Goal: Task Accomplishment & Management: Use online tool/utility

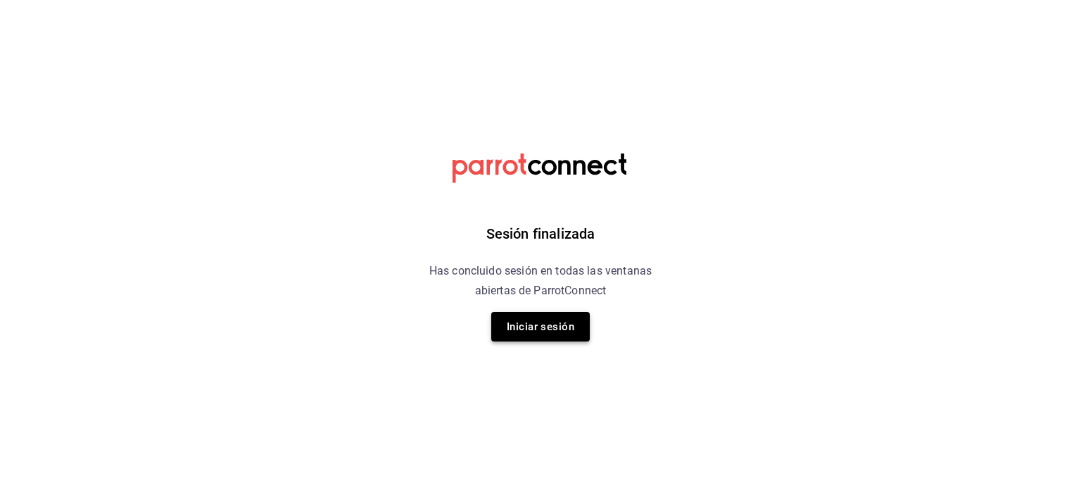
click at [518, 322] on button "Iniciar sesión" at bounding box center [540, 327] width 99 height 30
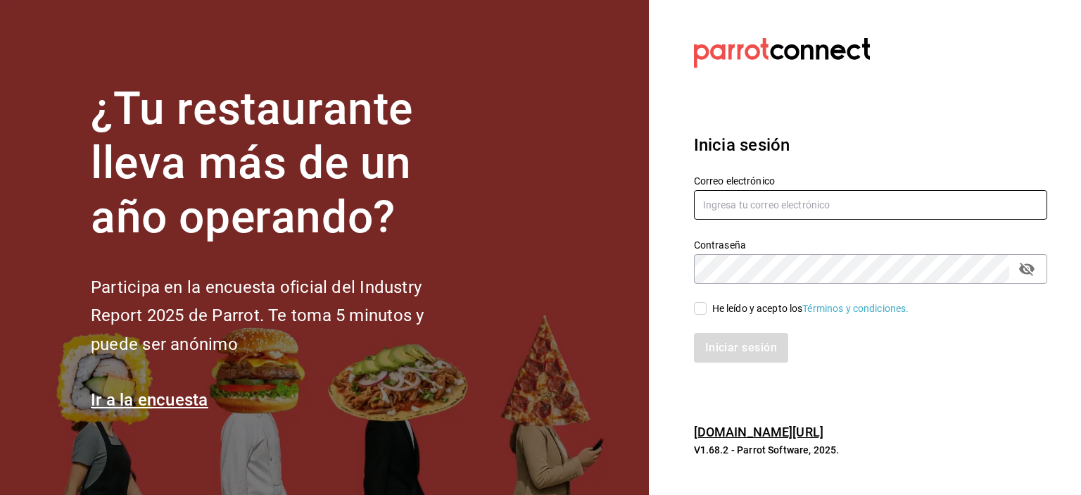
type input "Rmsfs.com@gmail.com"
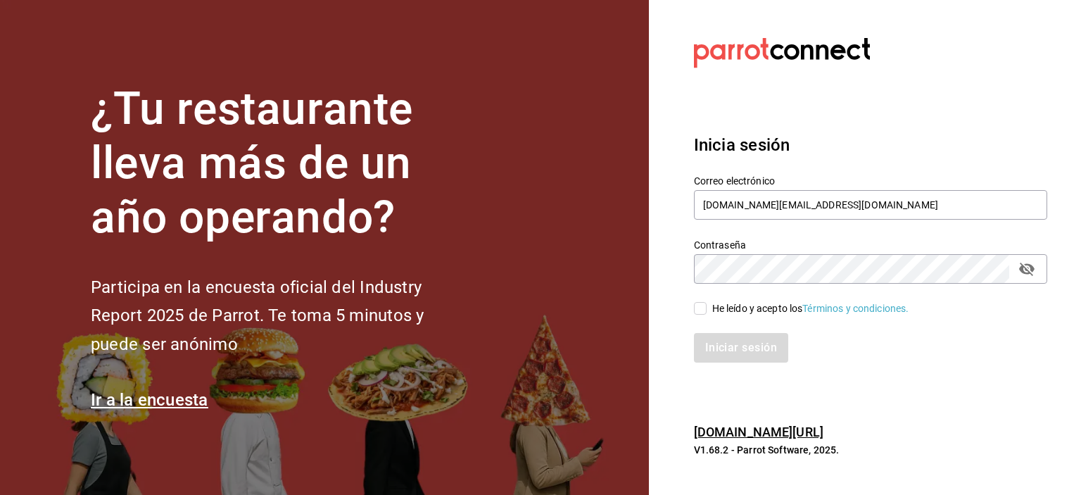
click at [694, 317] on div "Iniciar sesión" at bounding box center [862, 339] width 370 height 46
click at [698, 315] on label "He leído y acepto los Términos y condiciones." at bounding box center [801, 308] width 215 height 15
click at [698, 315] on input "He leído y acepto los Términos y condiciones." at bounding box center [700, 308] width 13 height 13
checkbox input "true"
click at [716, 349] on button "Iniciar sesión" at bounding box center [742, 348] width 96 height 30
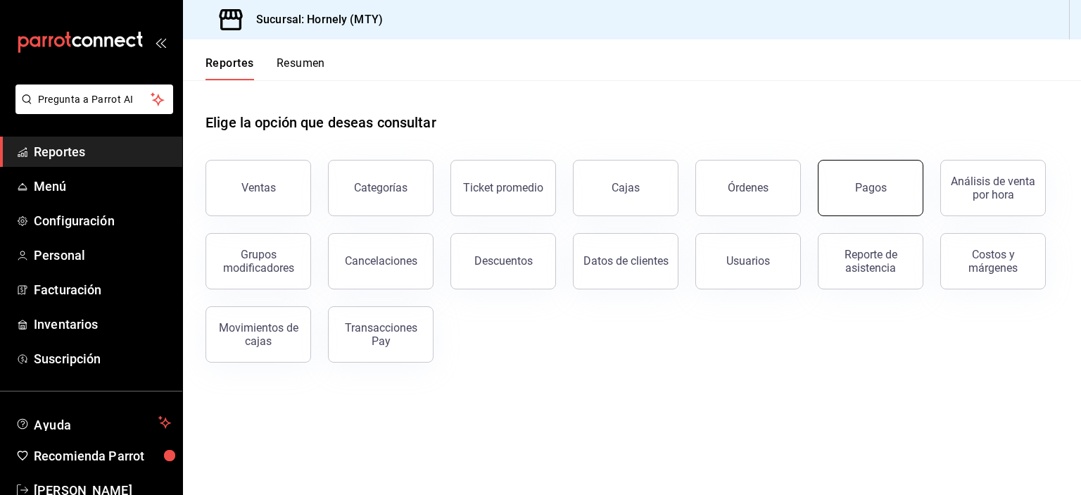
click at [902, 170] on button "Pagos" at bounding box center [871, 188] width 106 height 56
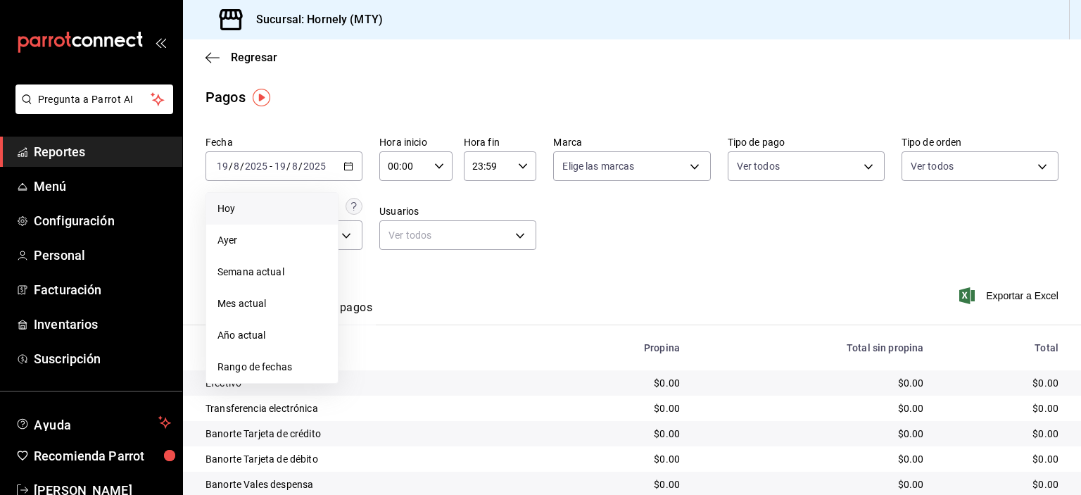
click at [310, 216] on li "Hoy" at bounding box center [272, 209] width 132 height 32
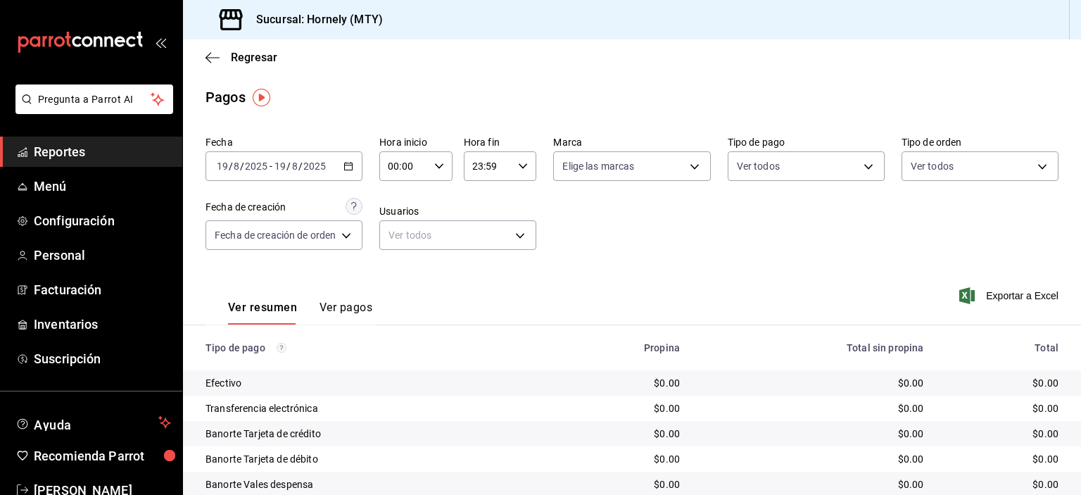
click at [334, 168] on div "[DATE] [DATE] - [DATE] [DATE]" at bounding box center [284, 166] width 157 height 30
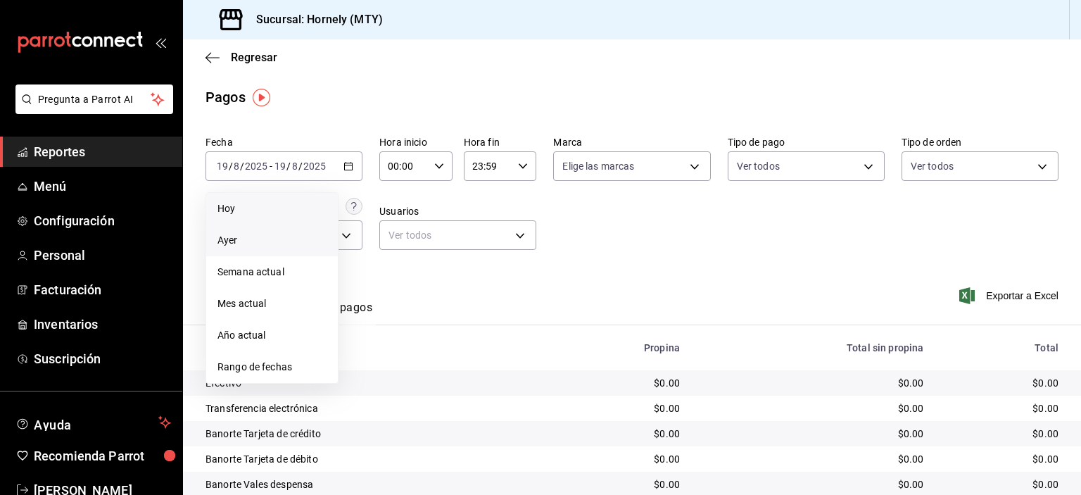
click at [299, 239] on span "Ayer" at bounding box center [272, 240] width 109 height 15
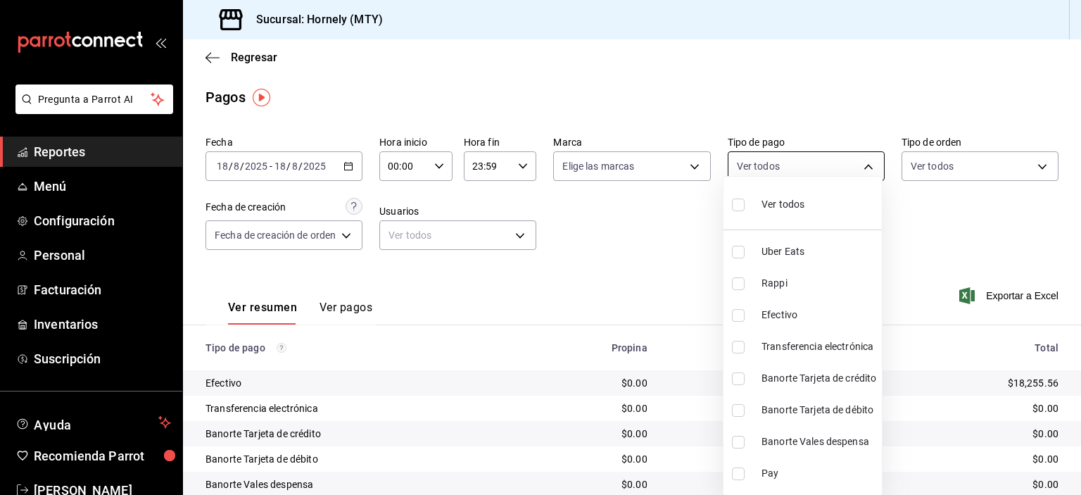
click at [767, 166] on body "Pregunta a Parrot AI Reportes Menú Configuración Personal Facturación Inventari…" at bounding box center [540, 247] width 1081 height 495
click at [827, 63] on div at bounding box center [540, 247] width 1081 height 495
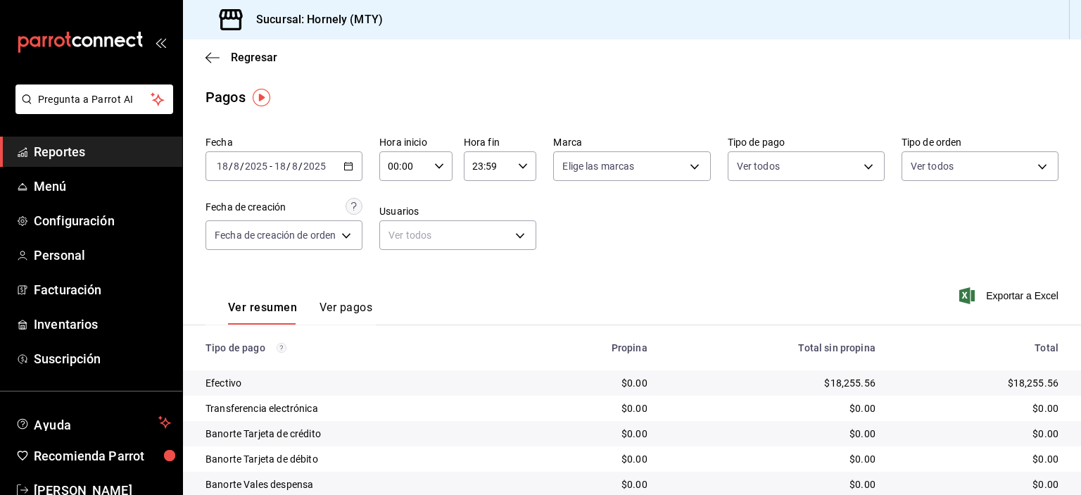
click at [746, 249] on div "Fecha [DATE] [DATE] - [DATE] [DATE] Hora inicio 00:00 Hora inicio Hora fin 23:5…" at bounding box center [632, 198] width 853 height 137
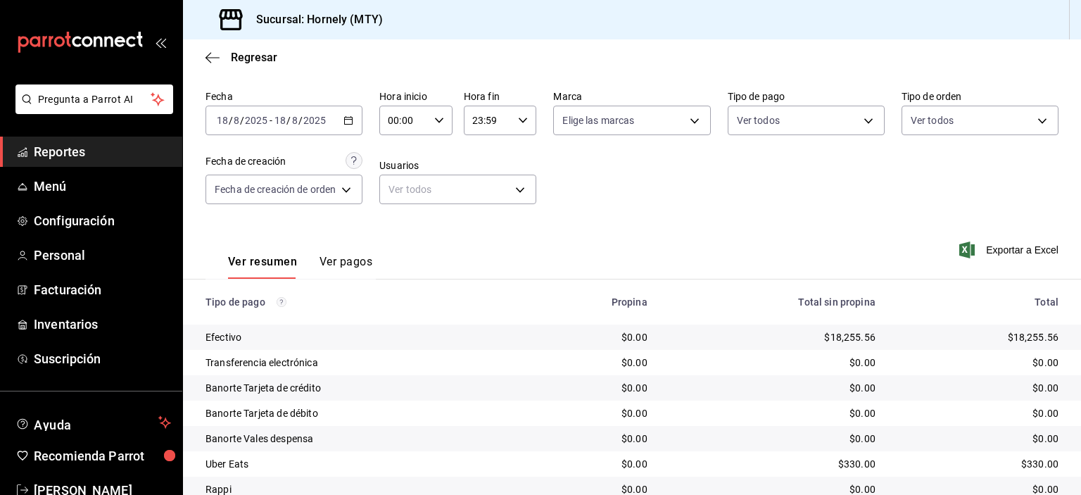
scroll to position [70, 0]
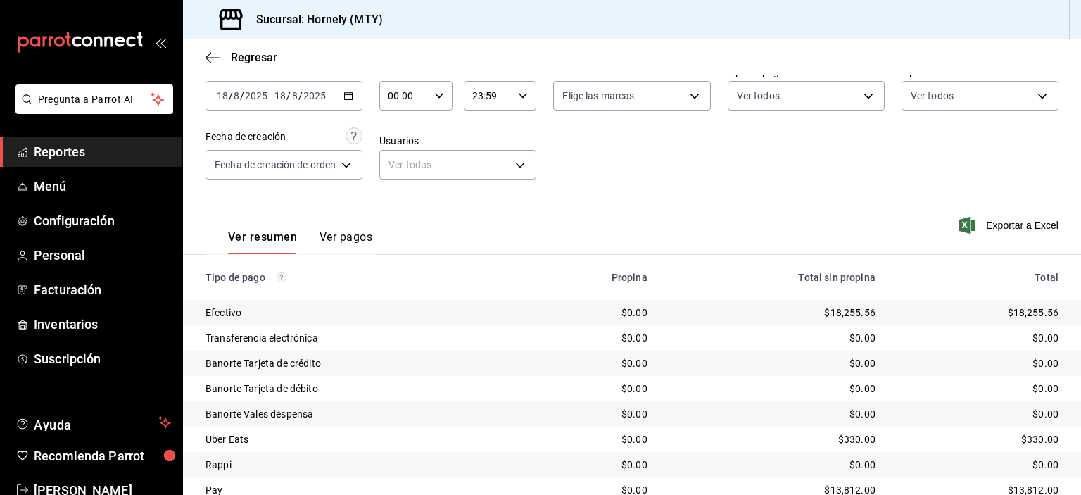
click at [1022, 315] on div "$18,255.56" at bounding box center [978, 313] width 161 height 14
copy div "18,255.56"
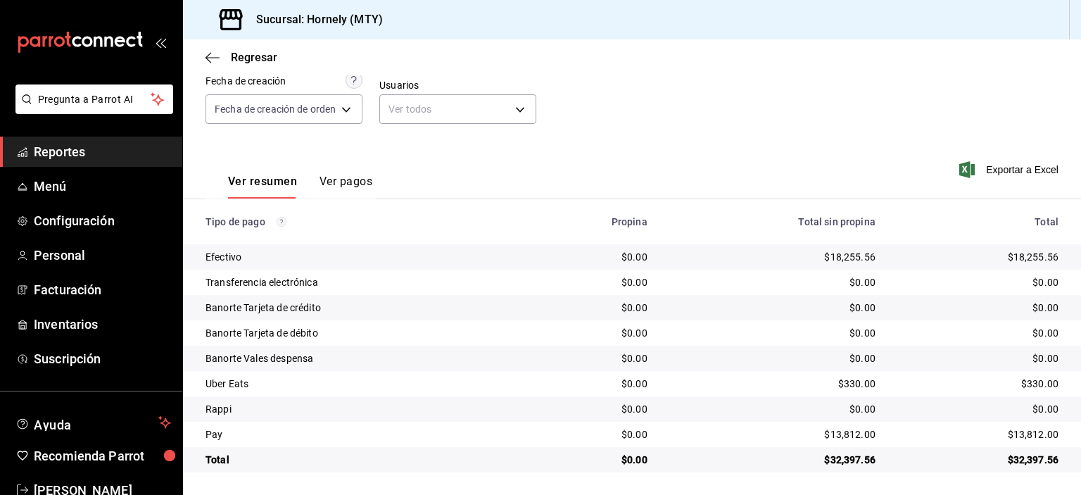
click at [1019, 432] on div "$13,812.00" at bounding box center [978, 434] width 161 height 14
copy div "13,812.00"
click at [1019, 381] on div "$330.00" at bounding box center [978, 384] width 161 height 14
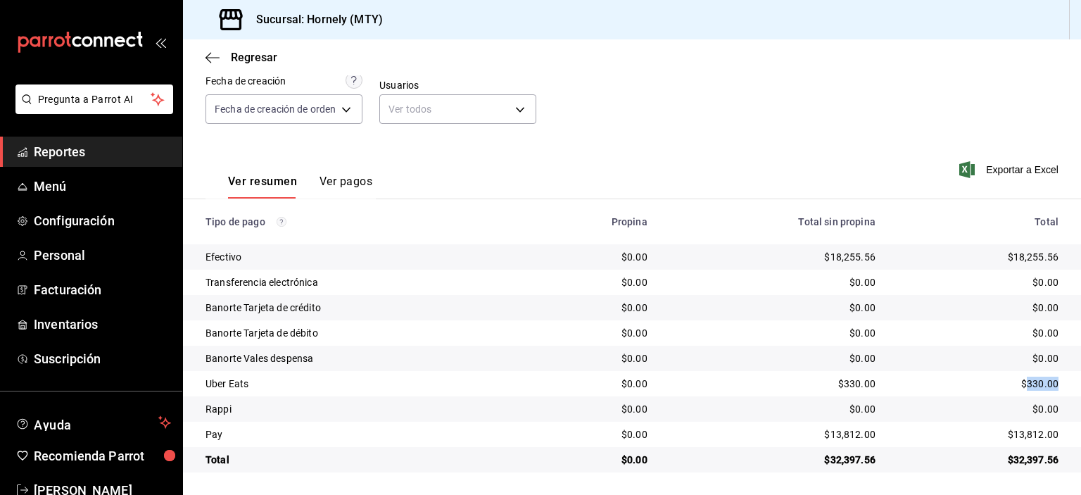
copy div "330.00"
click at [1031, 408] on div "$0.00" at bounding box center [978, 409] width 161 height 14
copy div "0.00"
click at [101, 159] on span "Reportes" at bounding box center [102, 151] width 137 height 19
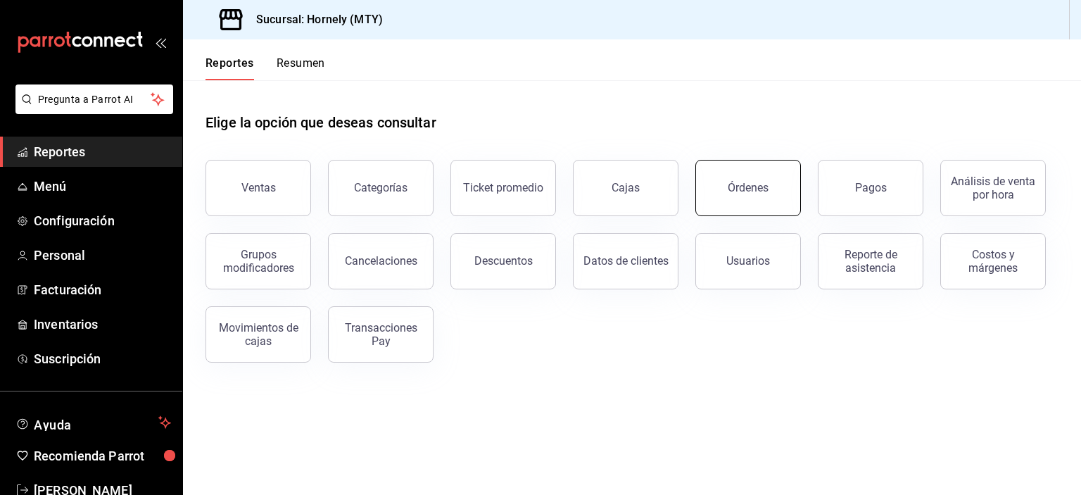
click at [769, 173] on button "Órdenes" at bounding box center [749, 188] width 106 height 56
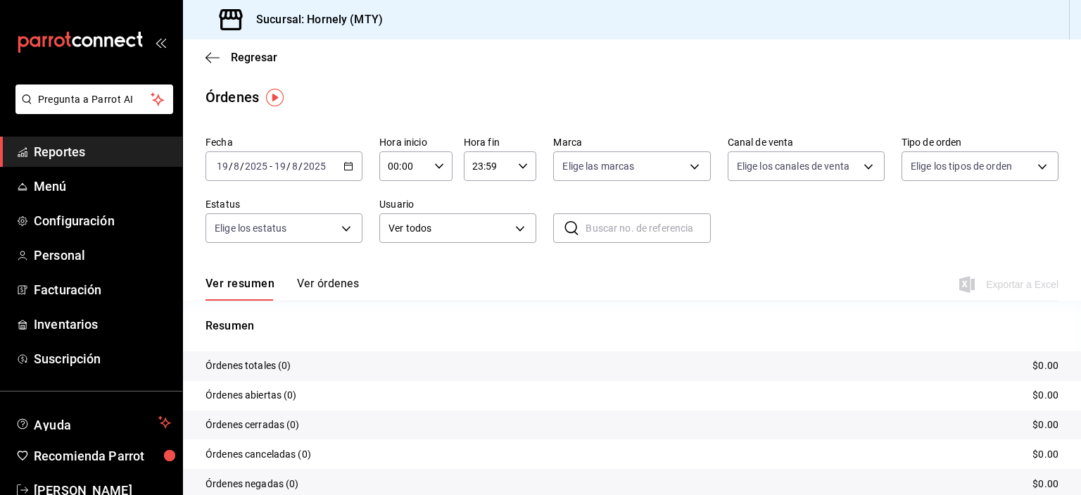
click at [327, 172] on div "[DATE] [DATE] - [DATE] [DATE]" at bounding box center [284, 166] width 157 height 30
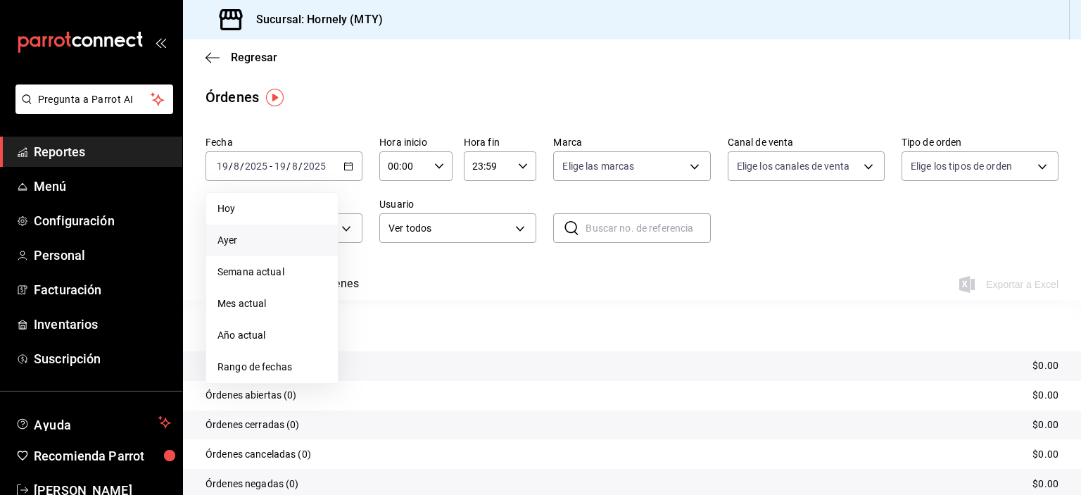
click at [308, 230] on li "Ayer" at bounding box center [272, 241] width 132 height 32
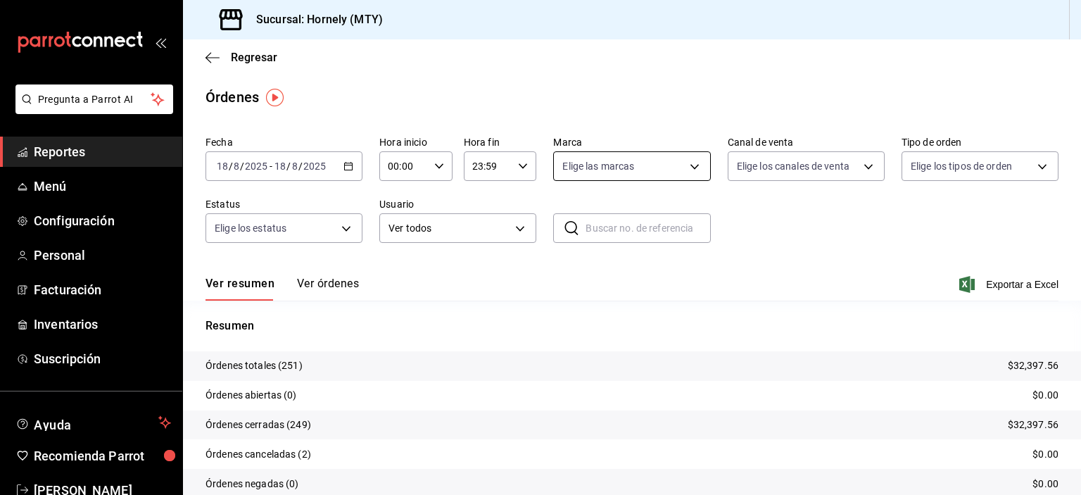
click at [700, 168] on body "Pregunta a Parrot AI Reportes Menú Configuración Personal Facturación Inventari…" at bounding box center [540, 247] width 1081 height 495
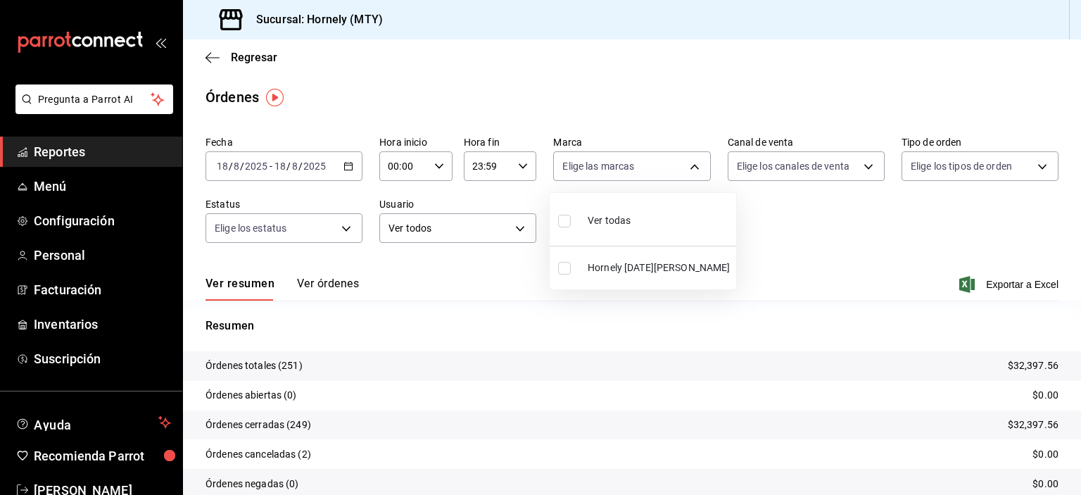
click at [661, 275] on span "Hornely [DATE][PERSON_NAME]" at bounding box center [659, 268] width 143 height 15
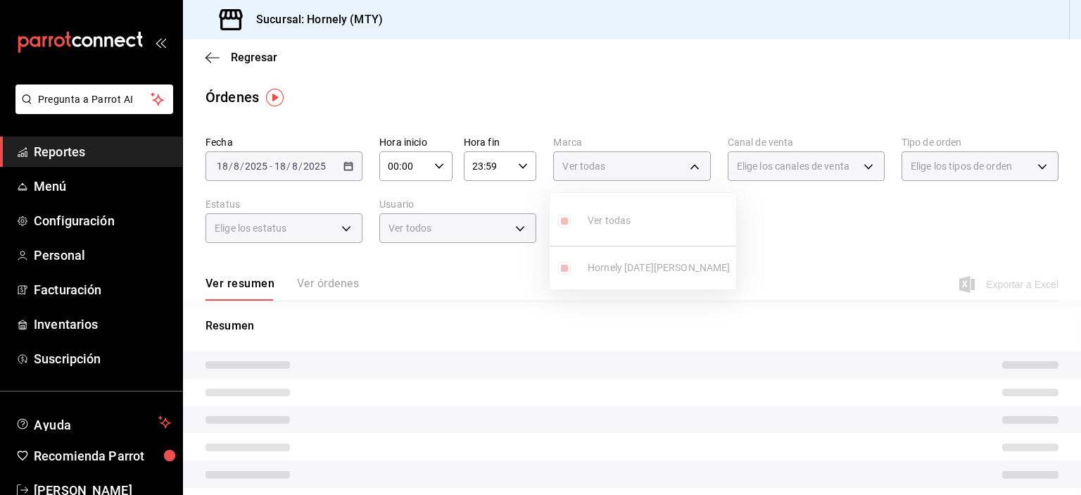
type input "f940d65f-f315-40ad-96cd-36aca2dc56c6"
checkbox input "true"
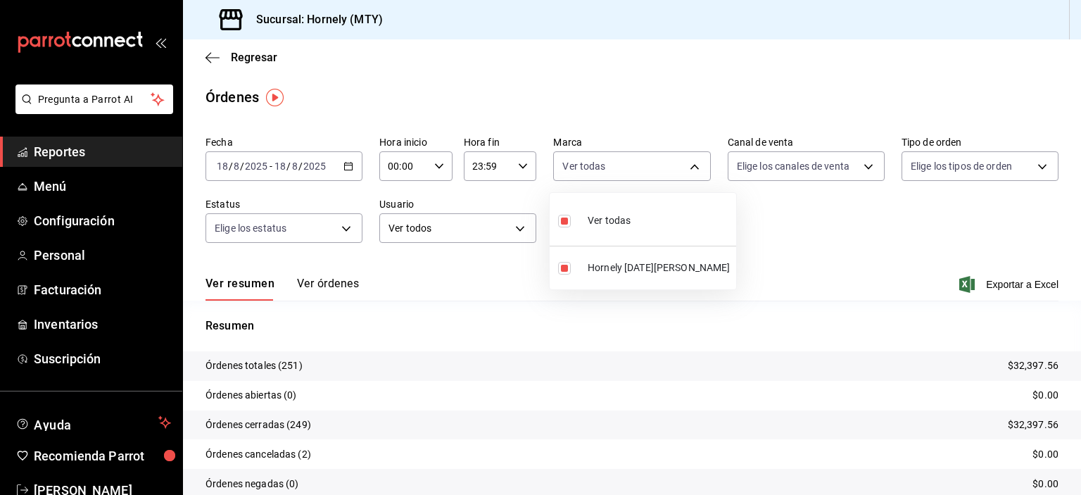
click at [790, 225] on div at bounding box center [540, 247] width 1081 height 495
click at [294, 363] on p "Órdenes totales (251)" at bounding box center [254, 365] width 97 height 15
click at [290, 365] on p "Órdenes totales (251)" at bounding box center [254, 365] width 97 height 15
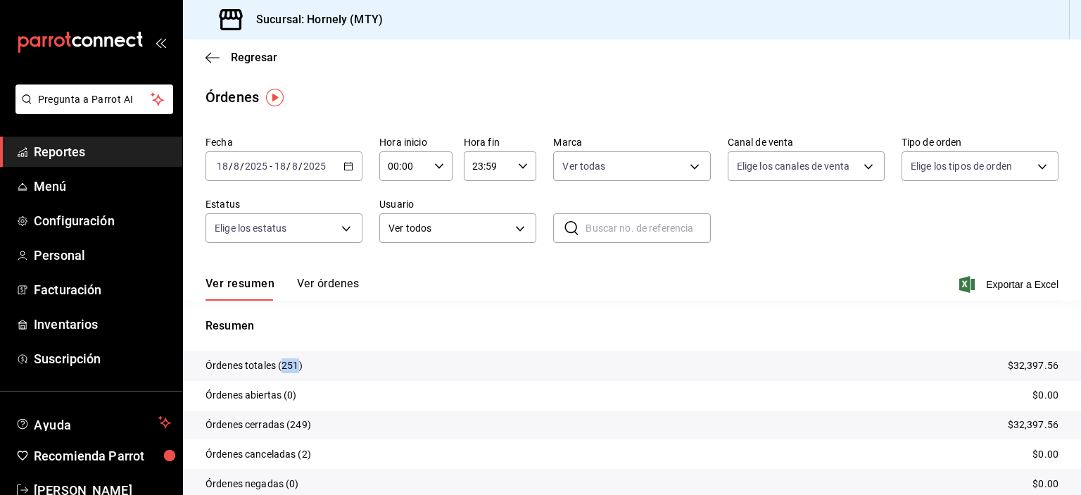
click at [289, 365] on p "Órdenes totales (251)" at bounding box center [254, 365] width 97 height 15
drag, startPoint x: 288, startPoint y: 365, endPoint x: 415, endPoint y: 384, distance: 128.7
click at [415, 384] on tr "Órdenes abiertas (0) $0.00" at bounding box center [632, 396] width 898 height 30
click at [289, 365] on p "Órdenes totales (251)" at bounding box center [254, 365] width 97 height 15
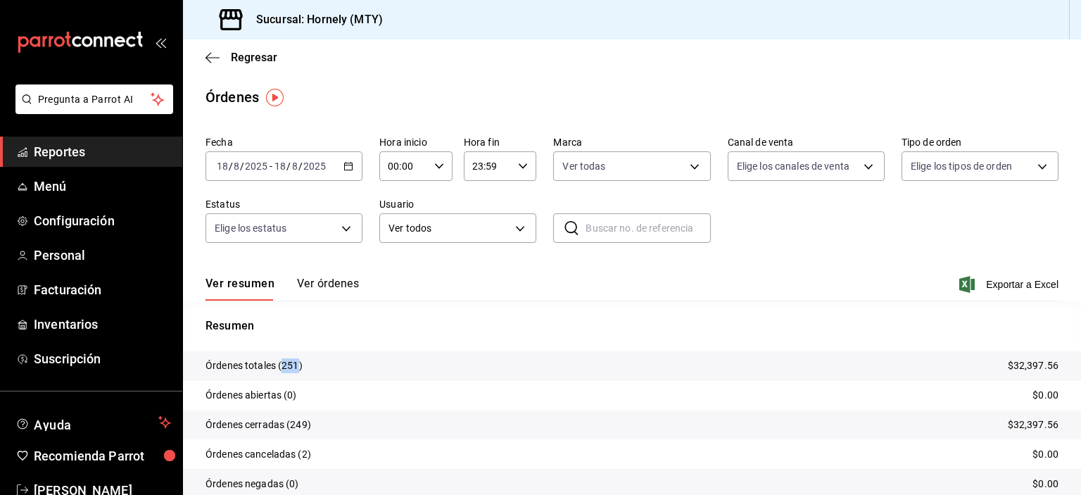
click at [289, 365] on p "Órdenes totales (251)" at bounding box center [254, 365] width 97 height 15
copy p "251"
click at [119, 154] on span "Reportes" at bounding box center [102, 151] width 137 height 19
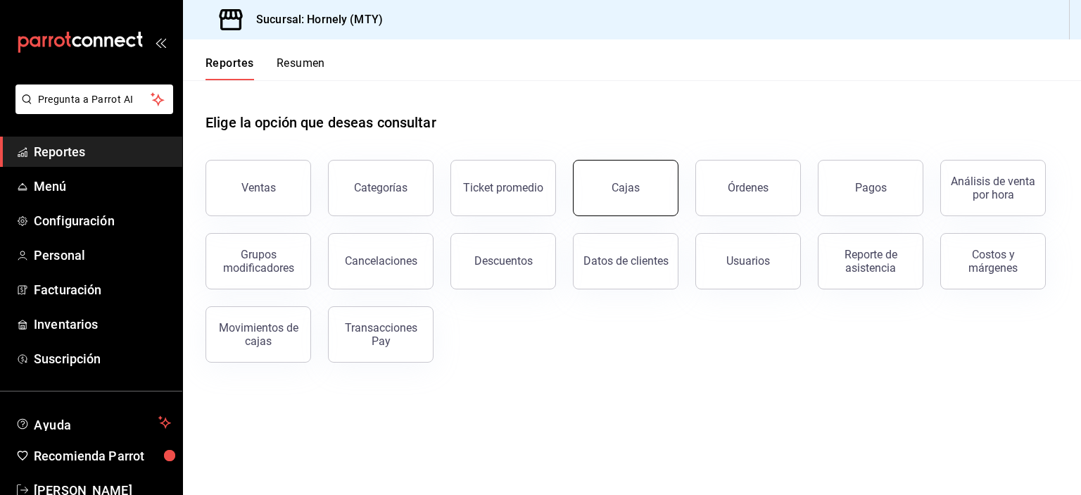
click at [656, 193] on button "Cajas" at bounding box center [626, 188] width 106 height 56
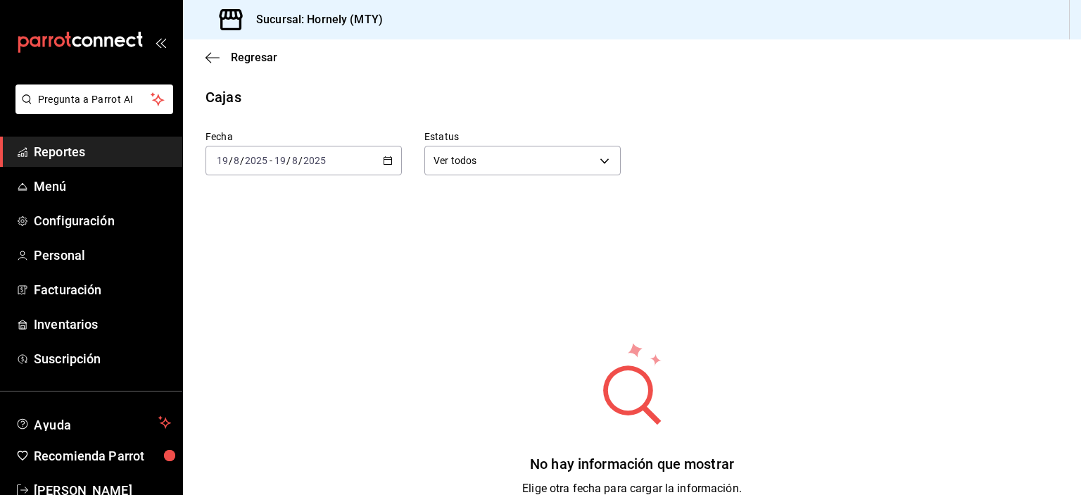
click at [344, 150] on div "[DATE] [DATE] - [DATE] [DATE]" at bounding box center [304, 161] width 196 height 30
click at [296, 247] on li "Ayer" at bounding box center [272, 235] width 132 height 32
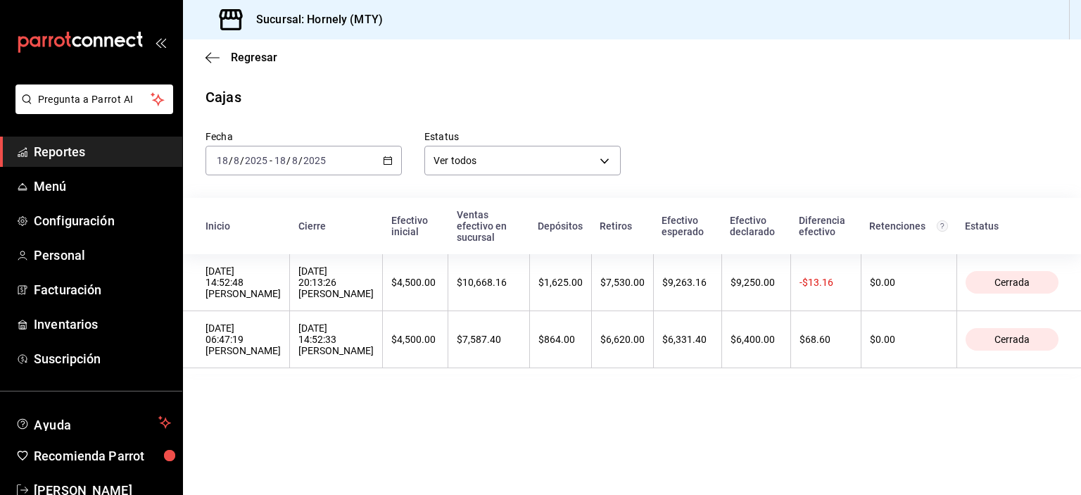
click at [362, 165] on div "[DATE] [DATE] - [DATE] [DATE]" at bounding box center [304, 161] width 196 height 30
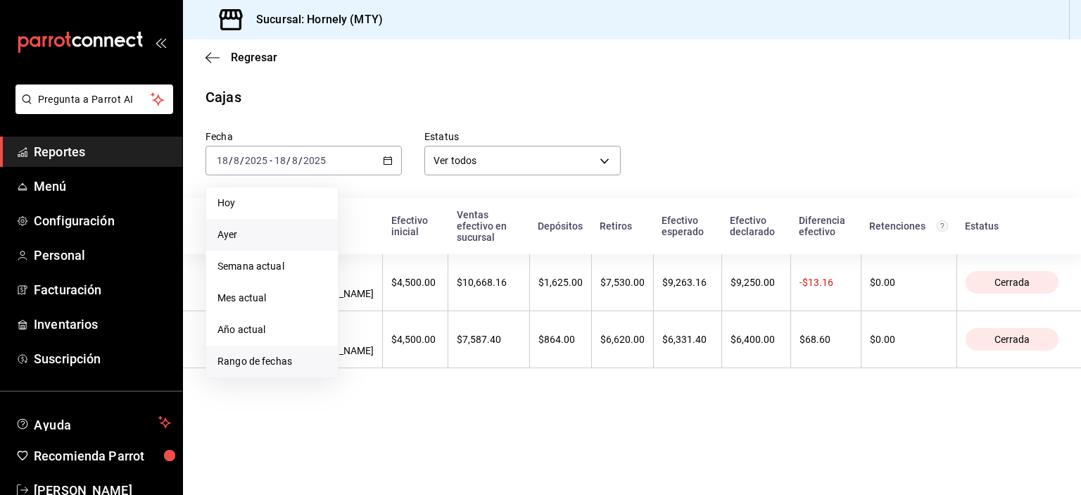
click at [282, 358] on span "Rango de fechas" at bounding box center [272, 361] width 109 height 15
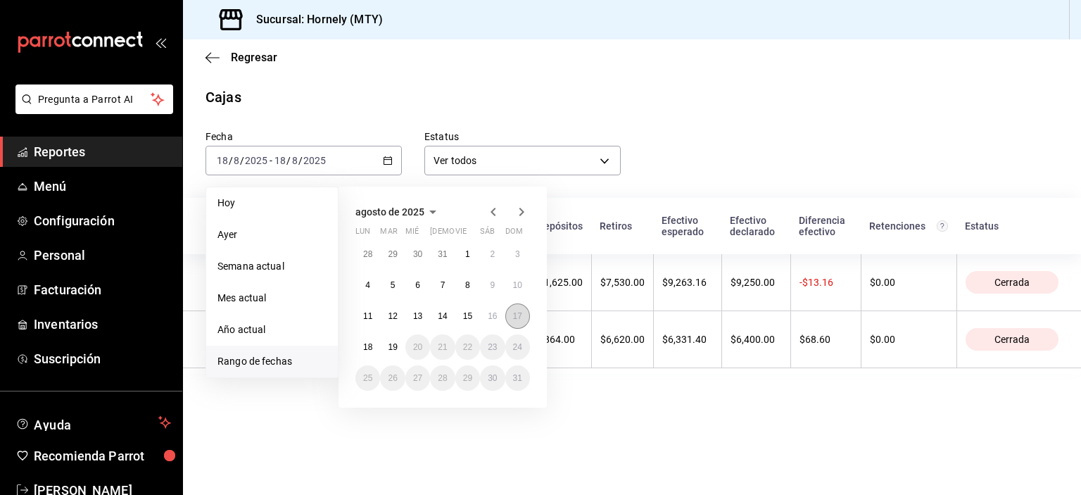
click at [526, 310] on button "17" at bounding box center [518, 315] width 25 height 25
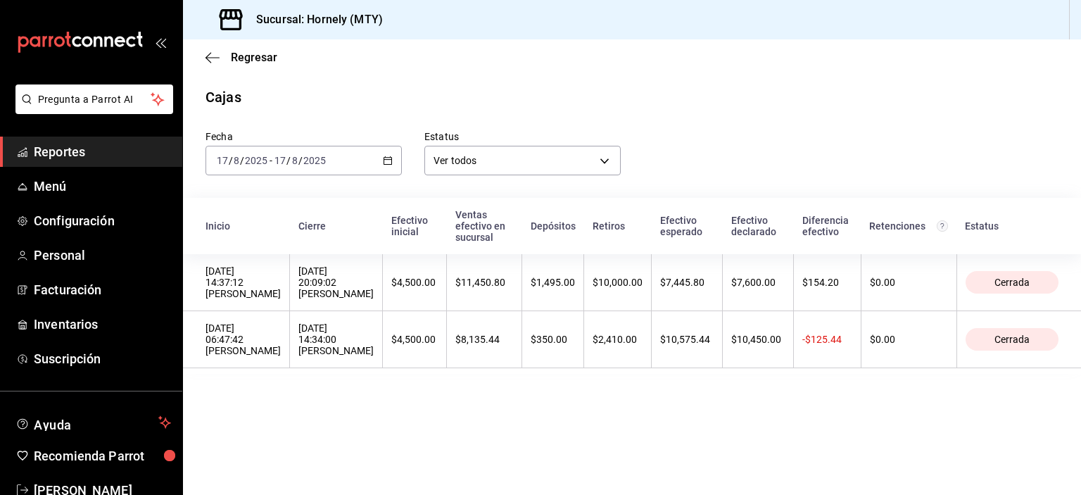
click at [107, 154] on span "Reportes" at bounding box center [102, 151] width 137 height 19
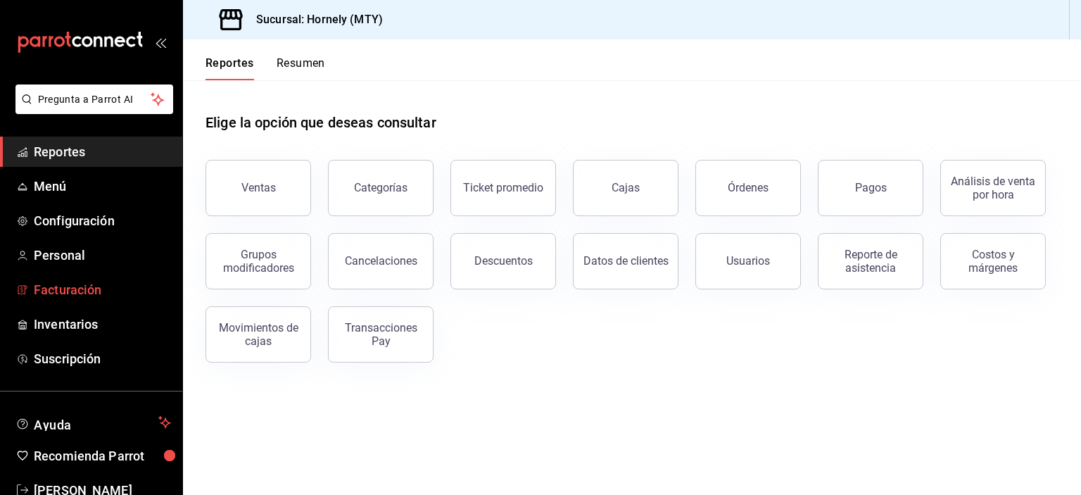
click at [139, 291] on span "Facturación" at bounding box center [102, 289] width 137 height 19
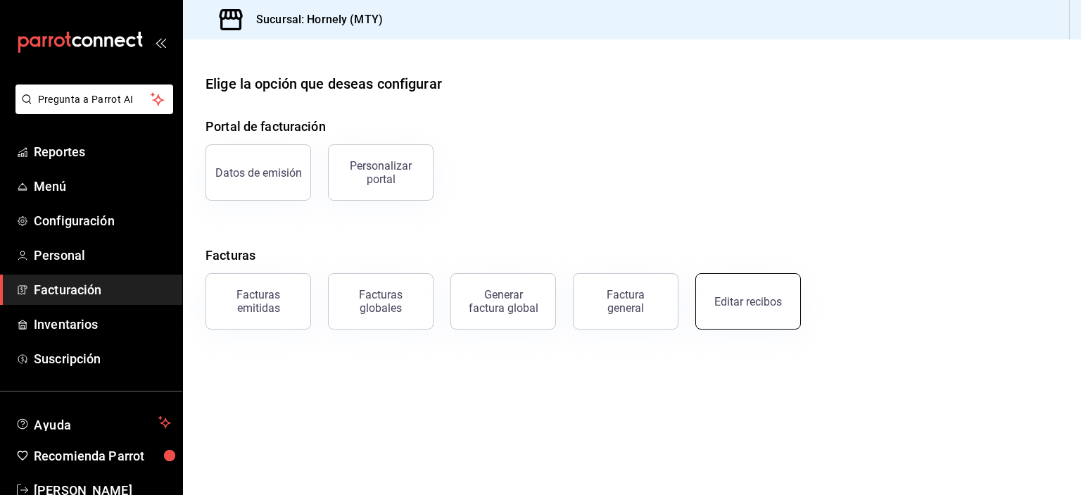
click at [720, 311] on button "Editar recibos" at bounding box center [749, 301] width 106 height 56
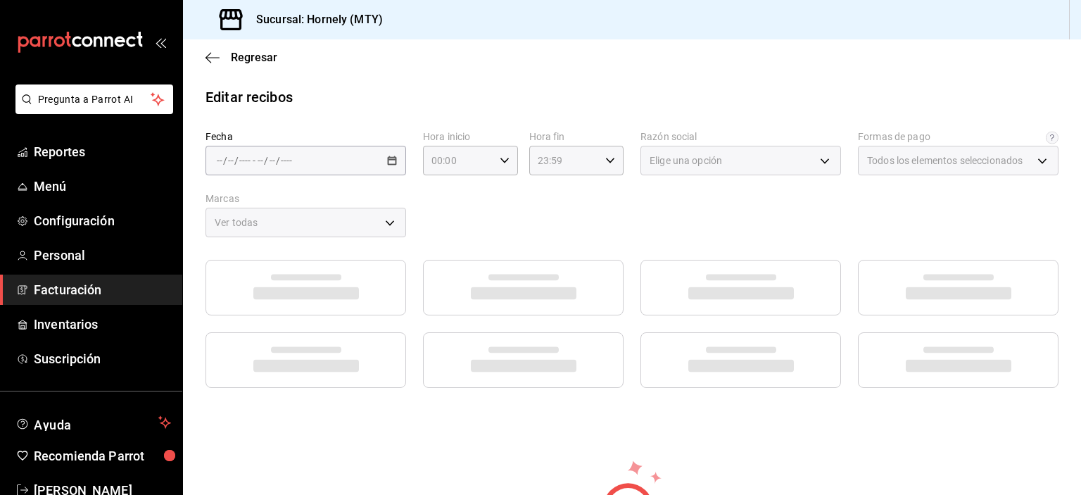
type input "fb0911c4-8c81-440c-afc8-d8364f99058a"
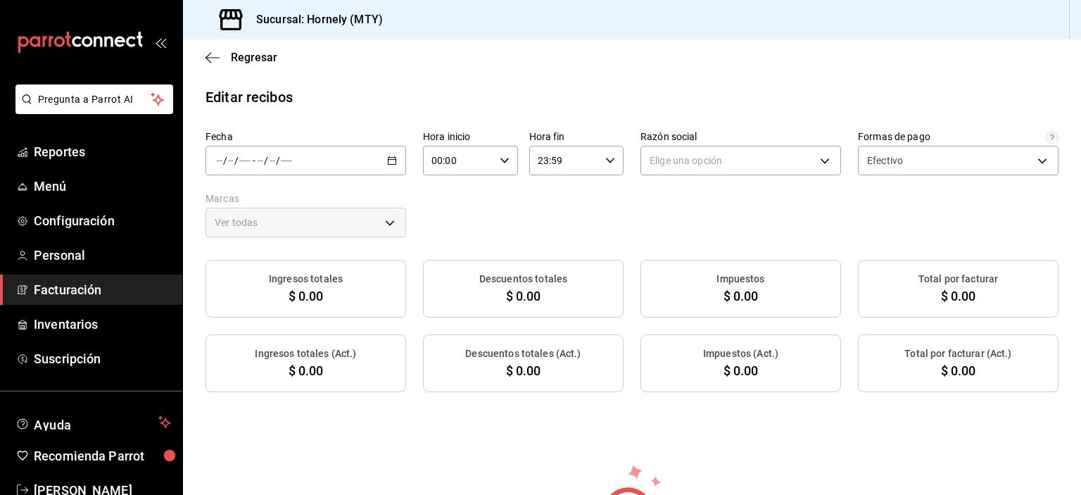
click at [362, 163] on div "/ / - / /" at bounding box center [306, 161] width 201 height 30
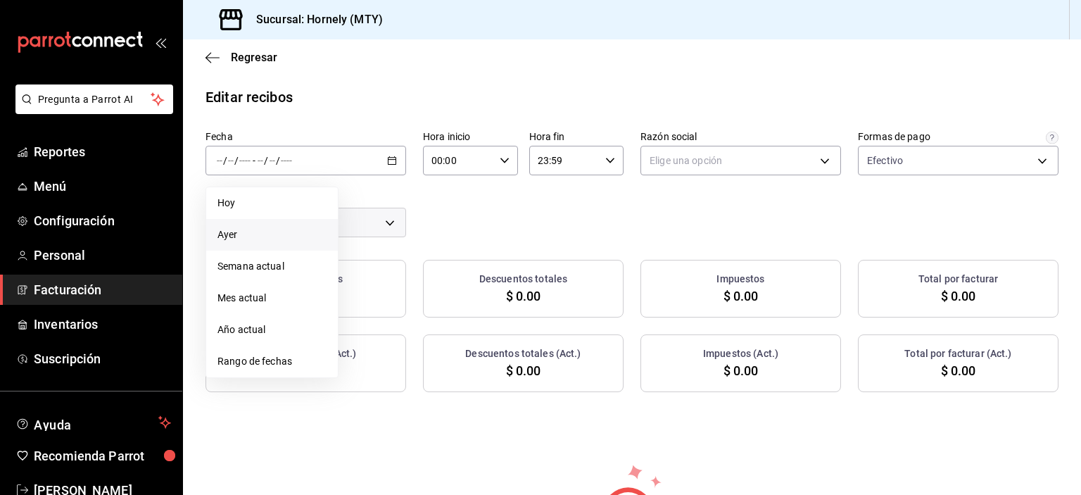
click at [309, 242] on li "Ayer" at bounding box center [272, 235] width 132 height 32
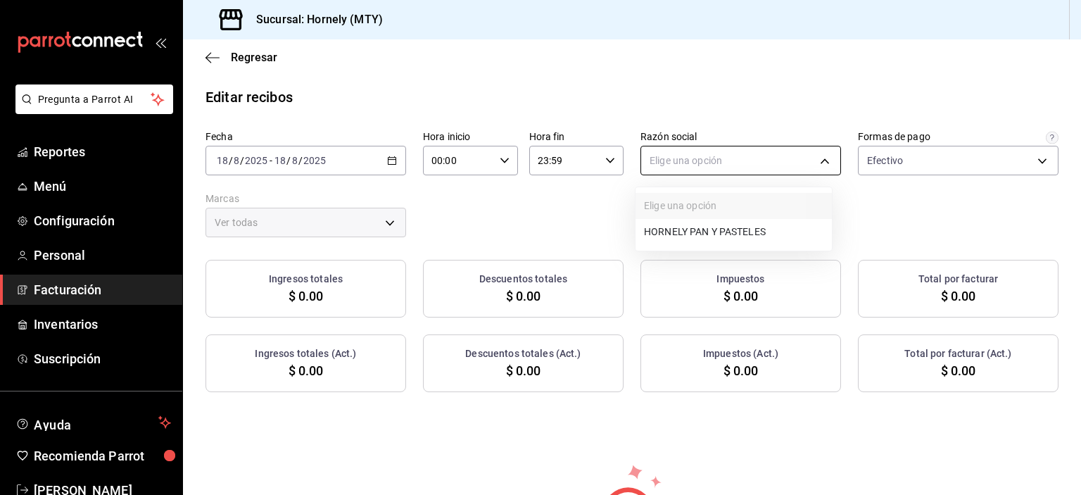
click at [679, 157] on body "Pregunta a Parrot AI Reportes Menú Configuración Personal Facturación Inventari…" at bounding box center [540, 247] width 1081 height 495
click at [673, 237] on li "HORNELY PAN Y PASTELES" at bounding box center [734, 232] width 196 height 26
type input "b2cd780a-b572-4f60-9a57-482b6a6c9eaf"
type input "f940d65f-f315-40ad-96cd-36aca2dc56c6"
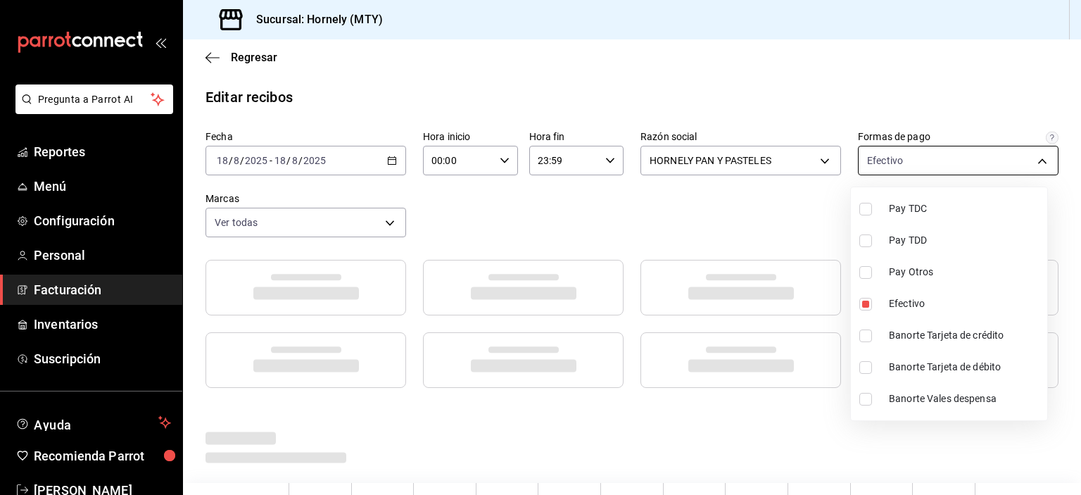
click at [902, 161] on body "Pregunta a Parrot AI Reportes Menú Configuración Personal Facturación Inventari…" at bounding box center [540, 247] width 1081 height 495
click at [927, 89] on div at bounding box center [540, 247] width 1081 height 495
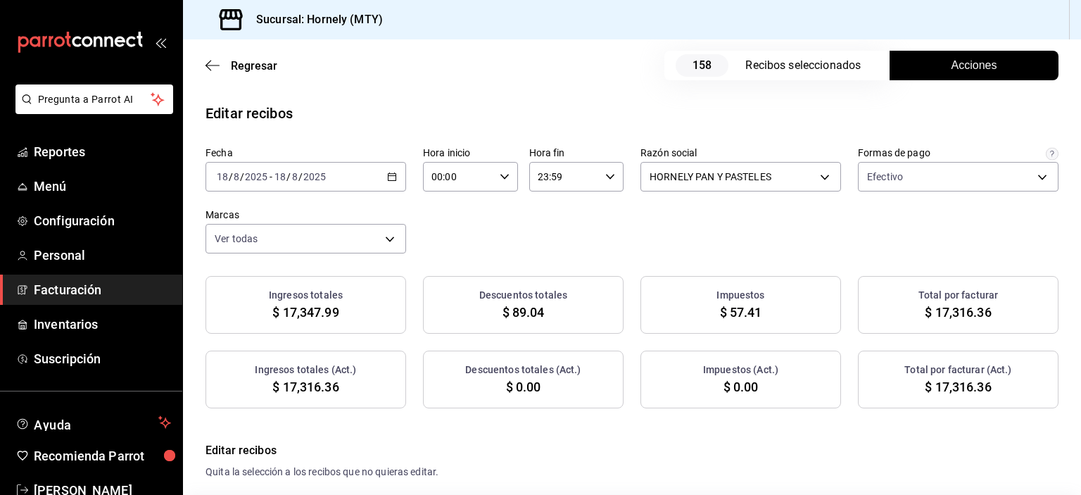
click at [891, 68] on button "Acciones" at bounding box center [974, 66] width 169 height 30
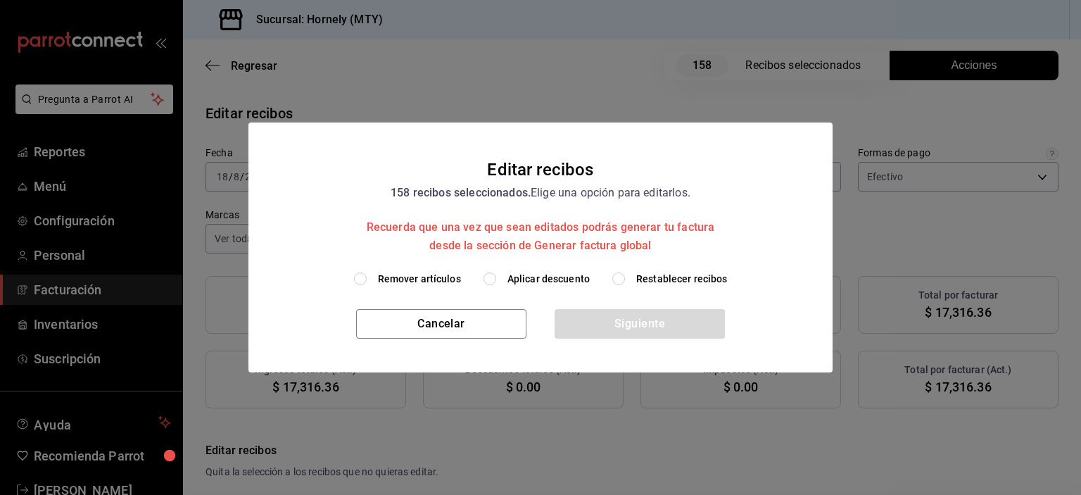
click at [572, 283] on span "Aplicar descuento" at bounding box center [549, 279] width 82 height 15
click at [496, 283] on input "Aplicar descuento" at bounding box center [490, 278] width 13 height 13
radio input "true"
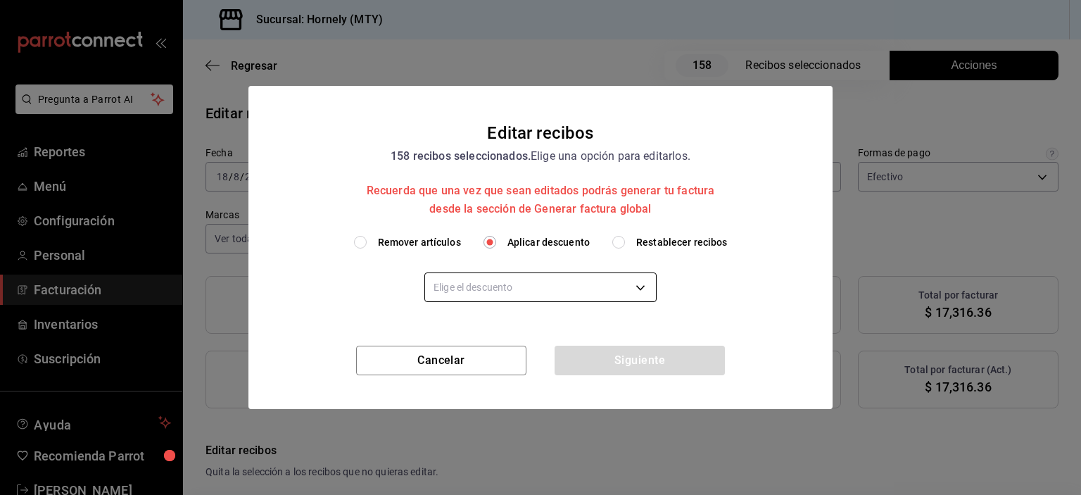
click at [567, 286] on body "Pregunta a Parrot AI Reportes Menú Configuración Personal Facturación Inventari…" at bounding box center [540, 247] width 1081 height 495
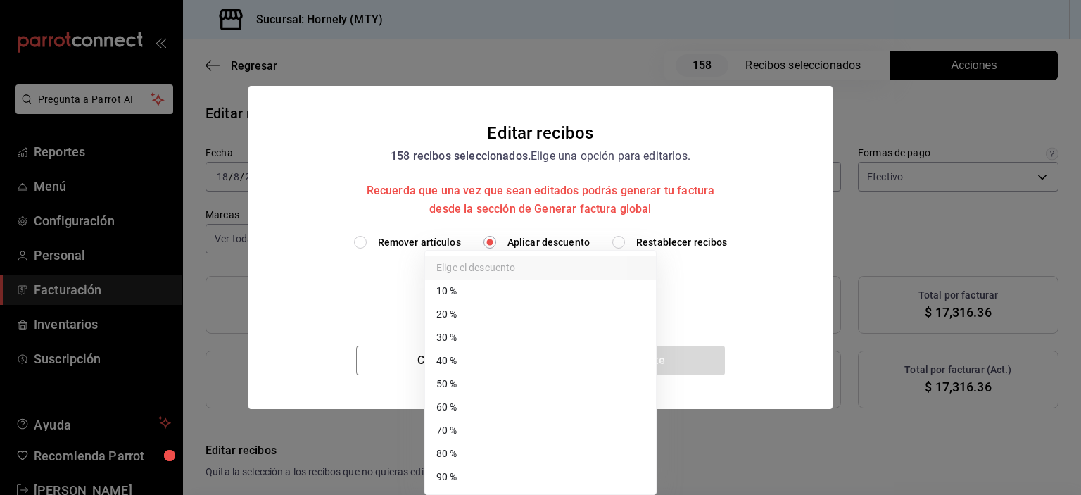
click at [558, 360] on li "40 %" at bounding box center [540, 360] width 231 height 23
type input "40"
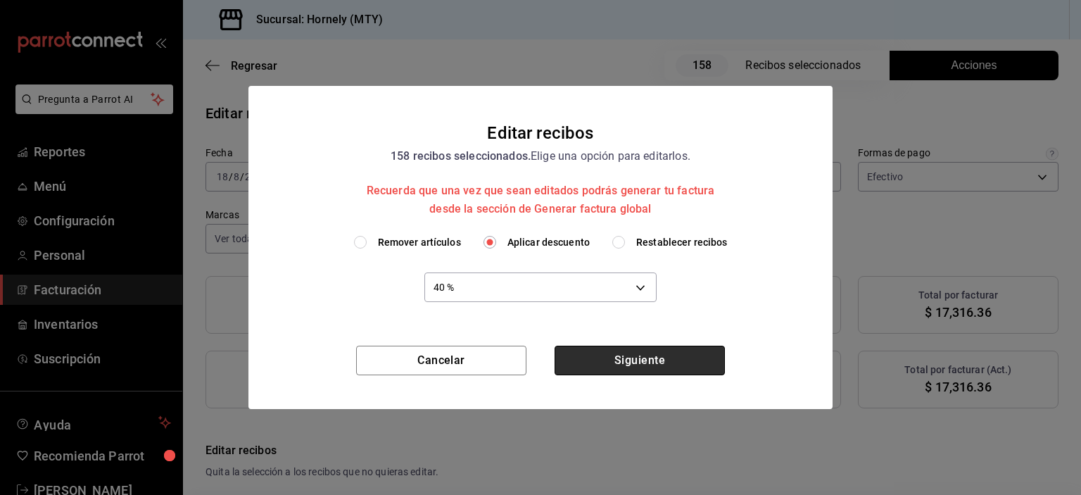
click at [626, 360] on button "Siguiente" at bounding box center [640, 361] width 170 height 30
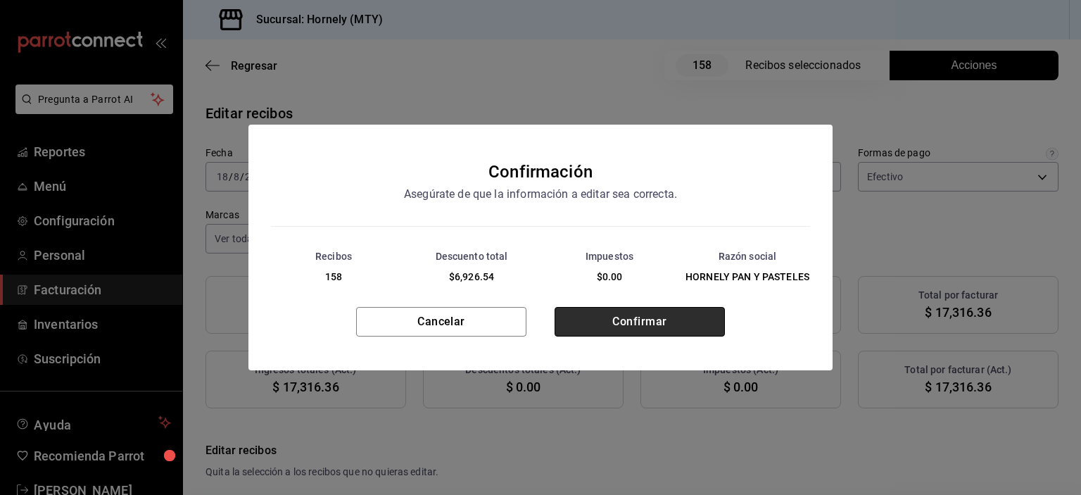
click at [630, 325] on button "Confirmar" at bounding box center [640, 322] width 170 height 30
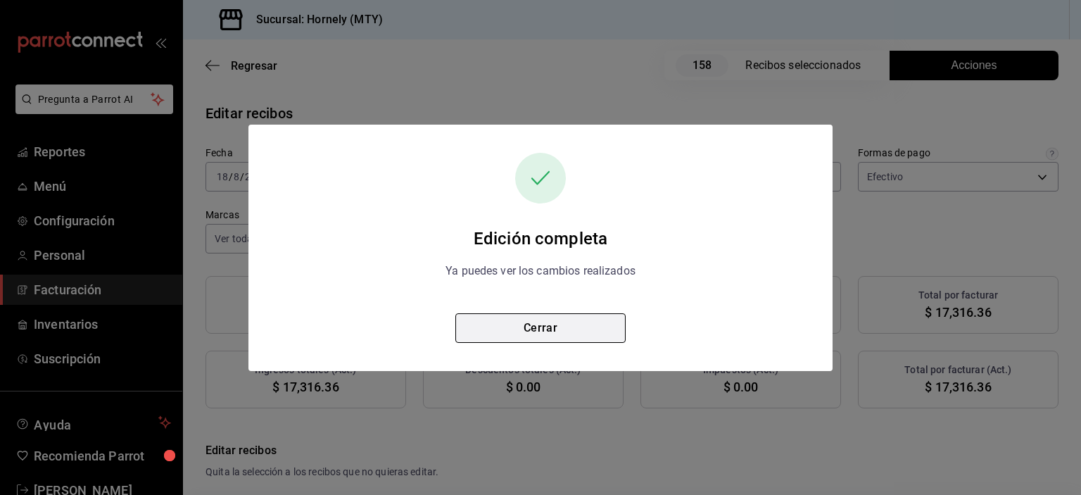
click at [586, 337] on button "Cerrar" at bounding box center [541, 328] width 170 height 30
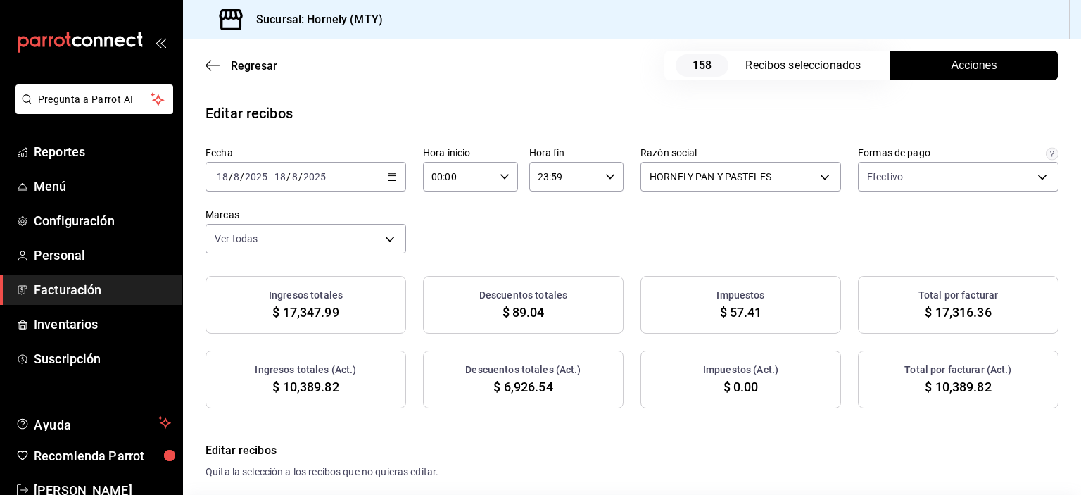
click at [934, 386] on span "$ 10,389.82" at bounding box center [958, 386] width 66 height 19
copy span "10,389.82"
click at [511, 383] on span "$ 6,926.54" at bounding box center [523, 386] width 59 height 19
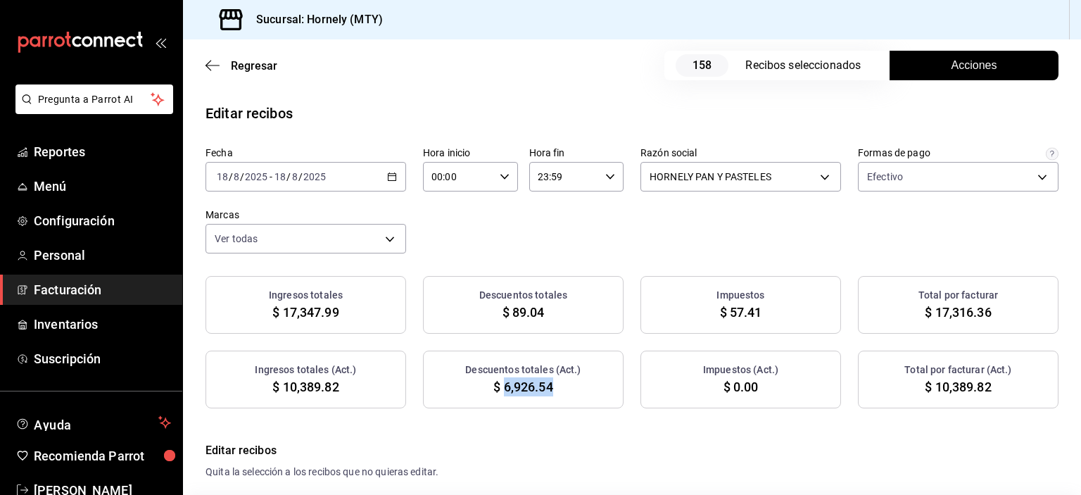
copy span "6,926.54"
click at [634, 456] on h4 "Editar recibos" at bounding box center [632, 450] width 853 height 17
click at [79, 153] on span "Reportes" at bounding box center [102, 151] width 137 height 19
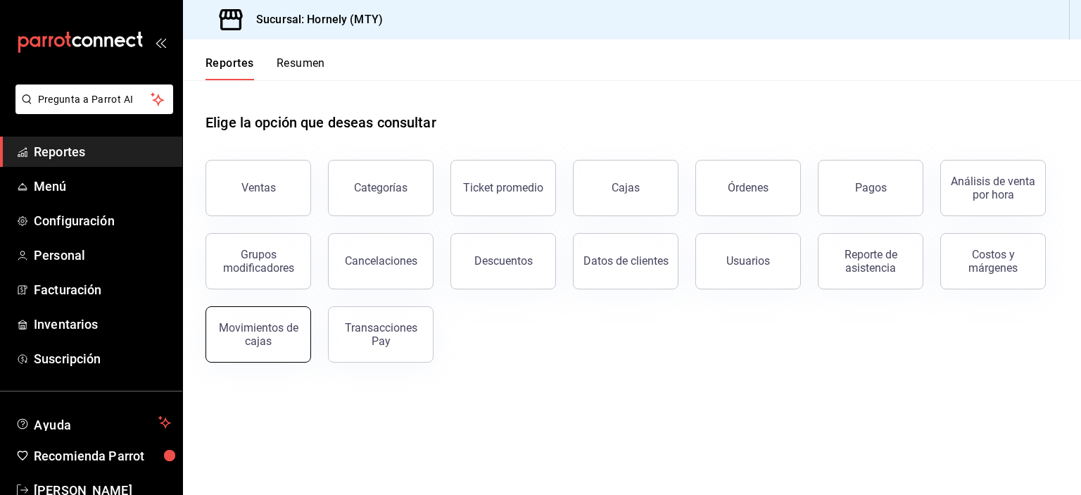
click at [239, 349] on button "Movimientos de cajas" at bounding box center [259, 334] width 106 height 56
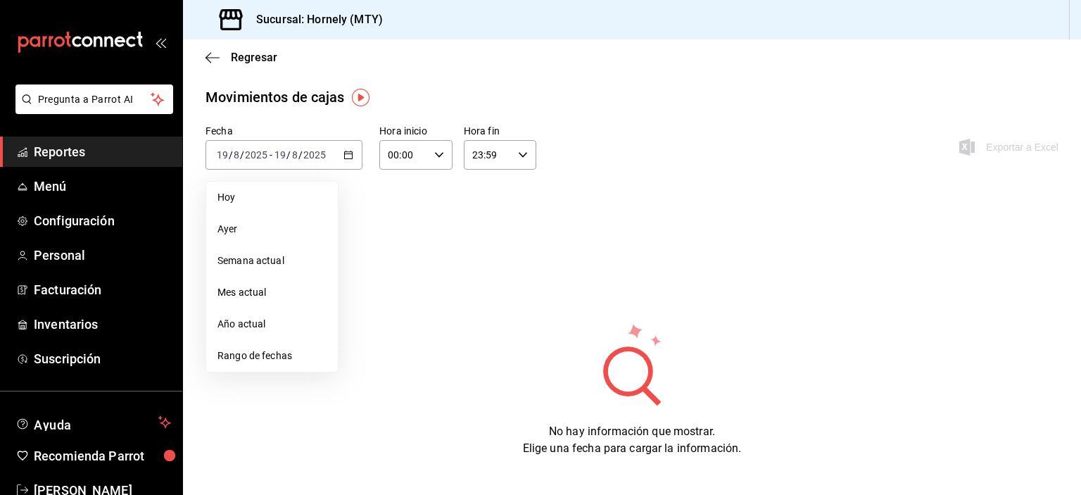
click at [256, 224] on span "Ayer" at bounding box center [272, 229] width 109 height 15
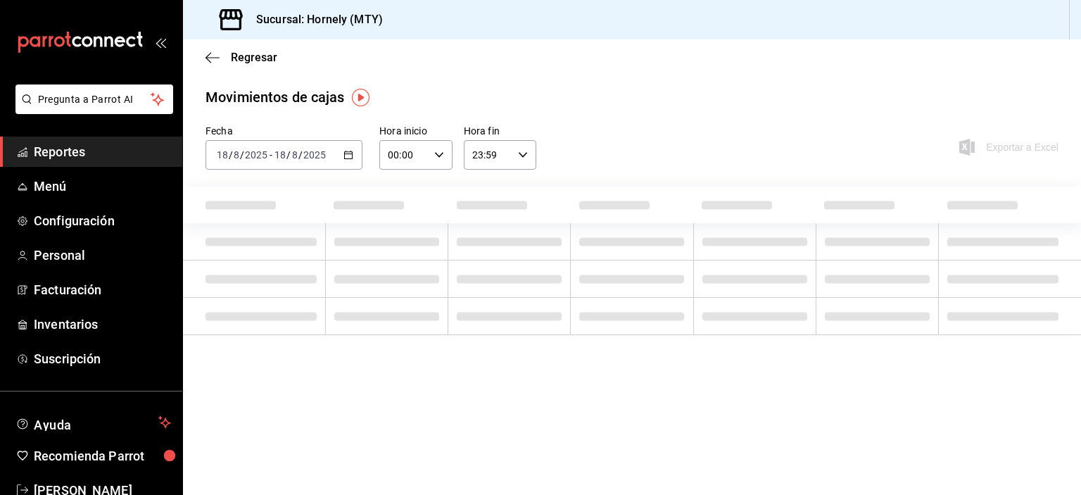
click at [695, 125] on div "Fecha [DATE] [DATE] - [DATE] [DATE] Hora inicio 00:00 Hora inicio Hora fin 23:5…" at bounding box center [632, 156] width 898 height 62
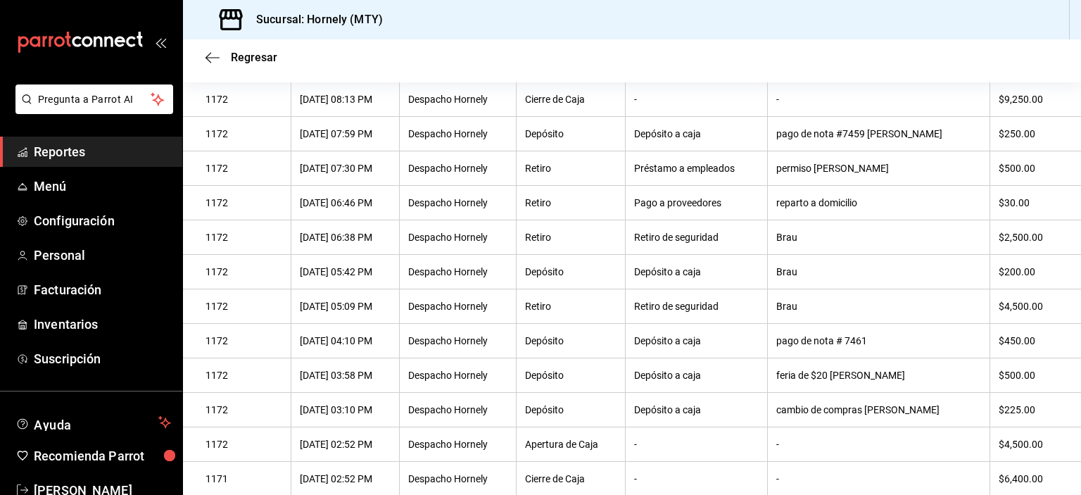
scroll to position [68, 0]
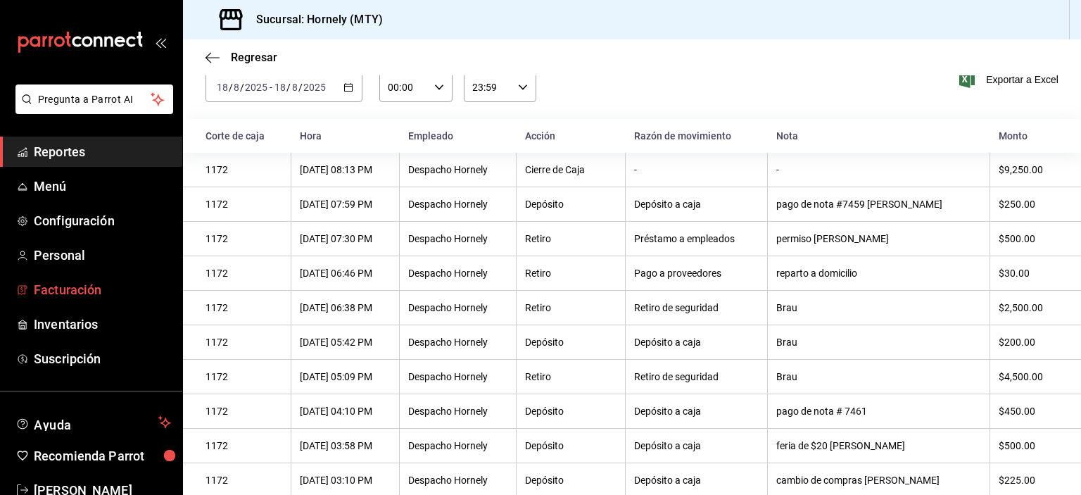
click at [111, 294] on span "Facturación" at bounding box center [102, 289] width 137 height 19
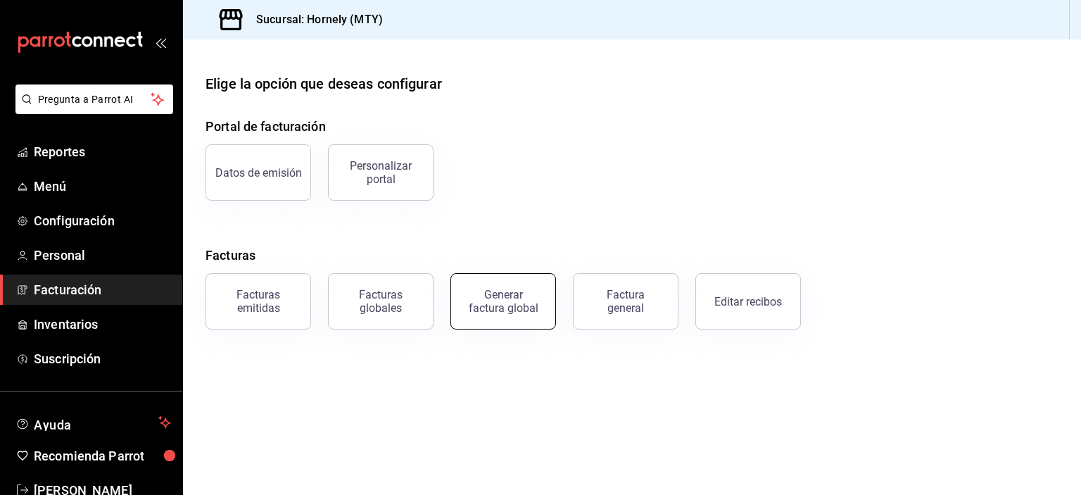
click at [474, 292] on div "Generar factura global" at bounding box center [503, 301] width 70 height 27
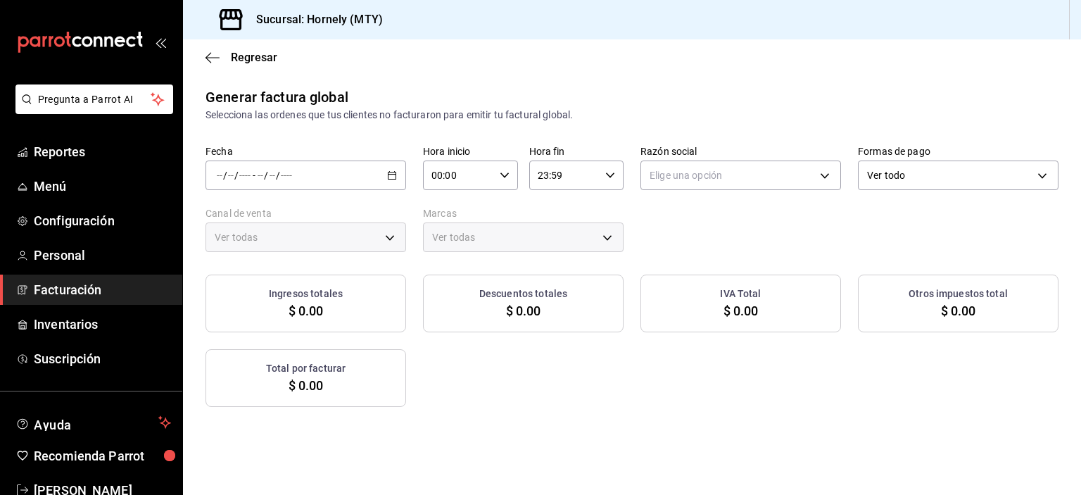
type input "PARROT,UBER_EATS,RAPPI,DIDI_FOOD,ONLINE"
click at [375, 181] on div "/ / - / /" at bounding box center [306, 176] width 201 height 30
click at [310, 220] on span "Rango de fechas" at bounding box center [272, 218] width 109 height 15
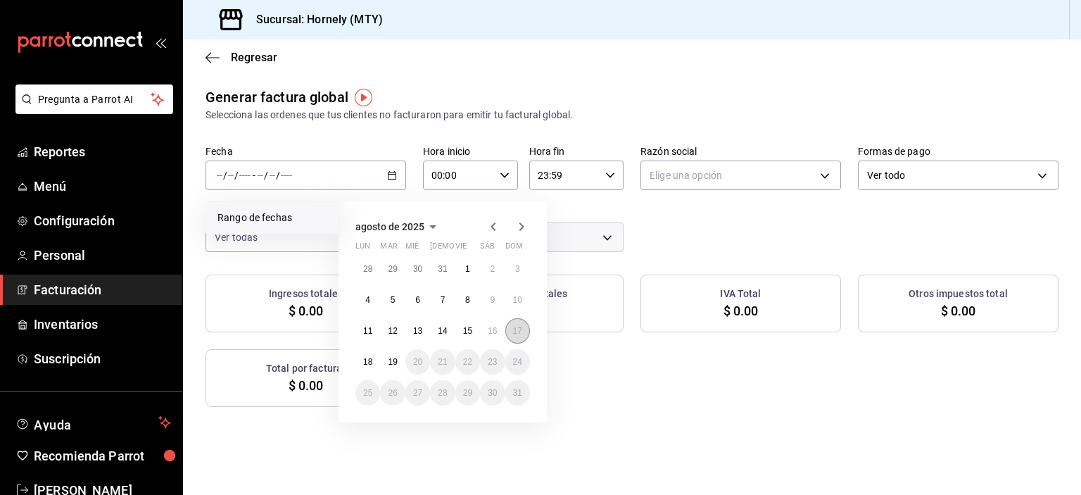
click at [512, 332] on button "17" at bounding box center [518, 330] width 25 height 25
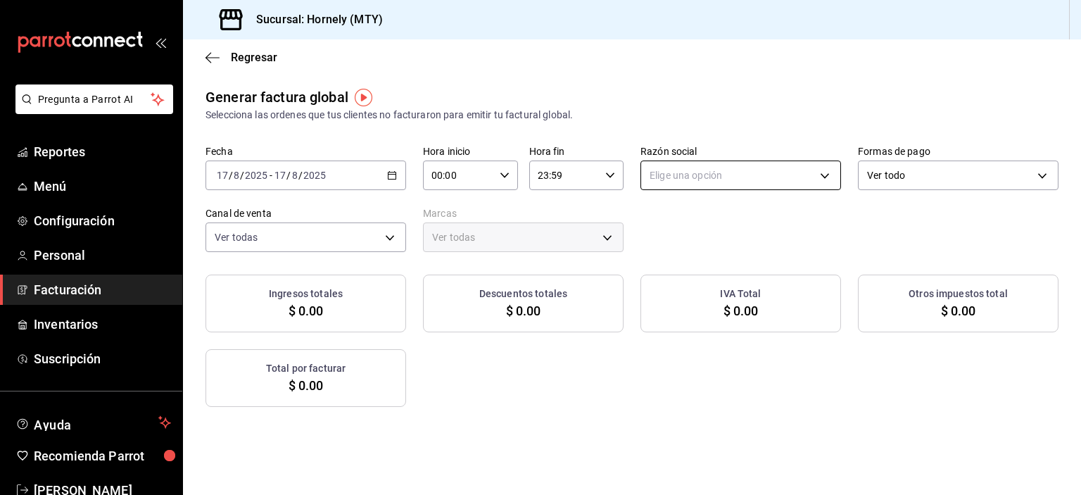
click at [696, 170] on body "Pregunta a Parrot AI Reportes Menú Configuración Personal Facturación Inventari…" at bounding box center [540, 247] width 1081 height 495
click at [699, 236] on li "HORNELY PAN Y PASTELES" at bounding box center [734, 247] width 196 height 26
type input "b2cd780a-b572-4f60-9a57-482b6a6c9eaf"
type input "f940d65f-f315-40ad-96cd-36aca2dc56c6"
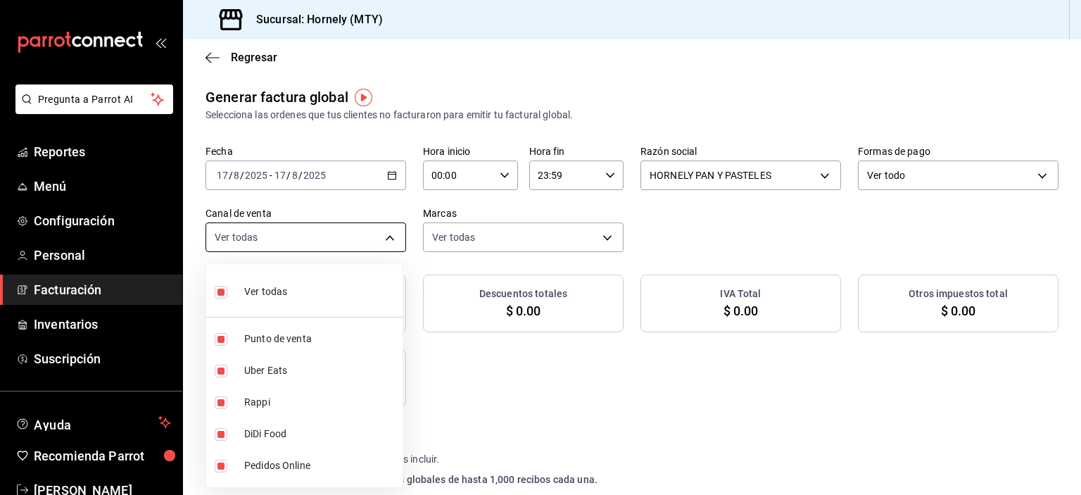
click at [391, 232] on body "Pregunta a Parrot AI Reportes Menú Configuración Personal Facturación Inventari…" at bounding box center [540, 247] width 1081 height 495
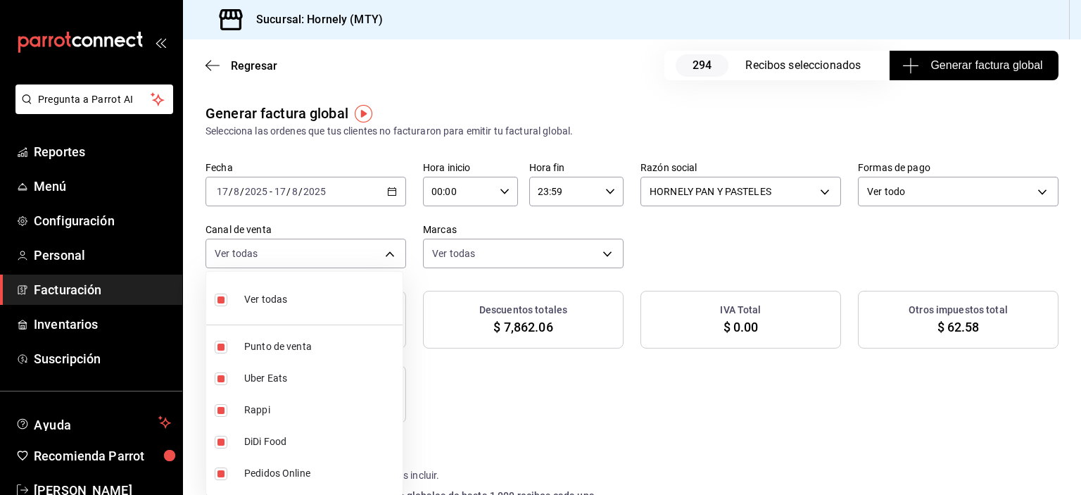
click at [336, 297] on li "Ver todas" at bounding box center [304, 298] width 196 height 42
checkbox input "false"
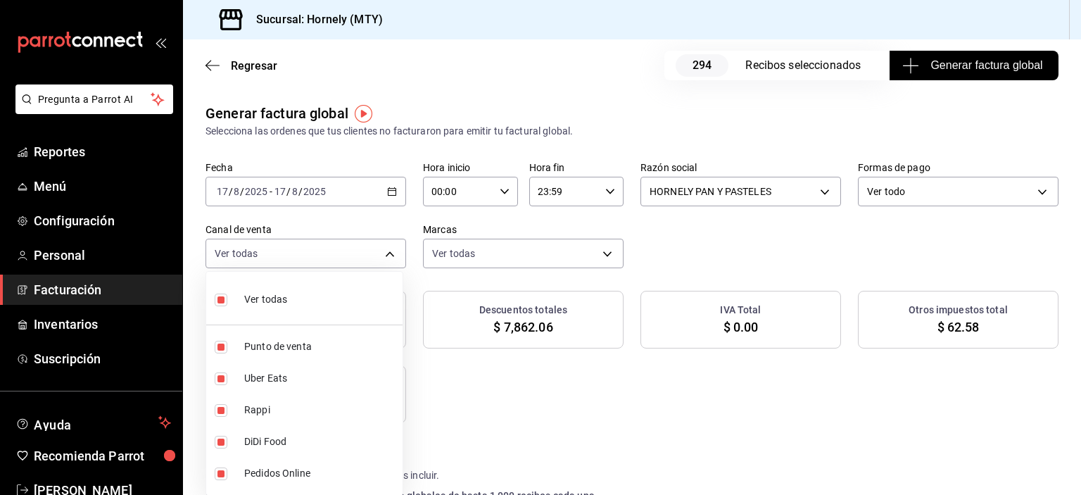
checkbox input "false"
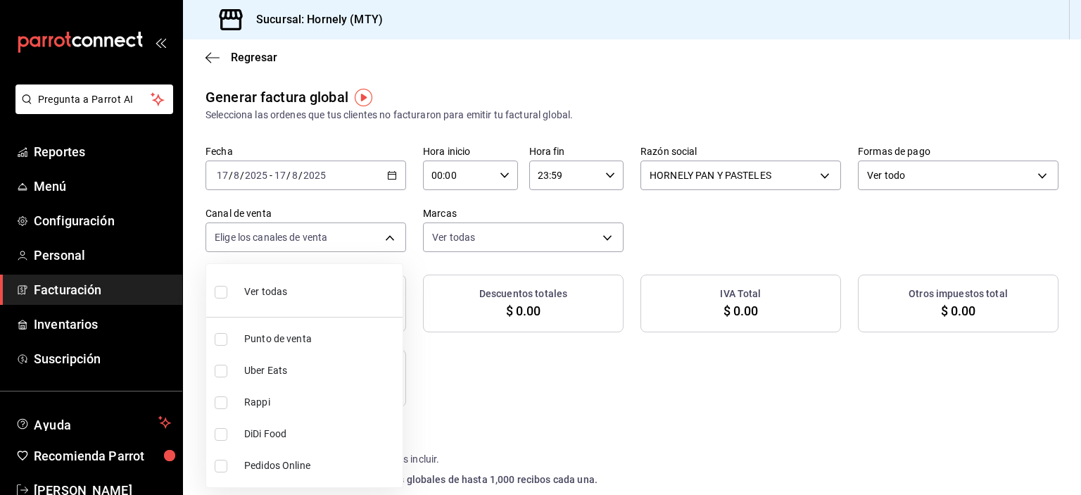
click at [293, 337] on li "Punto de venta" at bounding box center [304, 339] width 196 height 32
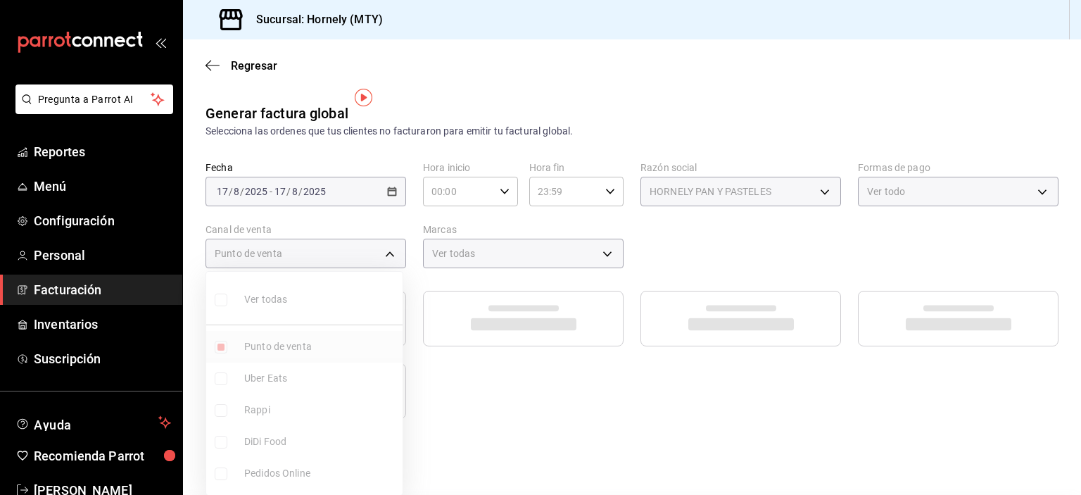
type input "PARROT"
checkbox input "true"
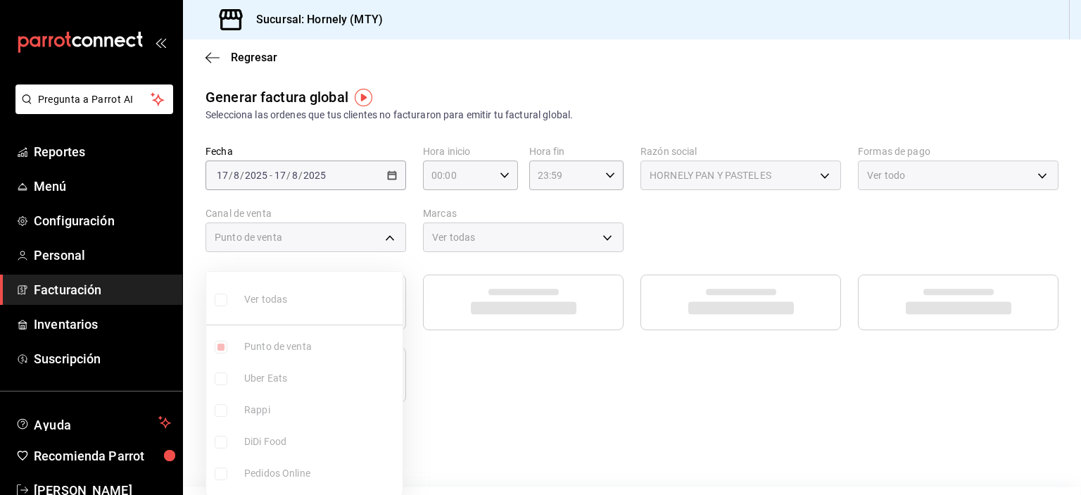
click at [541, 241] on div at bounding box center [540, 247] width 1081 height 495
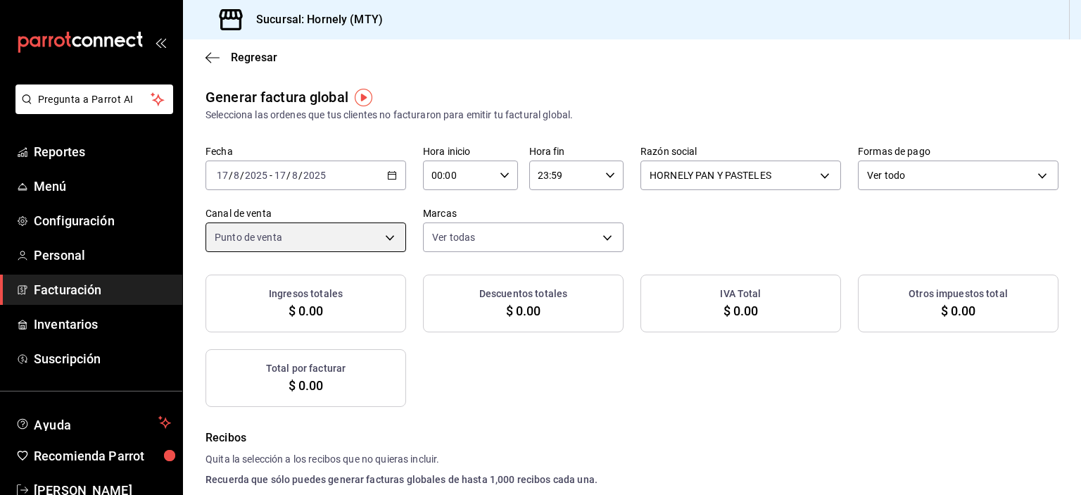
checkbox input "true"
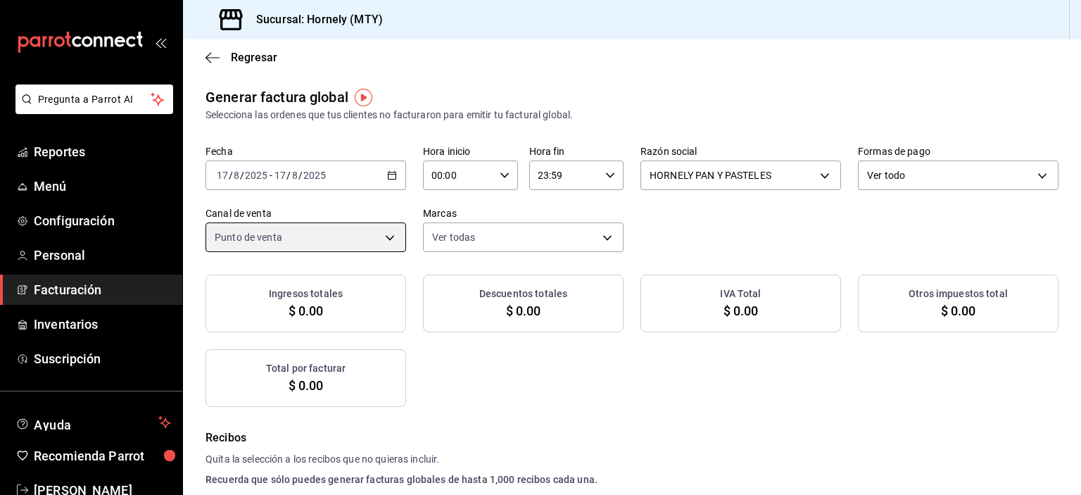
checkbox input "true"
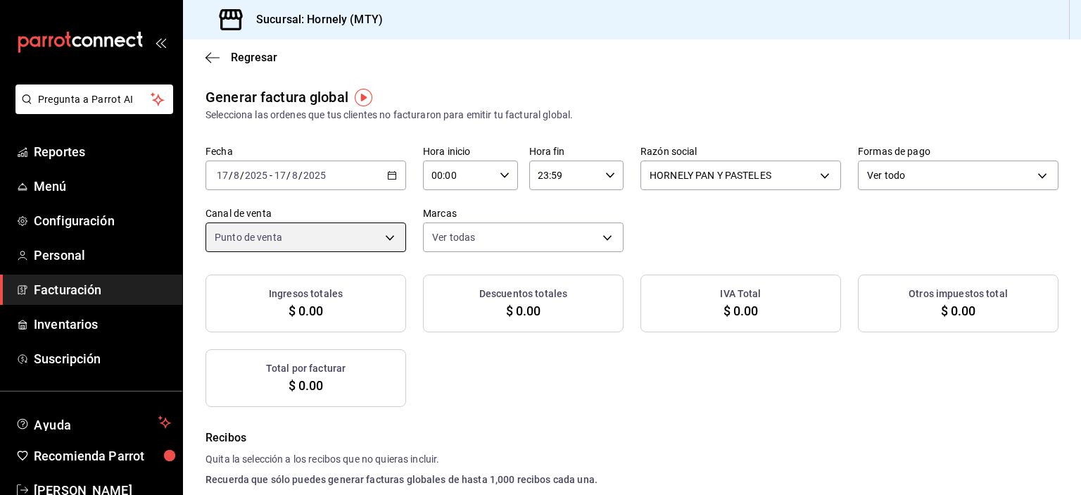
checkbox input "true"
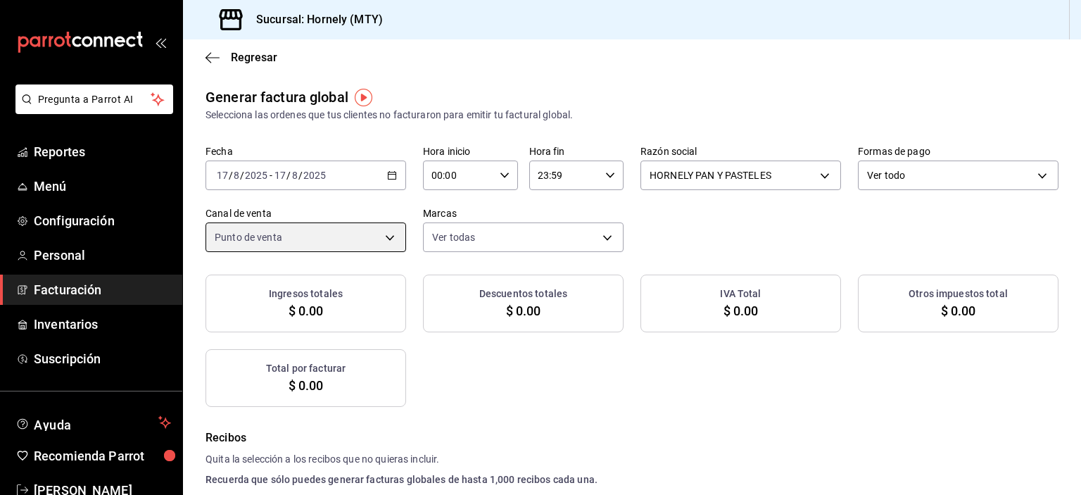
checkbox input "true"
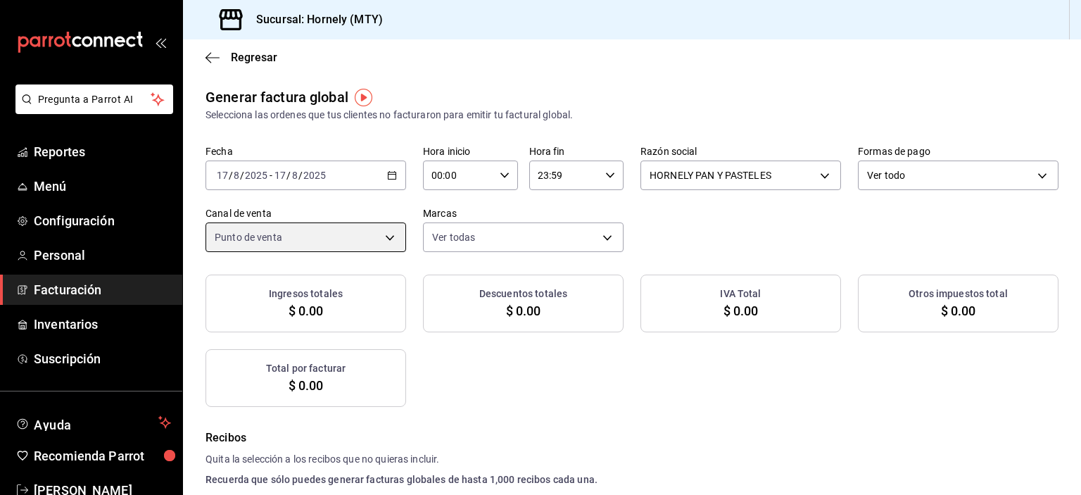
checkbox input "true"
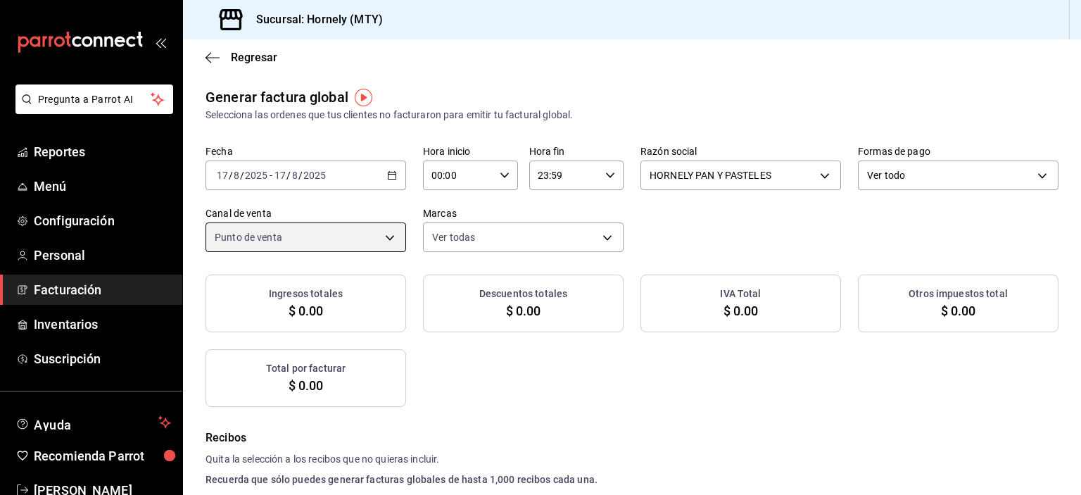
checkbox input "true"
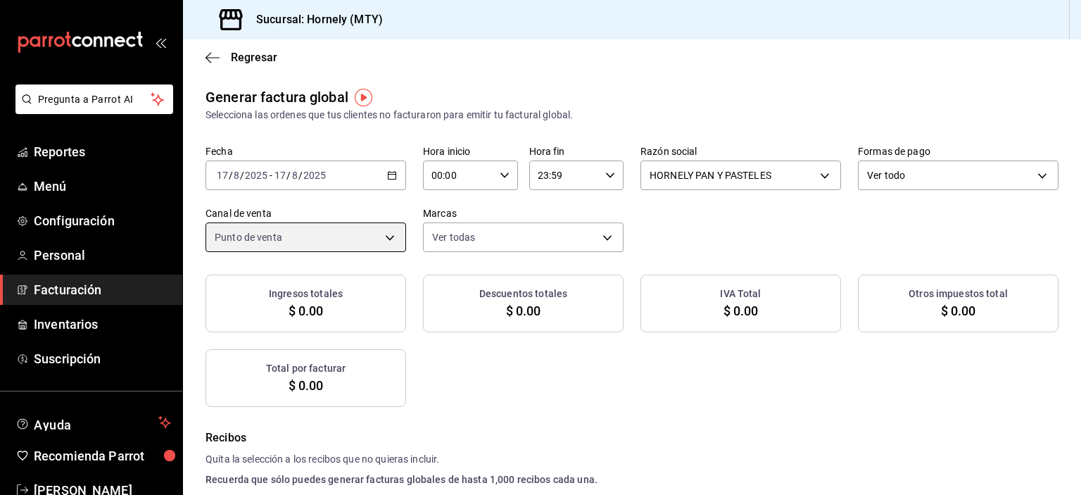
checkbox input "true"
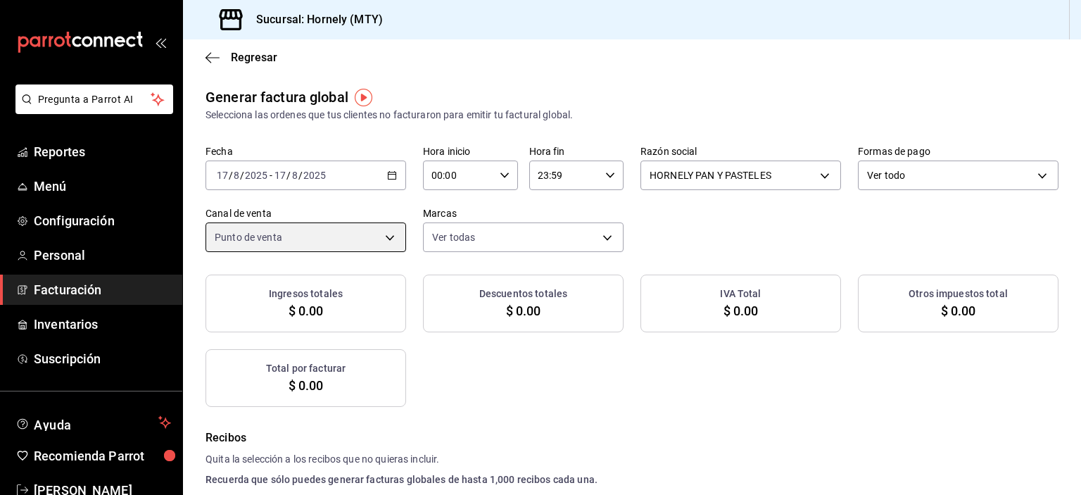
checkbox input "true"
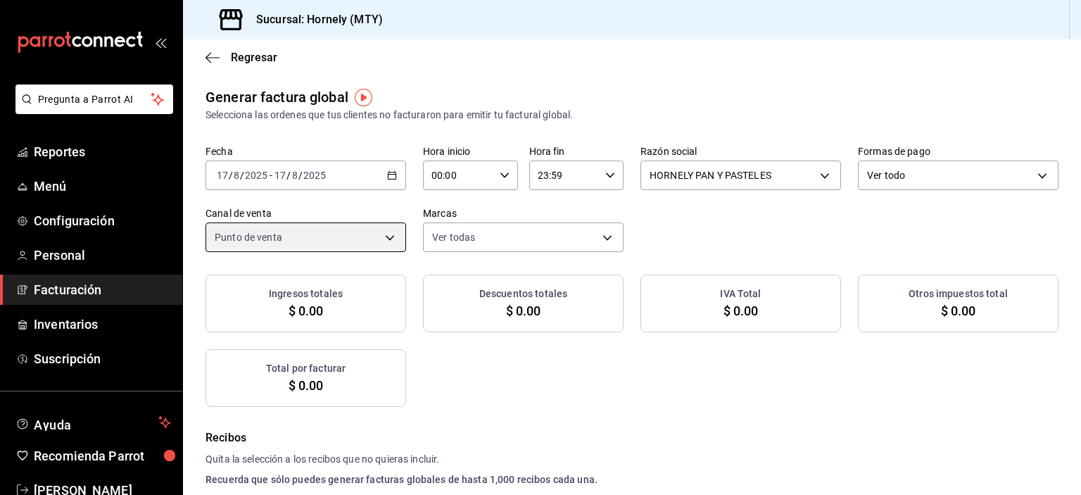
checkbox input "true"
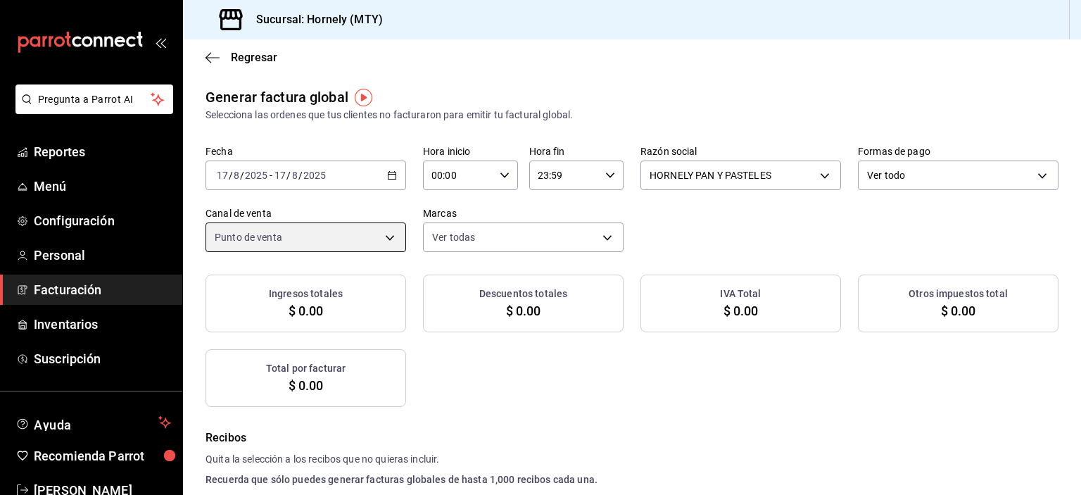
checkbox input "true"
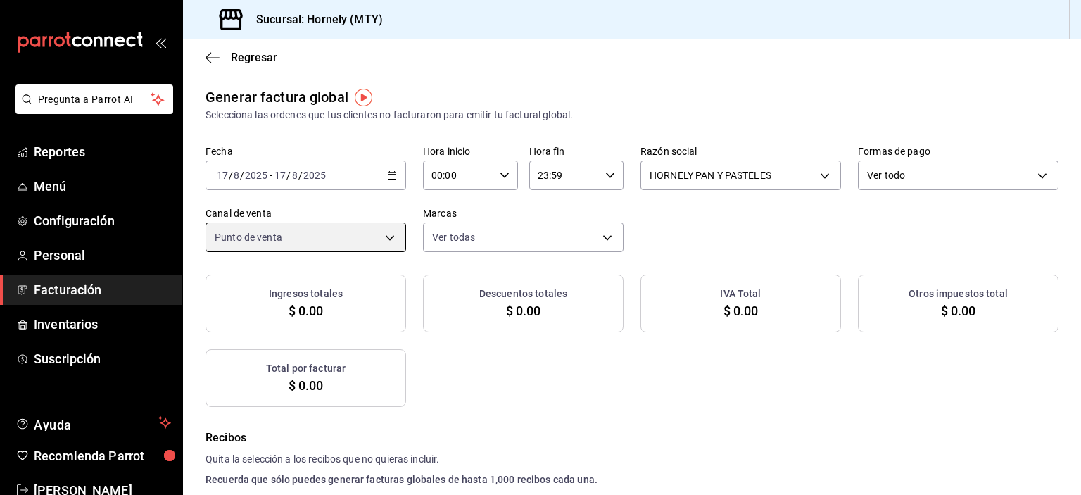
checkbox input "true"
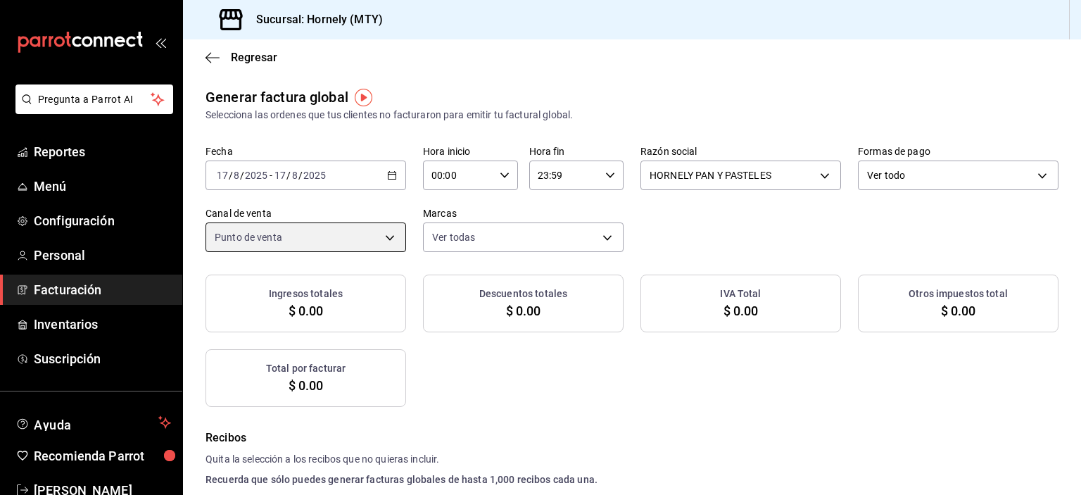
checkbox input "true"
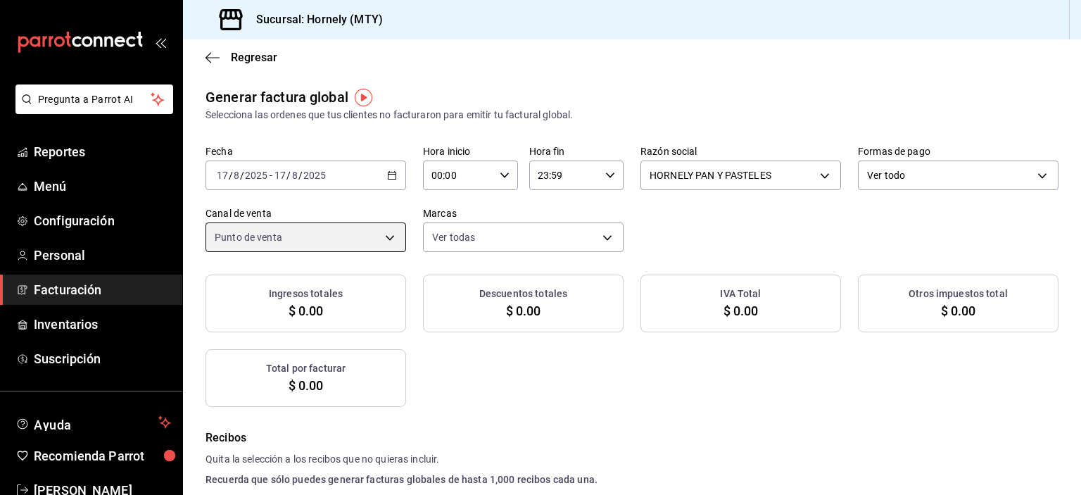
checkbox input "true"
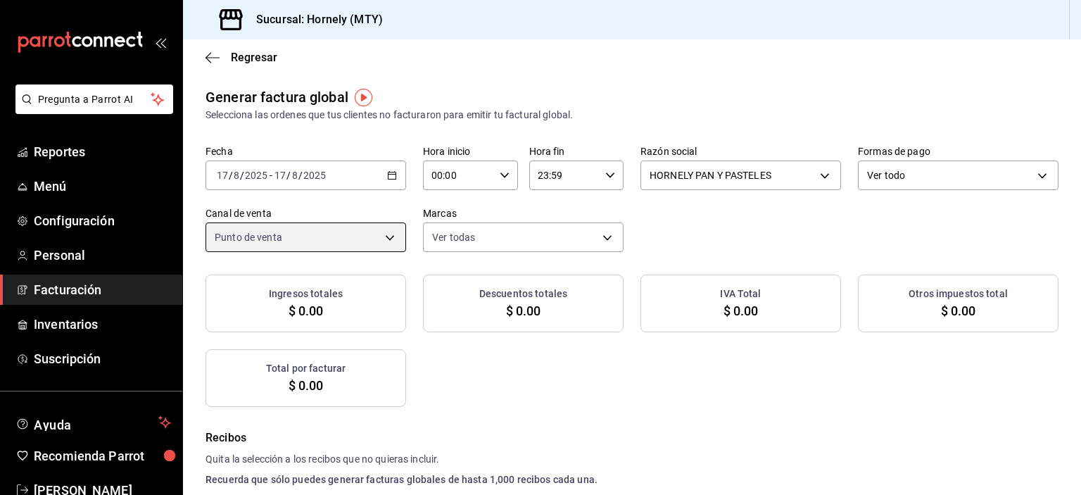
checkbox input "true"
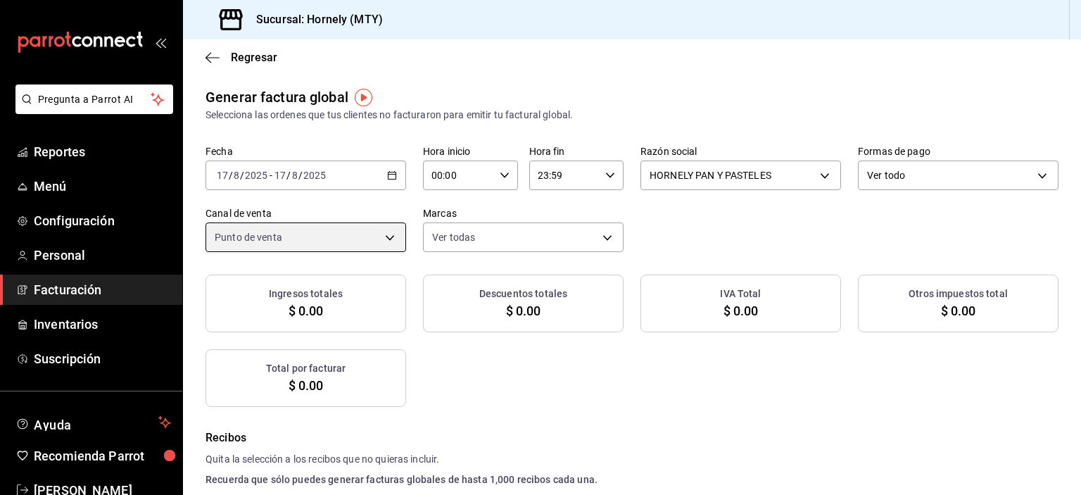
checkbox input "true"
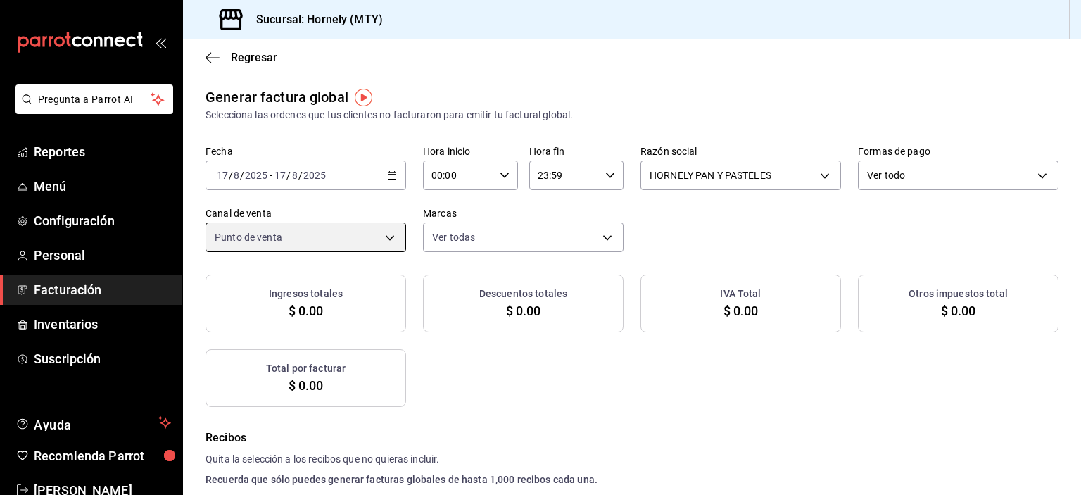
checkbox input "true"
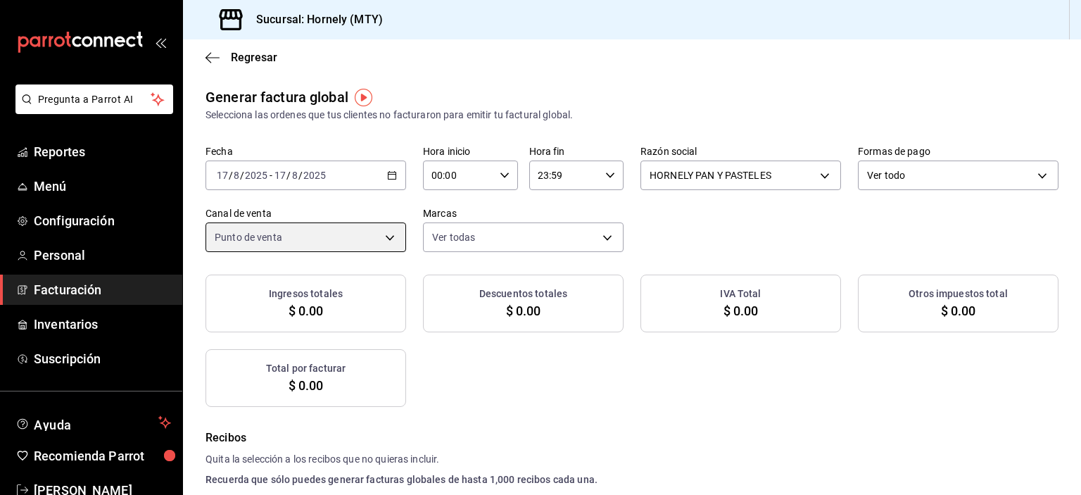
checkbox input "true"
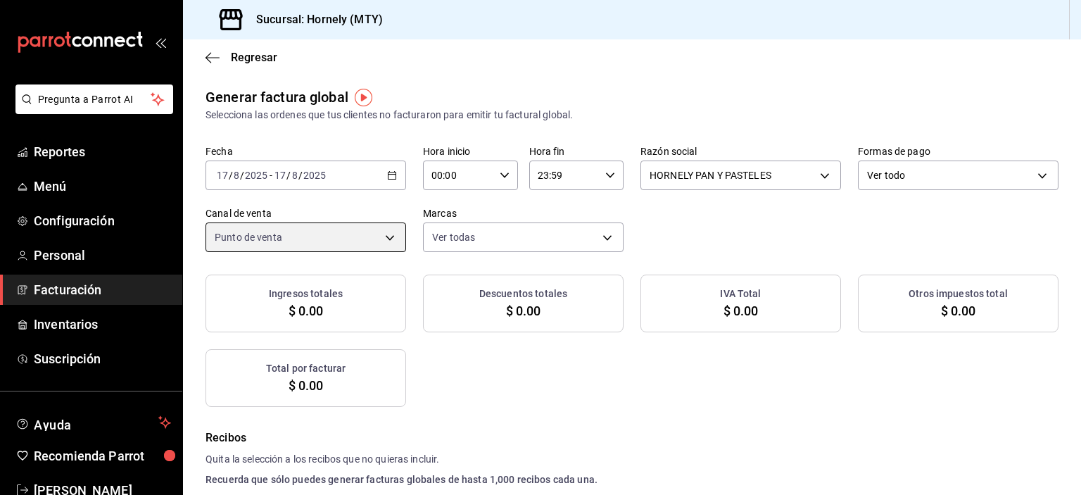
checkbox input "true"
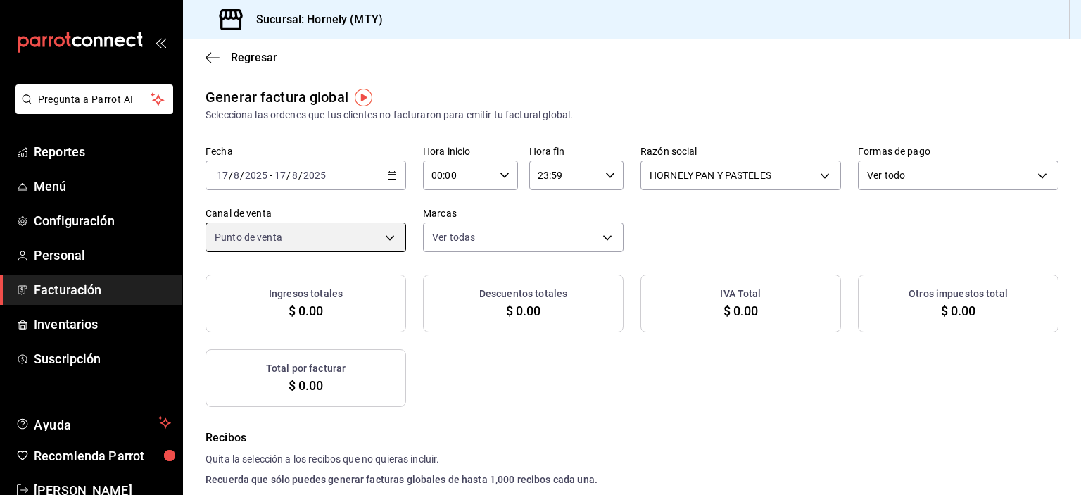
checkbox input "true"
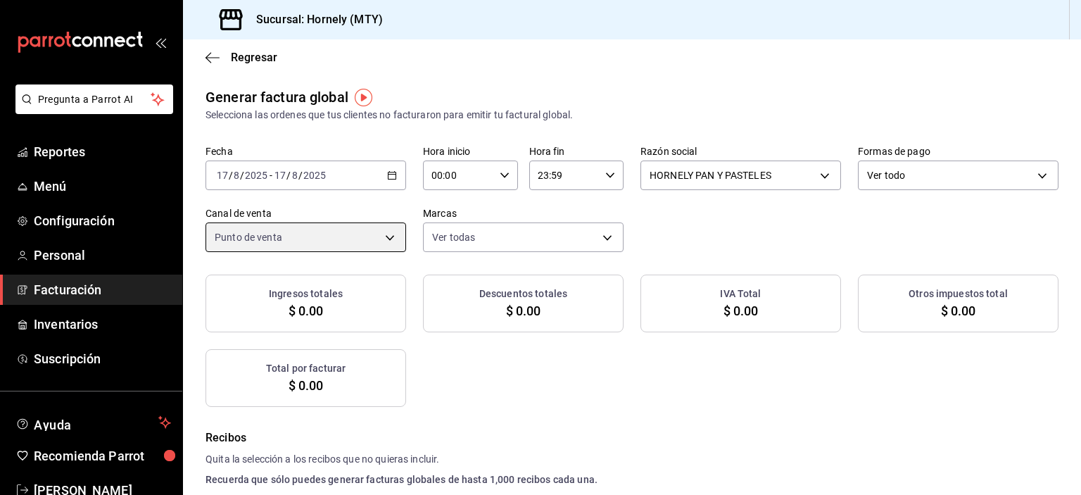
checkbox input "true"
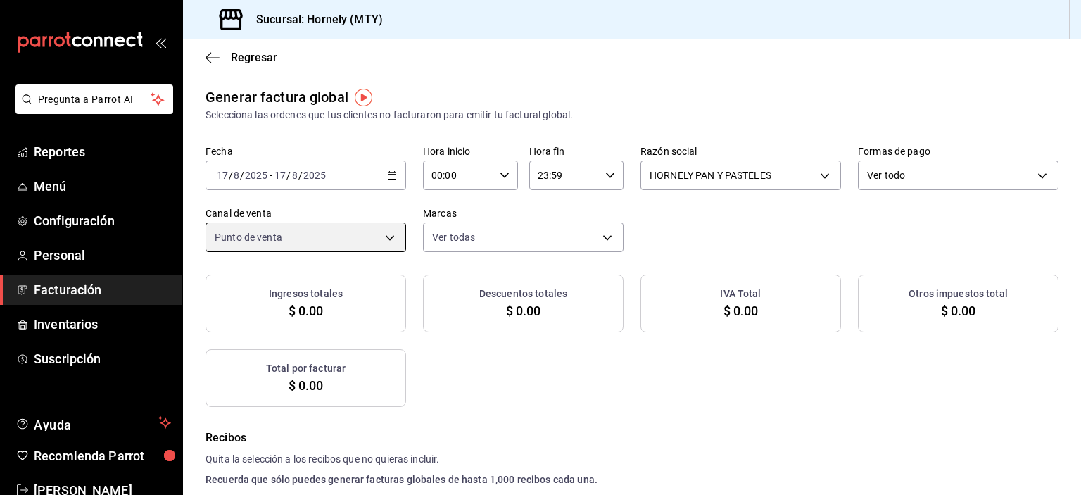
checkbox input "true"
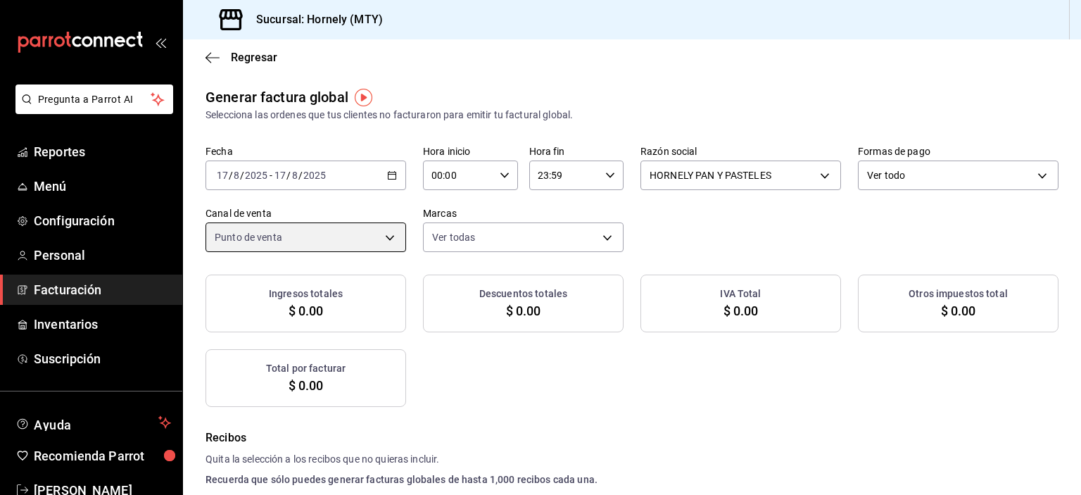
checkbox input "true"
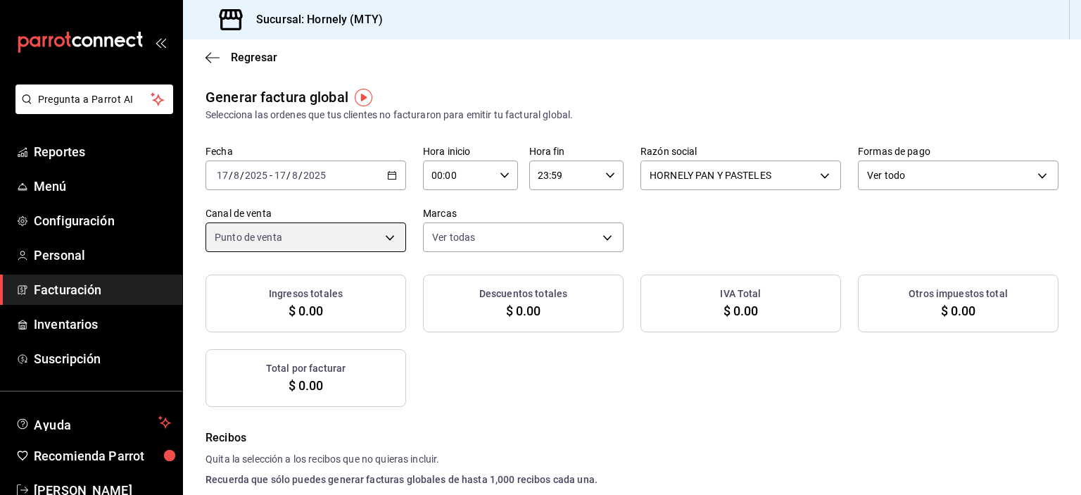
checkbox input "true"
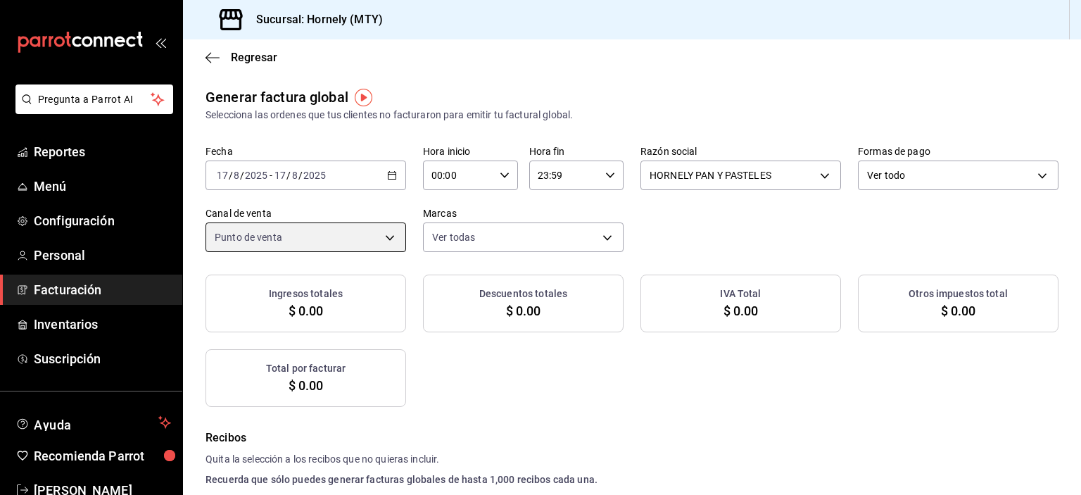
checkbox input "true"
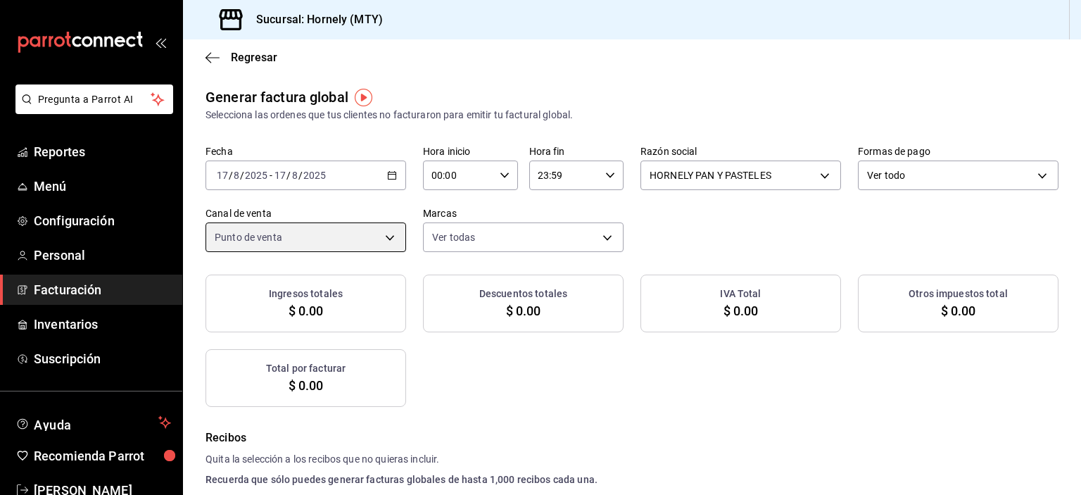
checkbox input "true"
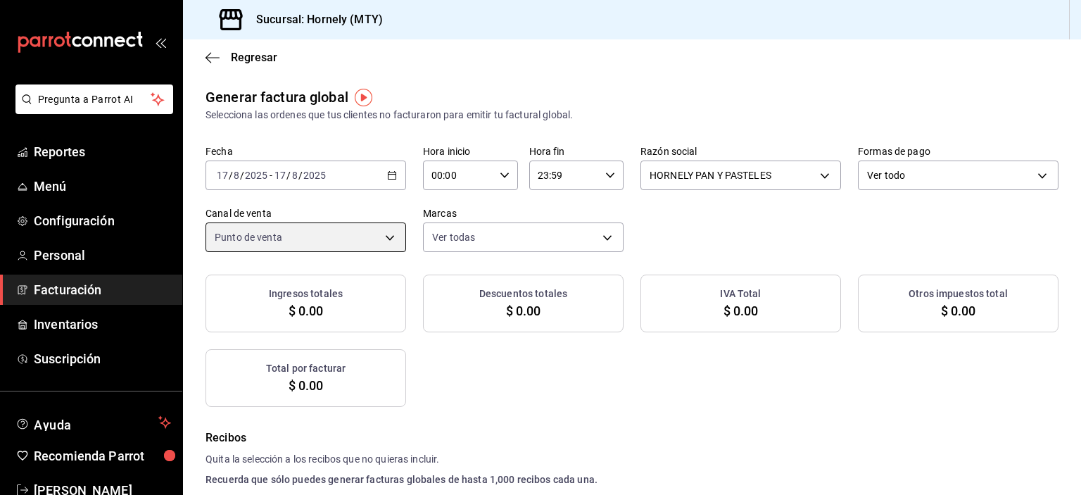
checkbox input "true"
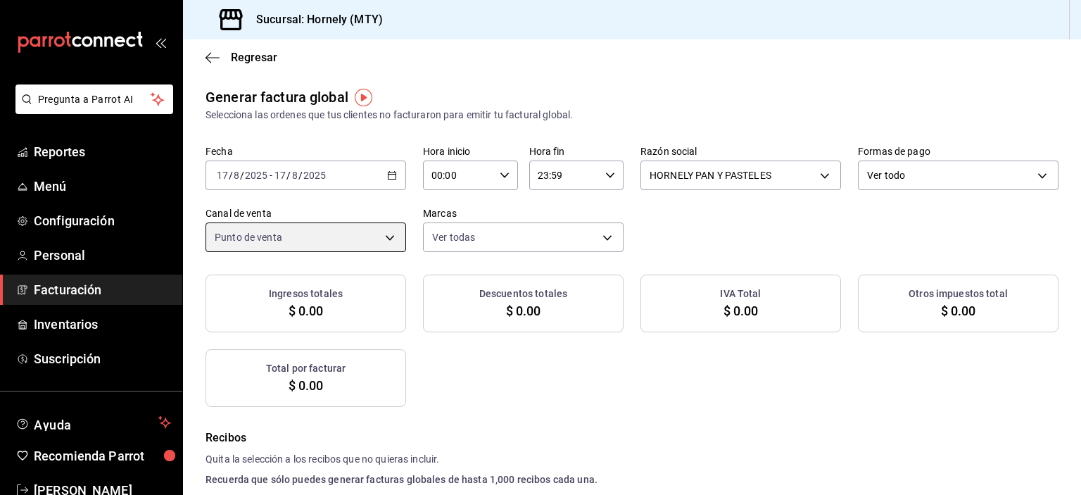
checkbox input "true"
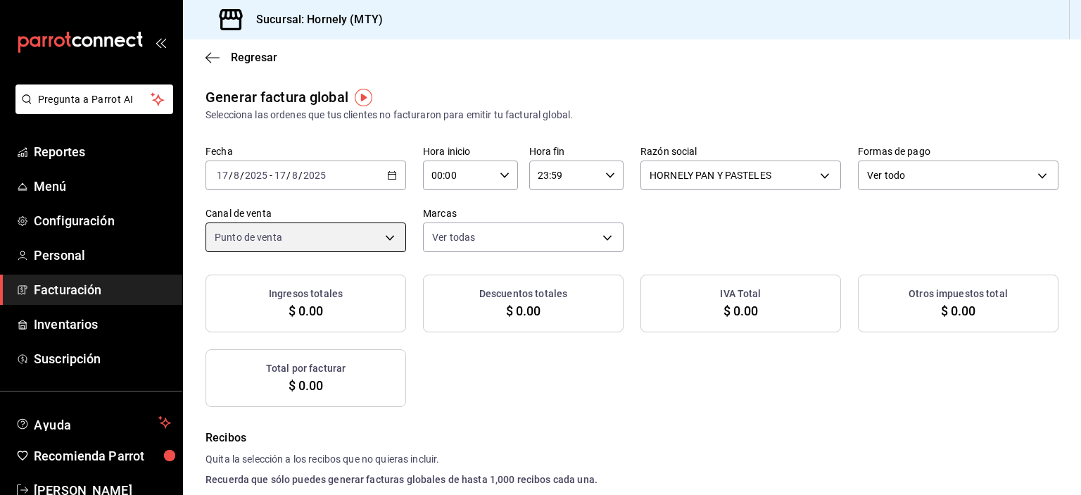
checkbox input "true"
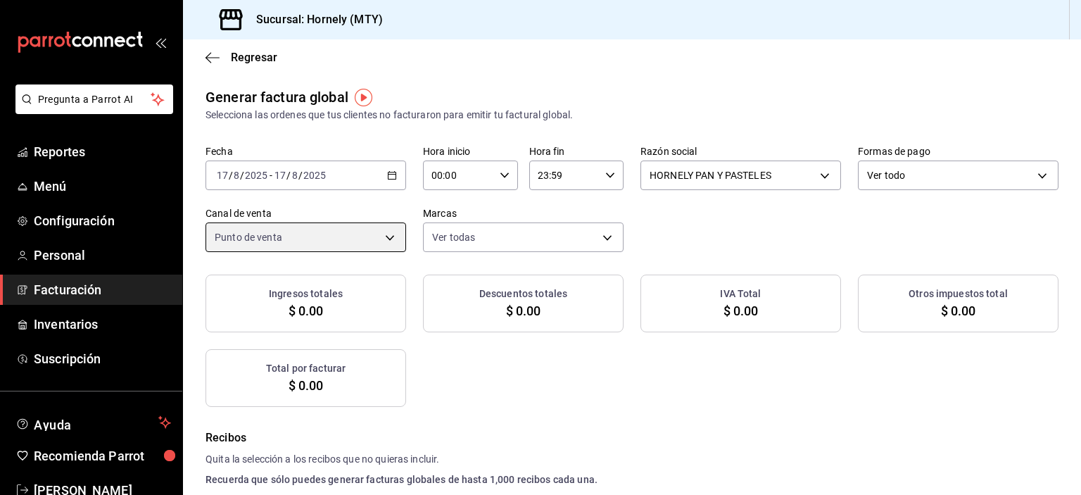
checkbox input "true"
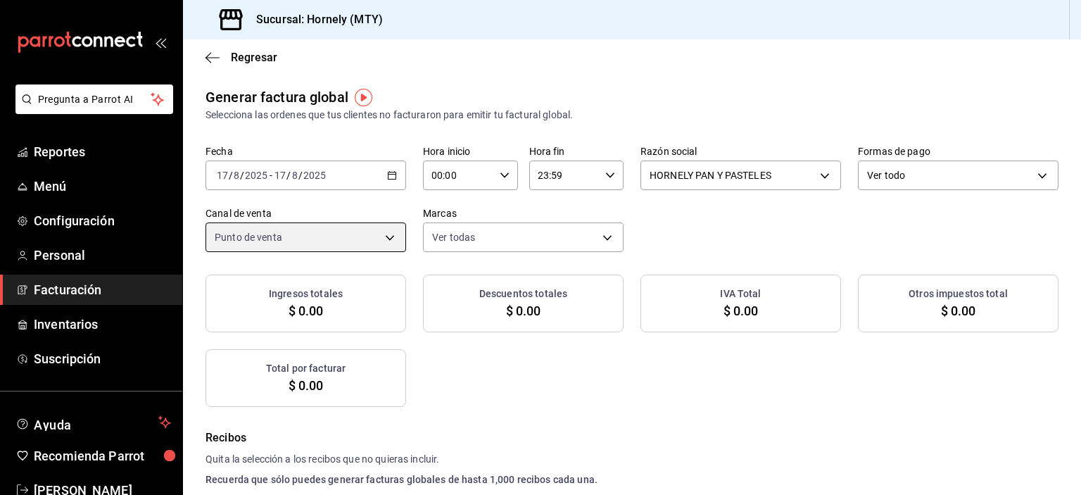
checkbox input "true"
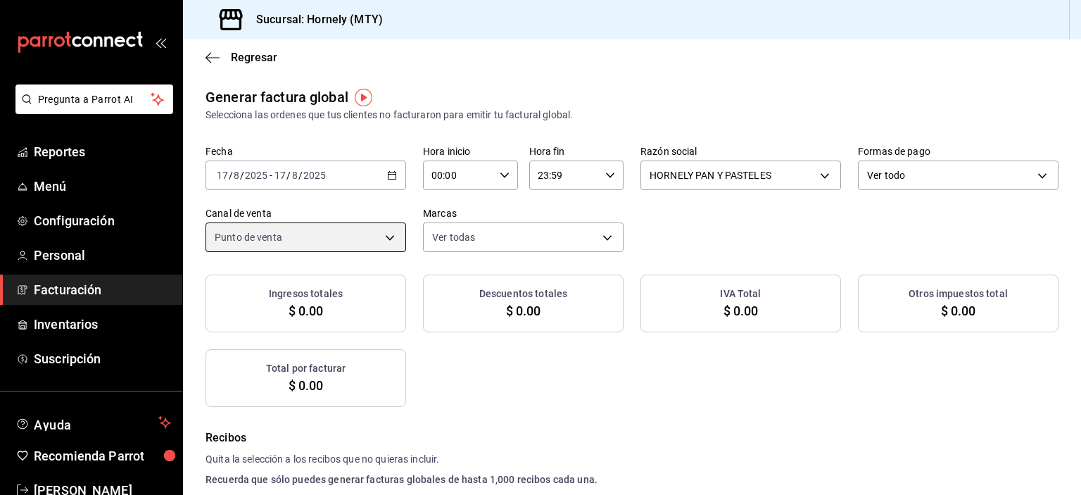
checkbox input "true"
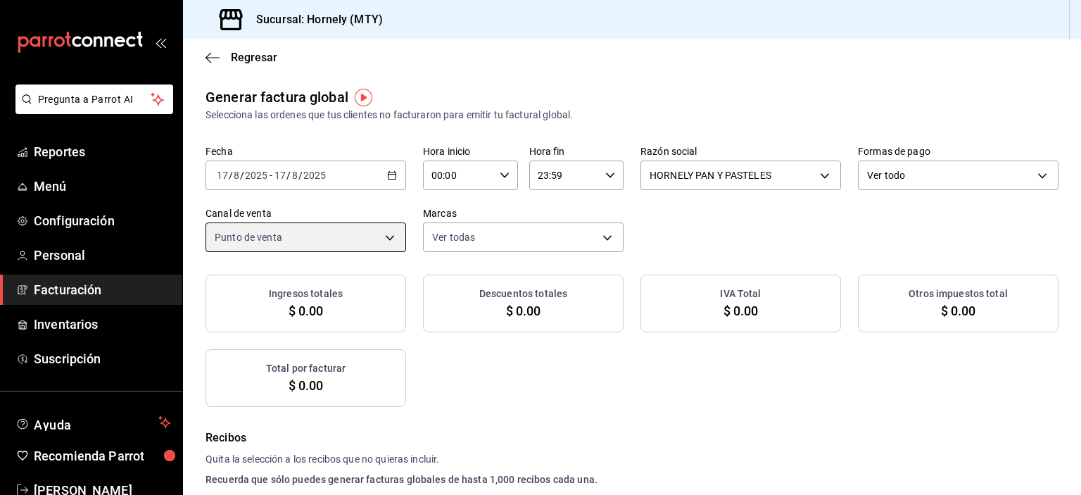
checkbox input "true"
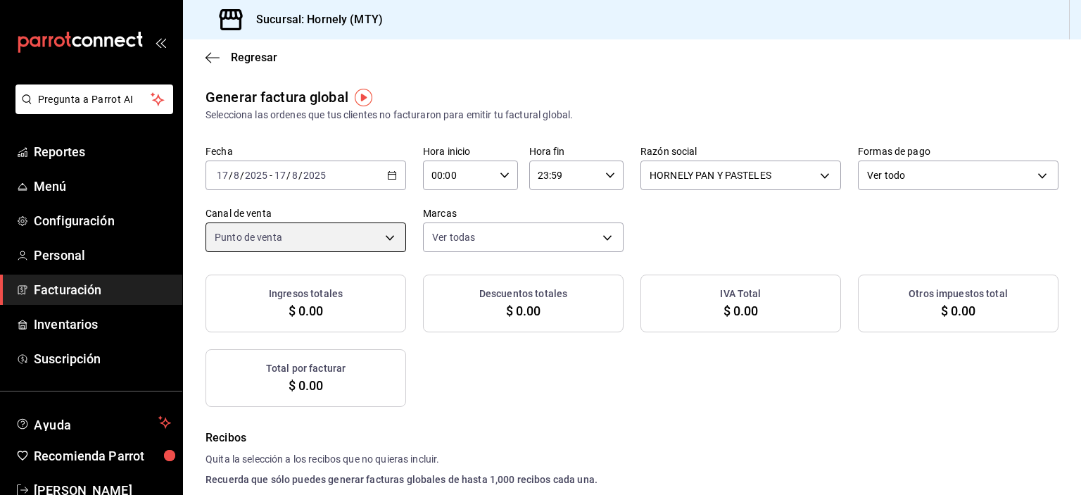
checkbox input "true"
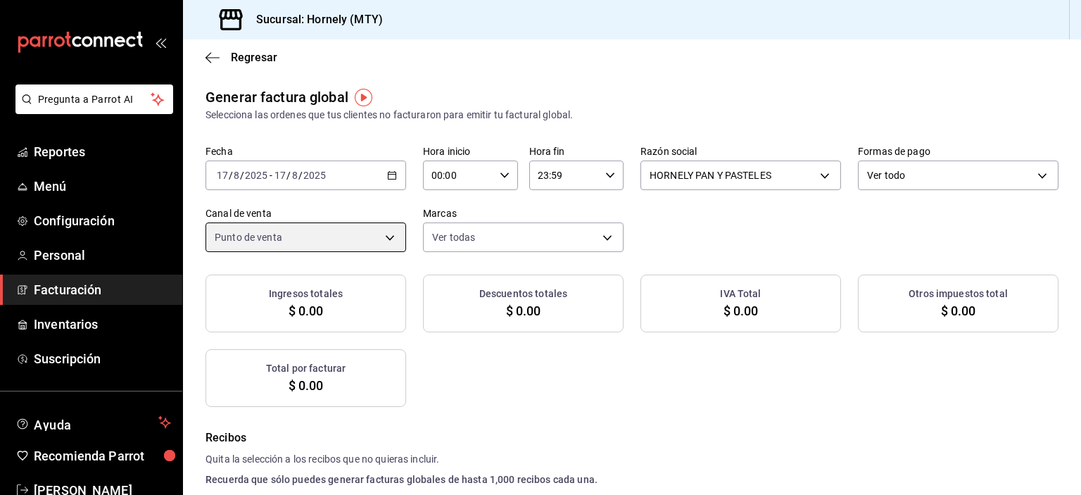
checkbox input "true"
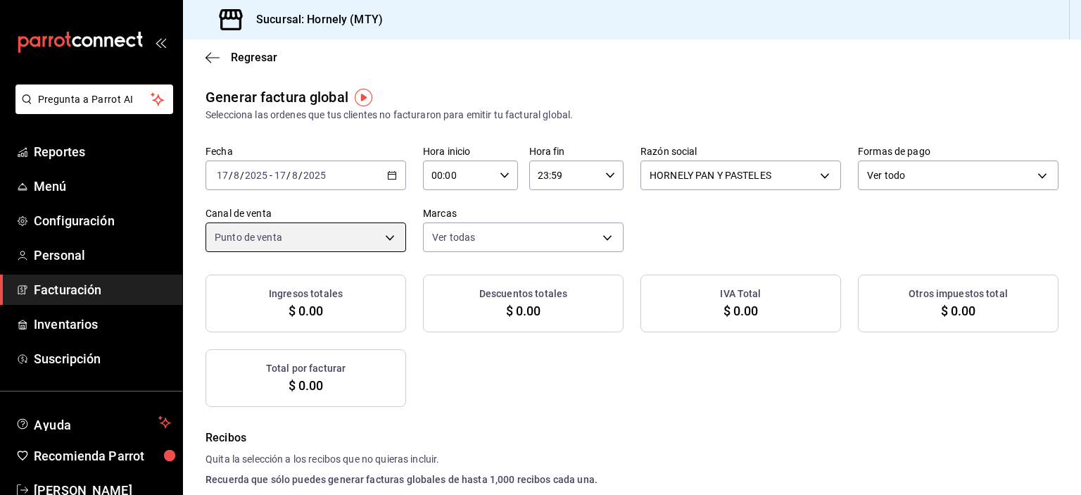
checkbox input "true"
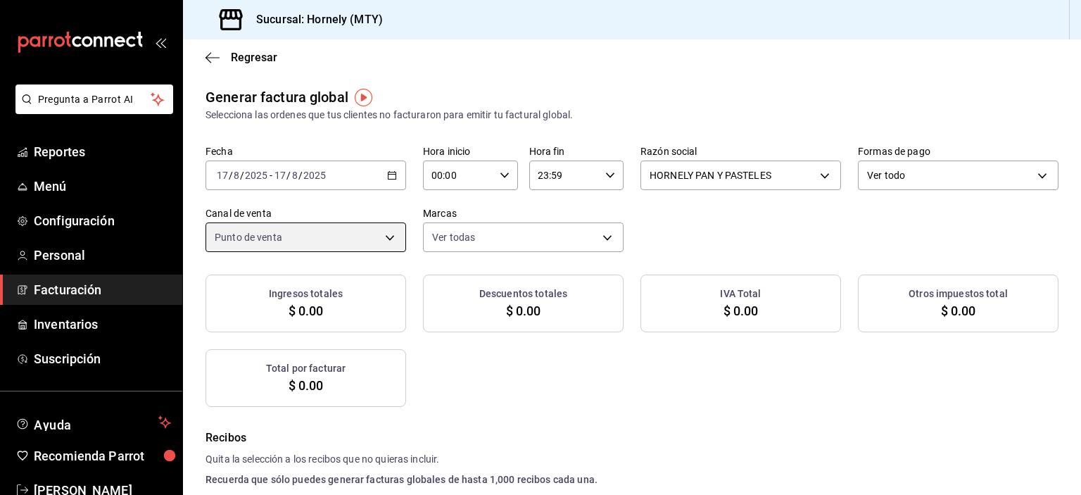
checkbox input "true"
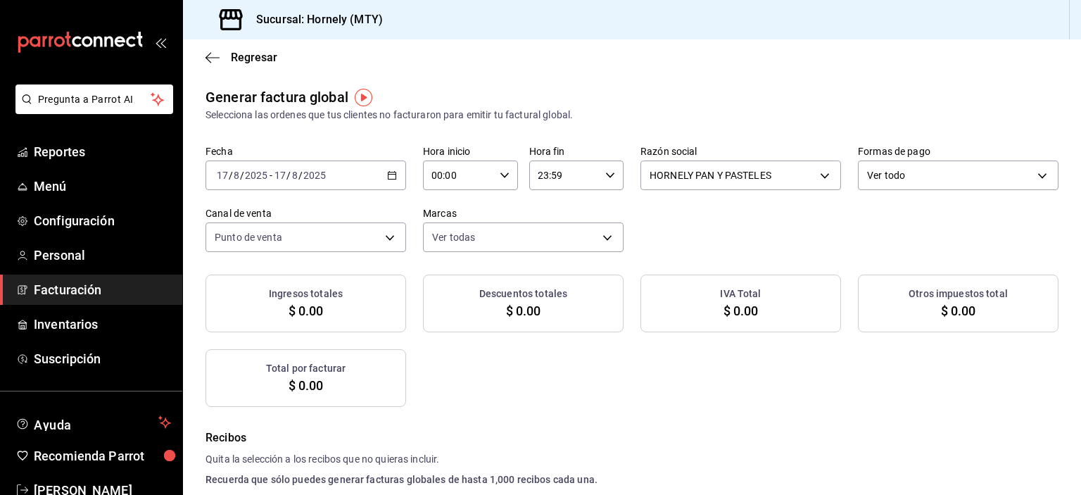
click at [541, 244] on body "Pregunta a Parrot AI Reportes Menú Configuración Personal Facturación Inventari…" at bounding box center [540, 247] width 1081 height 495
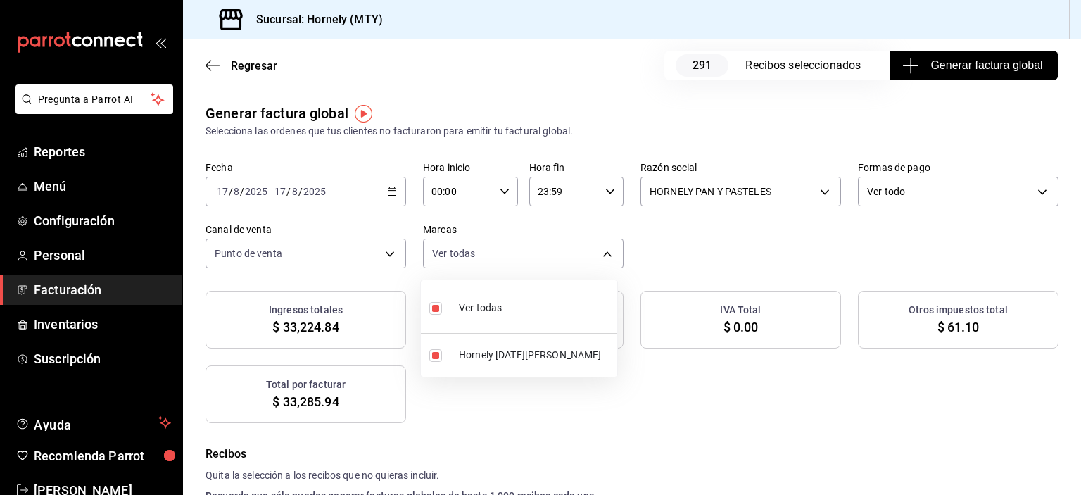
click at [724, 256] on div at bounding box center [540, 247] width 1081 height 495
click at [958, 84] on div "Regresar 291 Recibos seleccionados Generar factura global" at bounding box center [632, 65] width 898 height 52
click at [958, 73] on span "Generar factura global" at bounding box center [973, 65] width 137 height 17
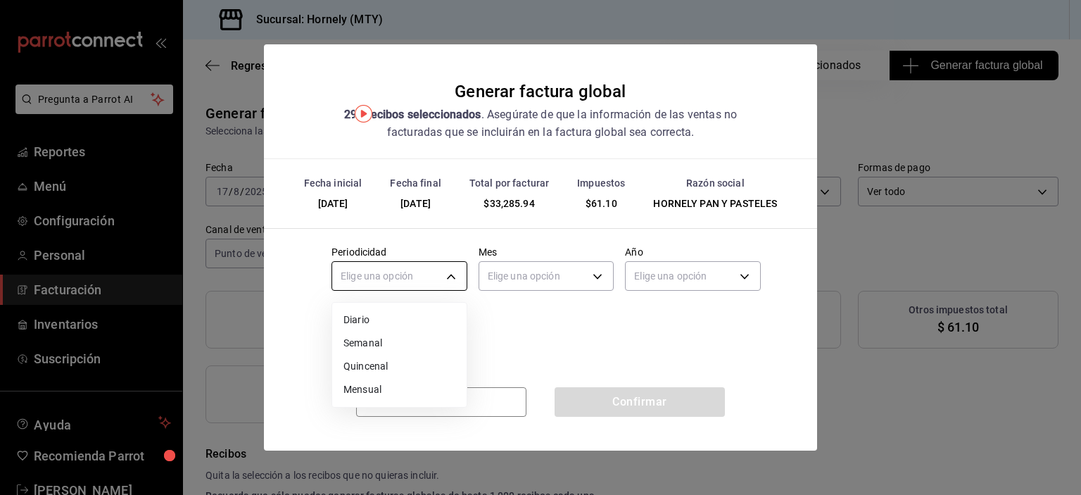
click at [460, 287] on body "Pregunta a Parrot AI Reportes Menú Configuración Personal Facturación Inventari…" at bounding box center [540, 247] width 1081 height 495
click at [413, 324] on li "Diario" at bounding box center [399, 319] width 134 height 23
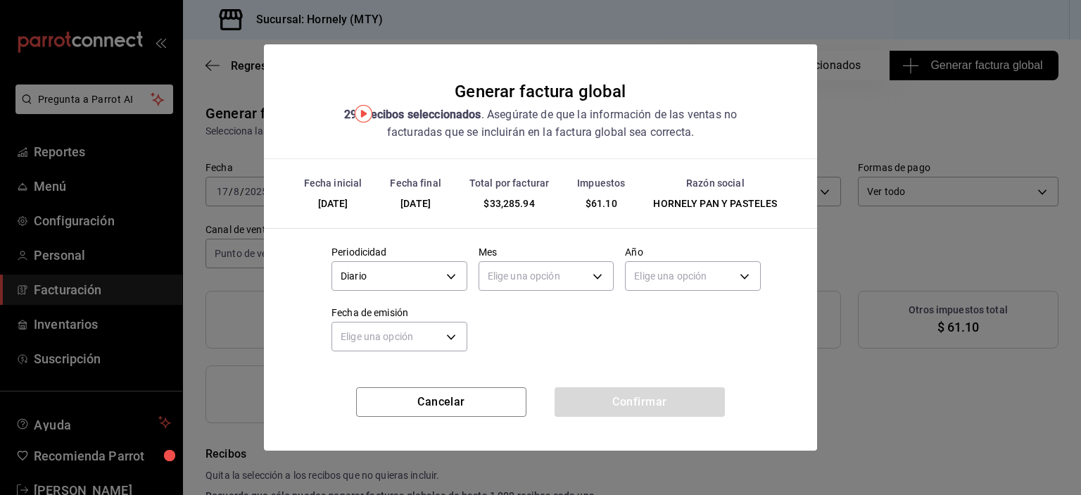
click at [525, 256] on div "Elige una opción" at bounding box center [547, 274] width 136 height 37
click at [525, 272] on body "Pregunta a Parrot AI Reportes Menú Configuración Personal Facturación Inventari…" at bounding box center [540, 247] width 1081 height 495
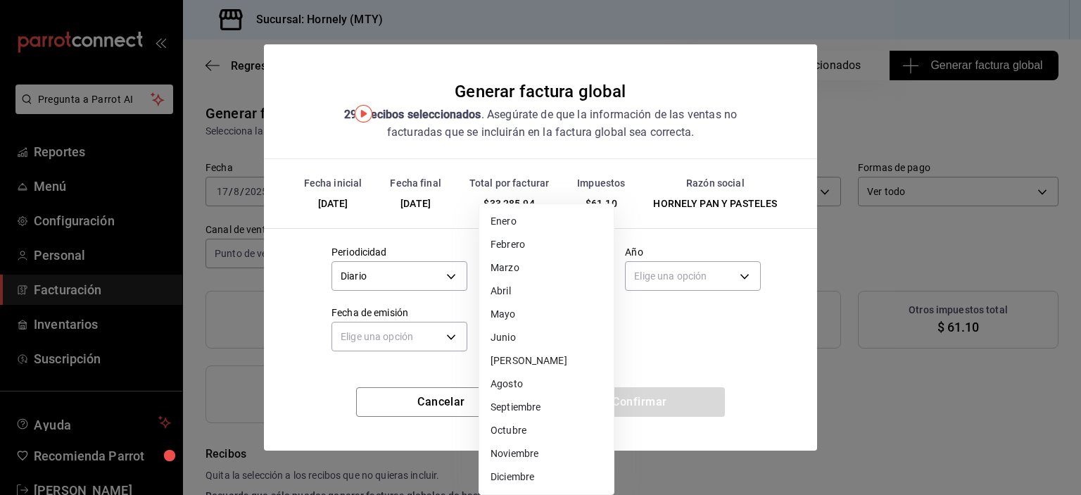
click at [522, 382] on li "Agosto" at bounding box center [546, 383] width 134 height 23
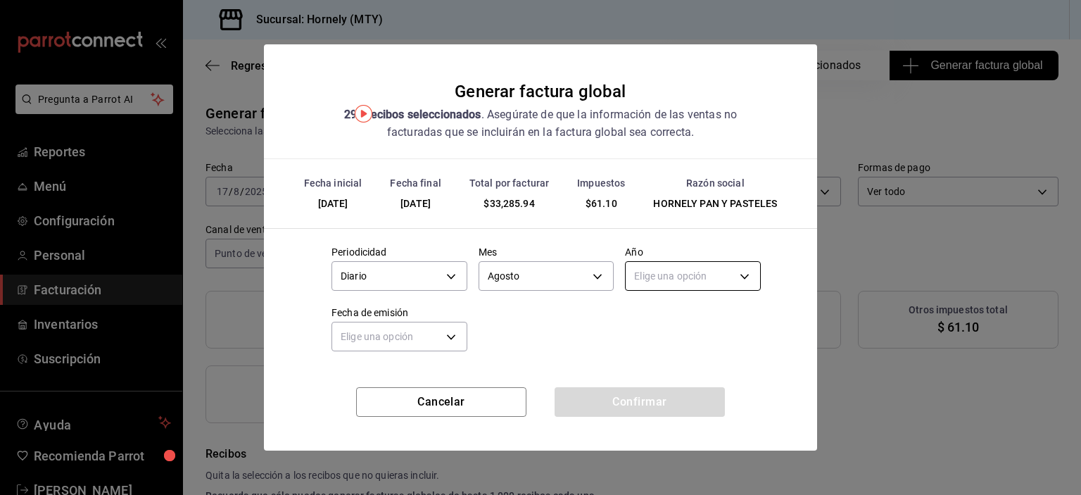
click at [674, 278] on body "Pregunta a Parrot AI Reportes Menú Configuración Personal Facturación Inventari…" at bounding box center [540, 247] width 1081 height 495
click at [669, 321] on li "2025" at bounding box center [693, 319] width 134 height 23
click at [445, 343] on body "Pregunta a Parrot AI Reportes Menú Configuración Personal Facturación Inventari…" at bounding box center [540, 247] width 1081 height 495
drag, startPoint x: 438, startPoint y: 399, endPoint x: 453, endPoint y: 396, distance: 15.7
click at [437, 399] on li "Ayer" at bounding box center [399, 403] width 134 height 23
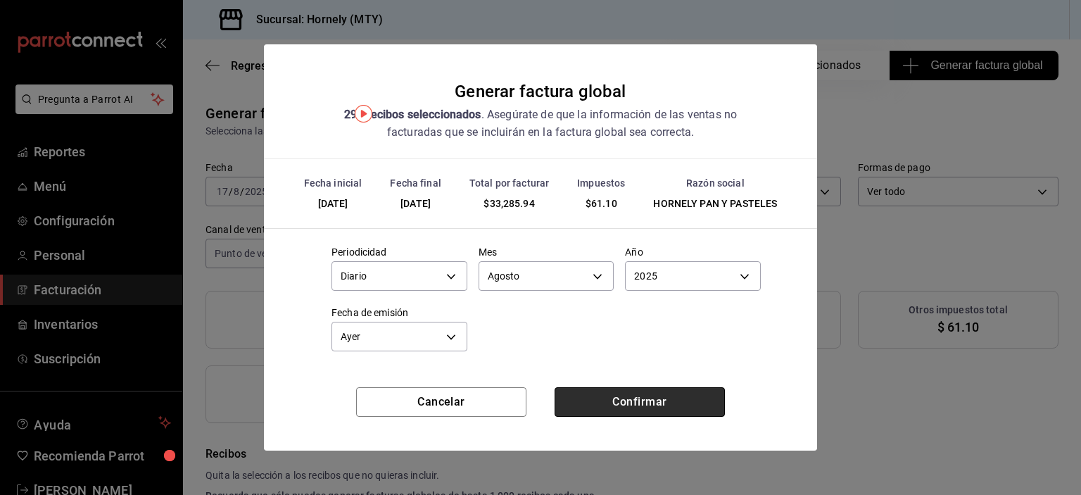
drag, startPoint x: 634, startPoint y: 394, endPoint x: 639, endPoint y: 402, distance: 9.8
click at [635, 394] on button "Confirmar" at bounding box center [640, 402] width 170 height 30
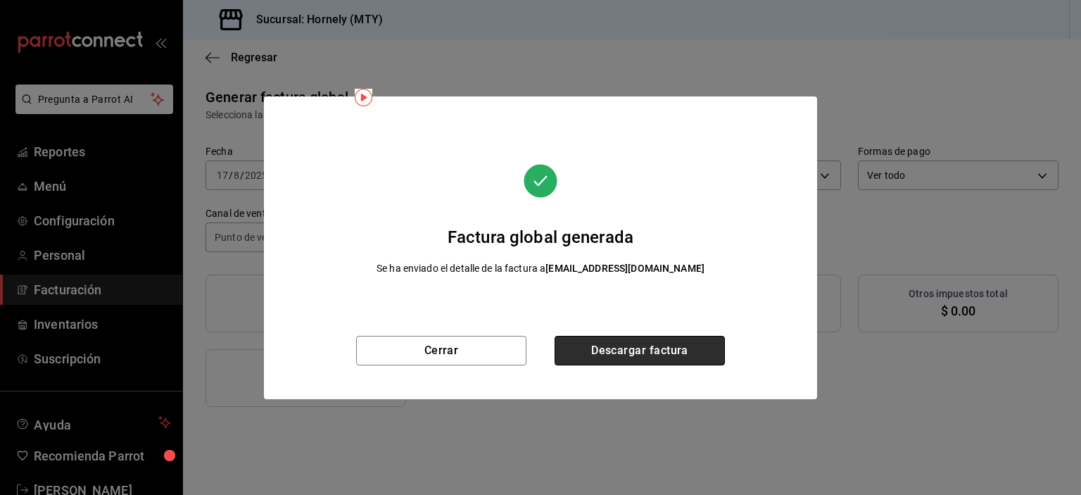
click at [667, 360] on button "Descargar factura" at bounding box center [640, 351] width 170 height 30
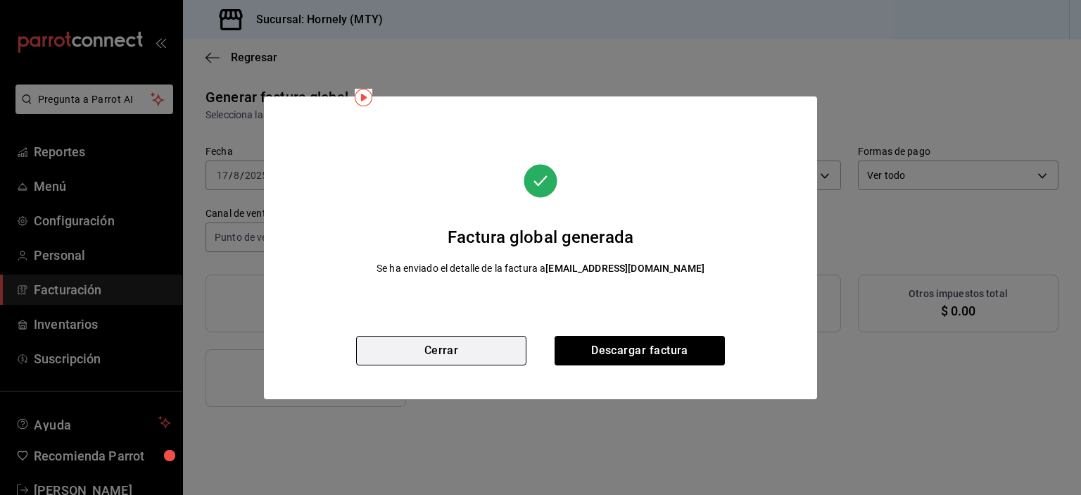
click at [482, 343] on button "Cerrar" at bounding box center [441, 351] width 170 height 30
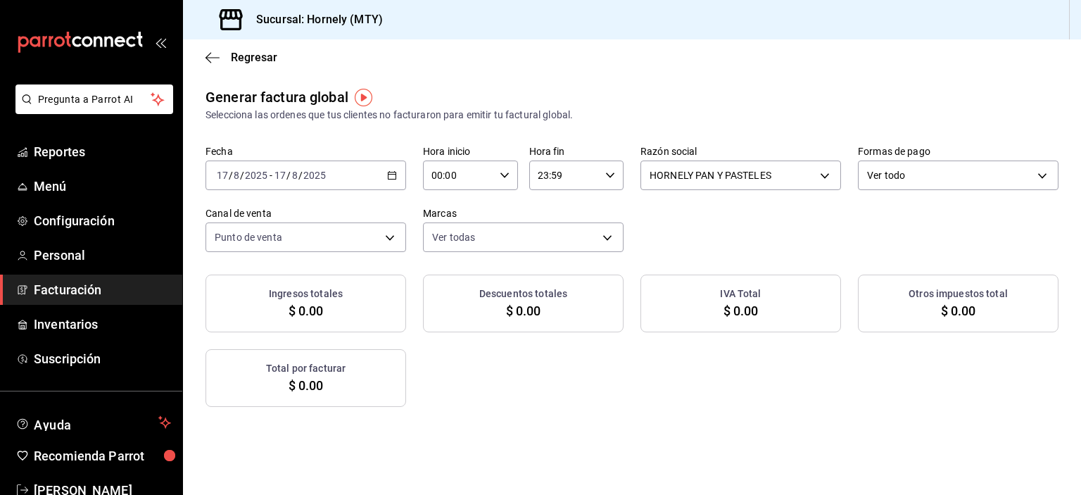
click at [91, 285] on span "Facturación" at bounding box center [102, 289] width 137 height 19
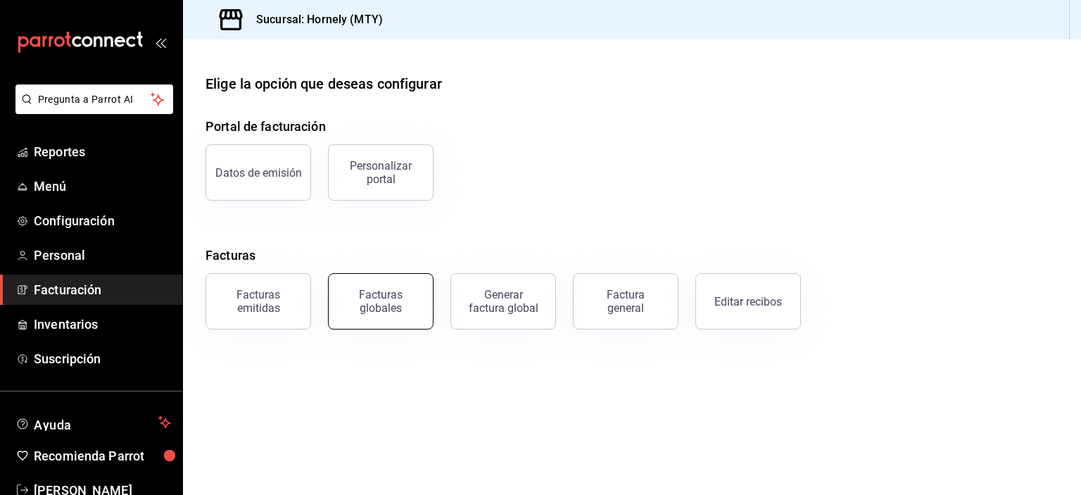
click at [394, 312] on div "Facturas globales" at bounding box center [380, 301] width 87 height 27
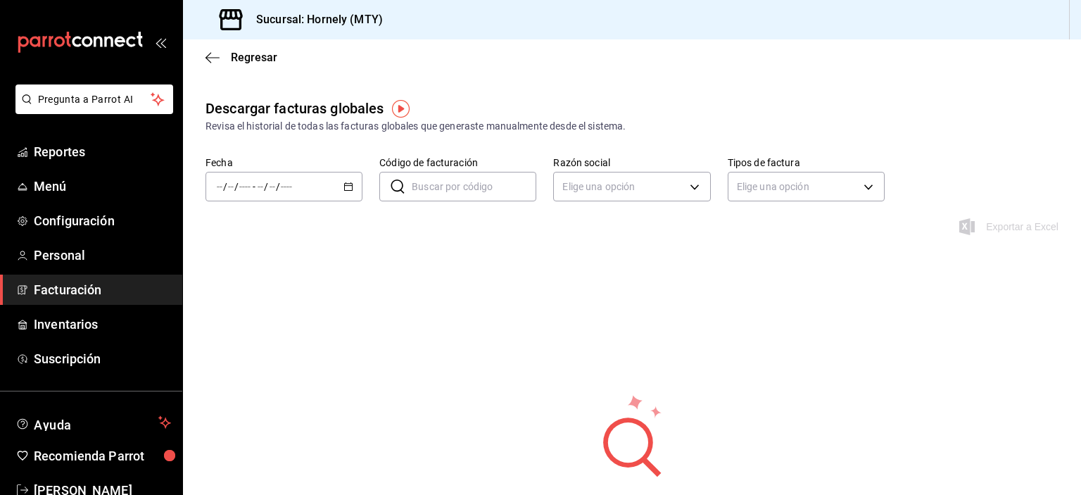
click at [336, 185] on div "/ / - / /" at bounding box center [284, 187] width 157 height 30
click at [280, 270] on li "Ayer" at bounding box center [272, 261] width 132 height 32
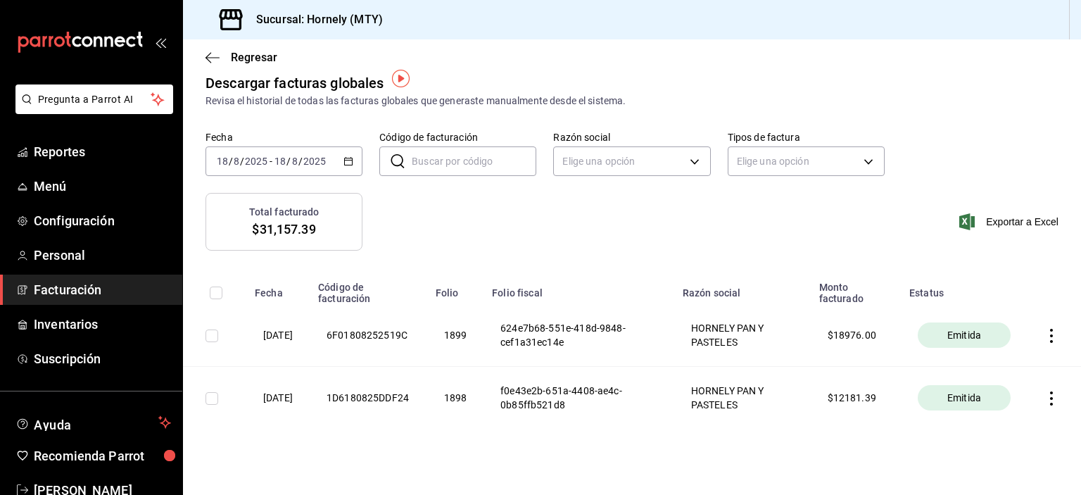
scroll to position [39, 0]
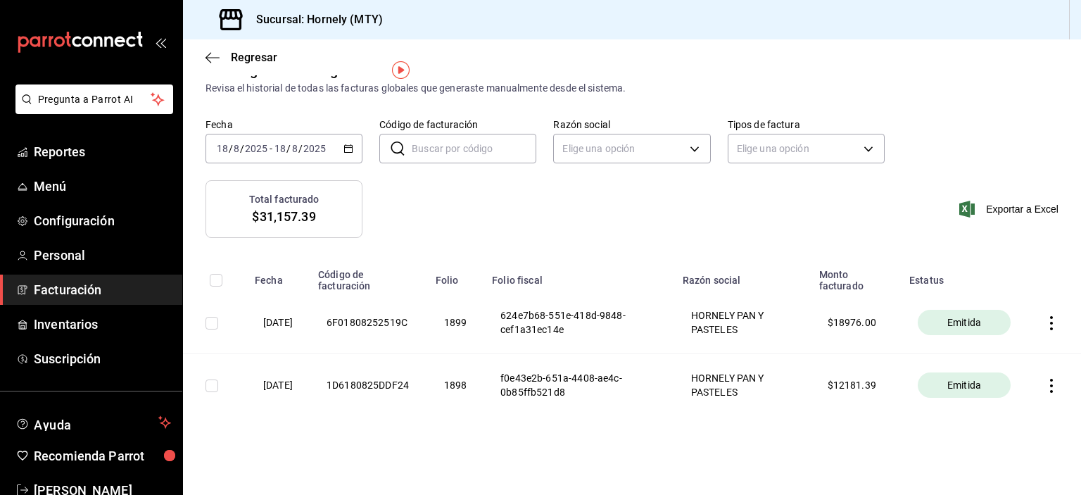
click at [327, 150] on div "[DATE] [DATE] - [DATE] [DATE]" at bounding box center [284, 149] width 157 height 30
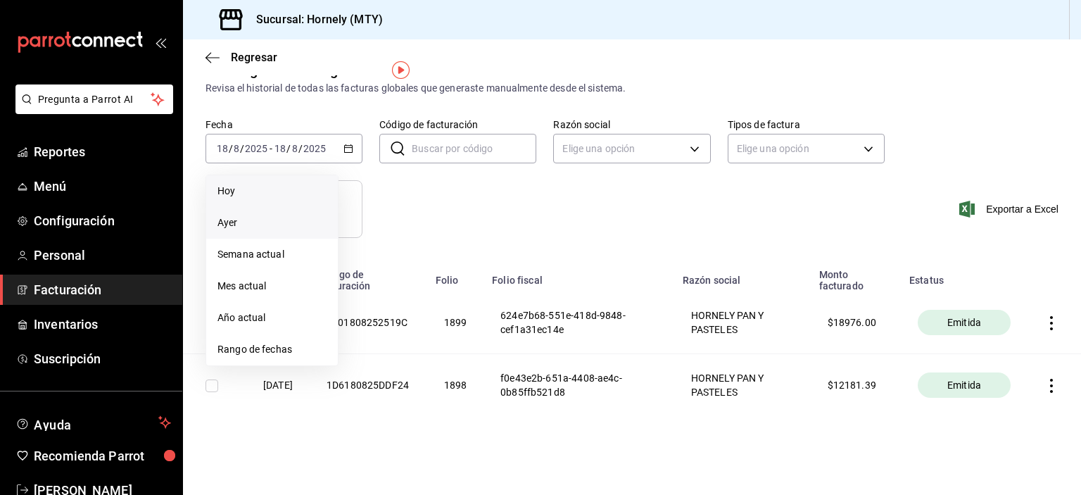
click at [302, 196] on span "Hoy" at bounding box center [272, 191] width 109 height 15
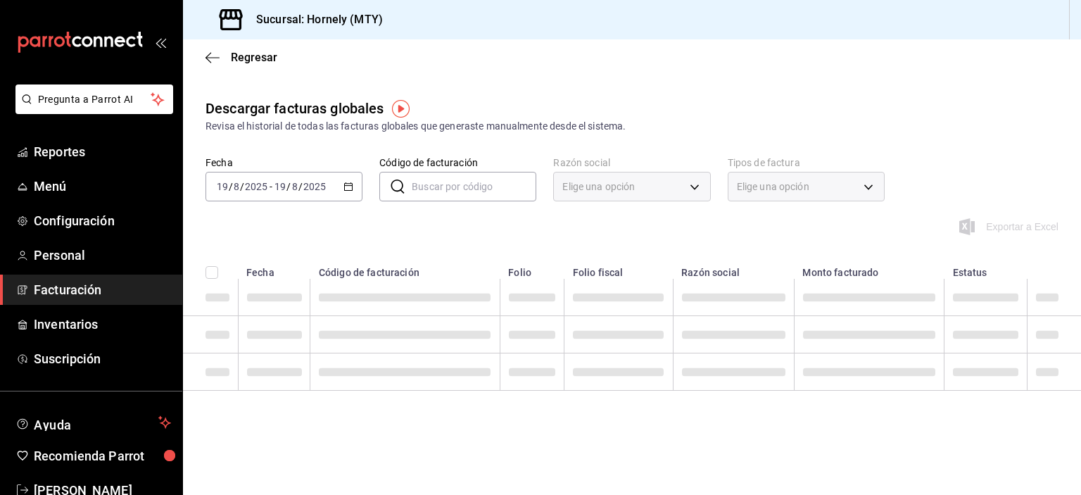
scroll to position [0, 0]
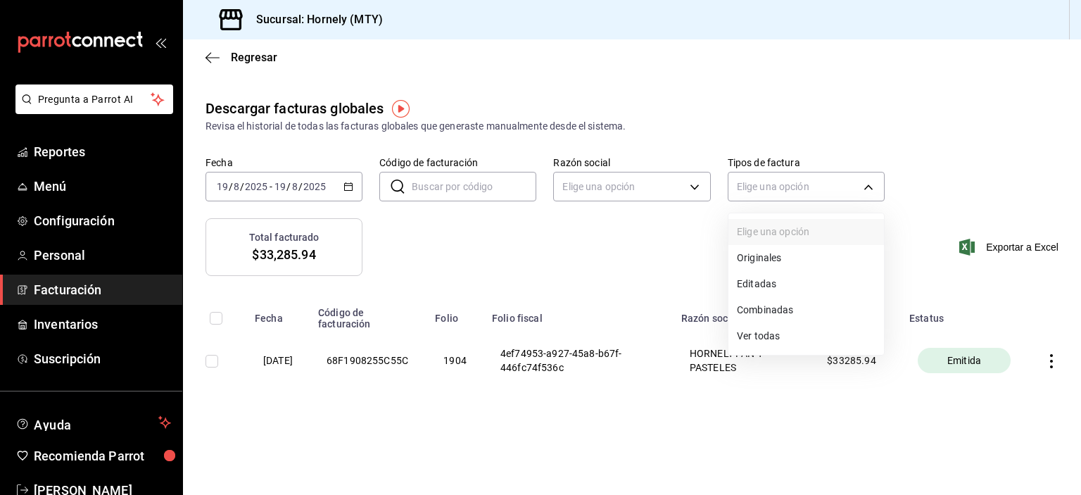
click at [811, 192] on body "Pregunta a Parrot AI Reportes Menú Configuración Personal Facturación Inventari…" at bounding box center [540, 247] width 1081 height 495
click at [754, 425] on div at bounding box center [540, 247] width 1081 height 495
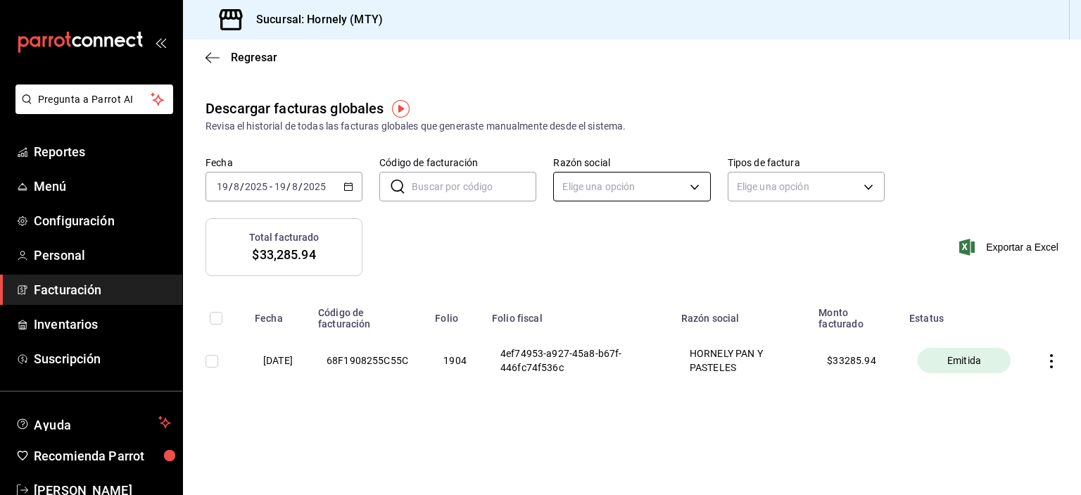
click at [684, 189] on body "Pregunta a Parrot AI Reportes Menú Configuración Personal Facturación Inventari…" at bounding box center [540, 247] width 1081 height 495
click at [670, 261] on li "HORNELY PAN Y PASTELES" at bounding box center [632, 258] width 156 height 26
click at [1053, 365] on icon "button" at bounding box center [1052, 361] width 14 height 14
click at [1018, 397] on div "Cancelar factura" at bounding box center [988, 397] width 73 height 11
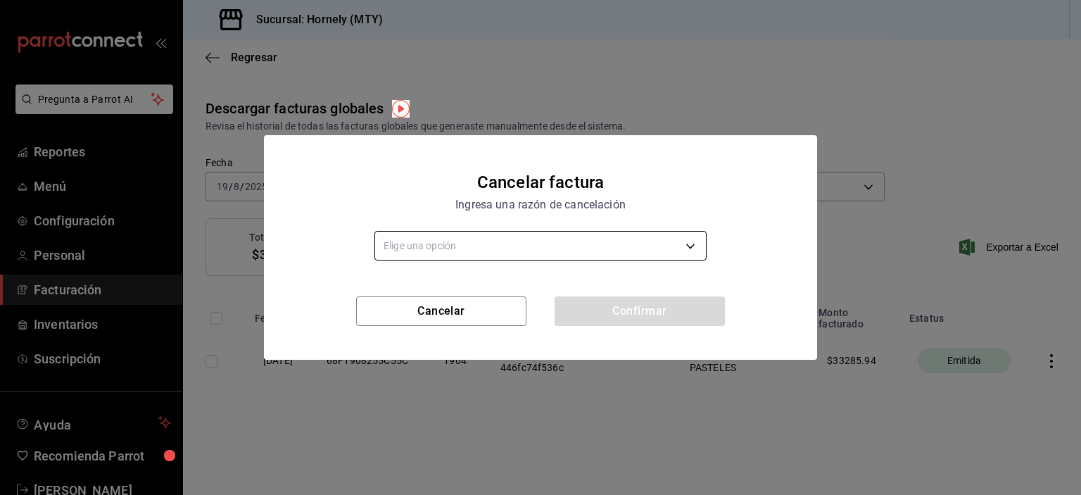
click at [544, 253] on body "Pregunta a Parrot AI Reportes Menú Configuración Personal Facturación Inventari…" at bounding box center [540, 247] width 1081 height 495
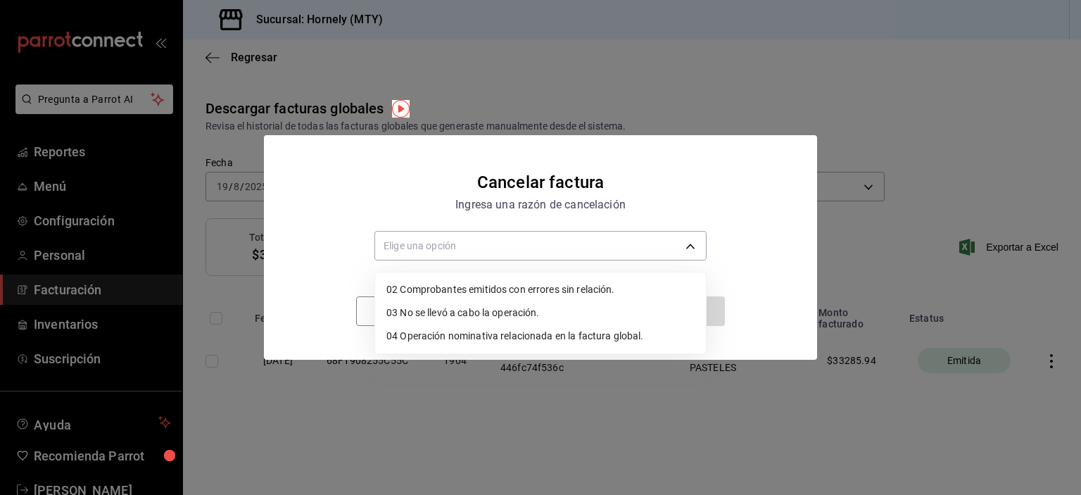
click at [623, 281] on li "02 Comprobantes emitidos con errores sin relación." at bounding box center [540, 289] width 331 height 23
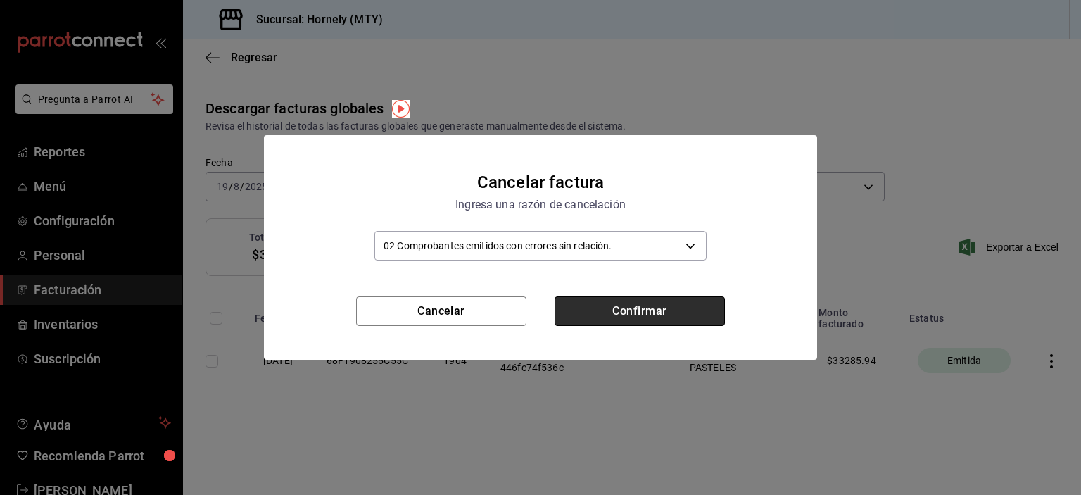
click at [614, 313] on button "Confirmar" at bounding box center [640, 311] width 170 height 30
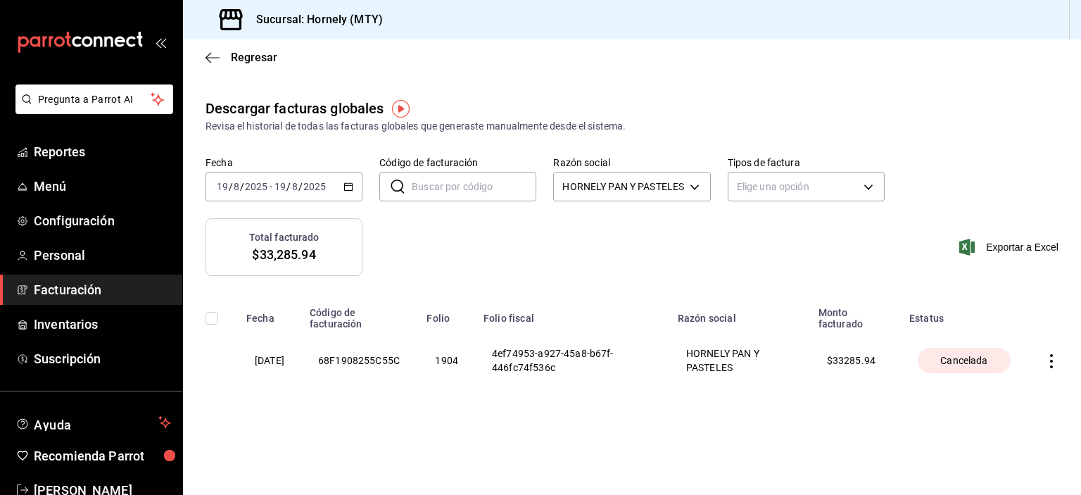
click at [92, 287] on span "Facturación" at bounding box center [102, 289] width 137 height 19
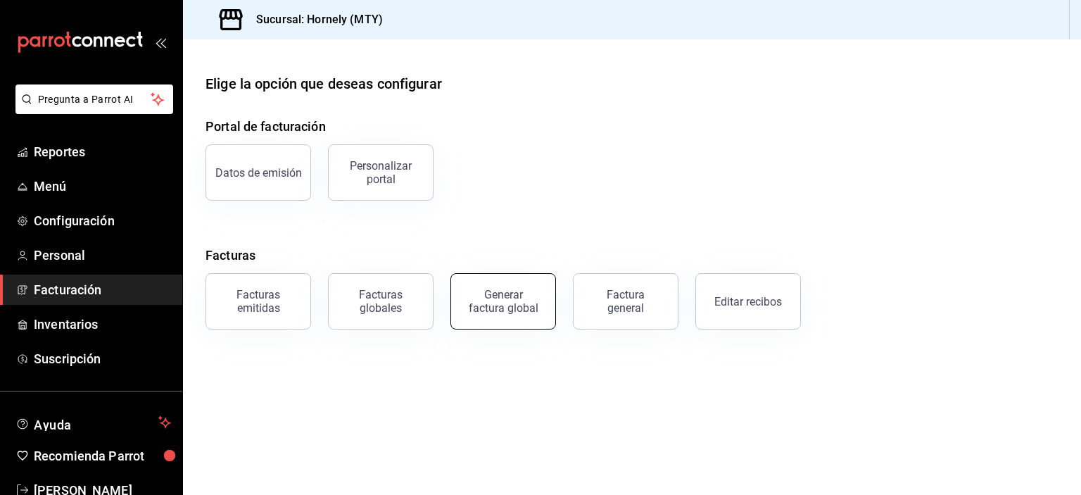
click at [518, 295] on div "Generar factura global" at bounding box center [503, 301] width 70 height 27
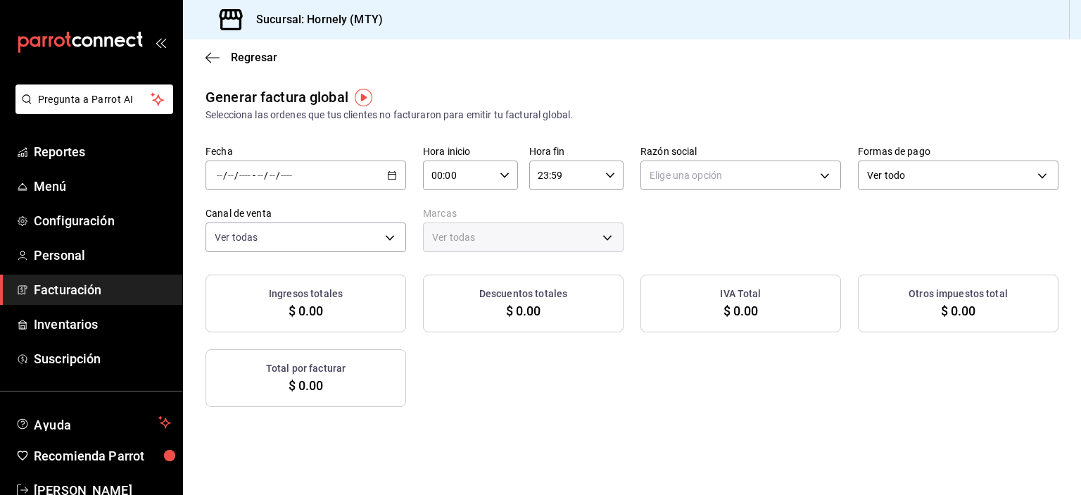
click at [363, 184] on div "/ / - / /" at bounding box center [306, 176] width 201 height 30
click at [308, 220] on span "Rango de fechas" at bounding box center [272, 218] width 109 height 15
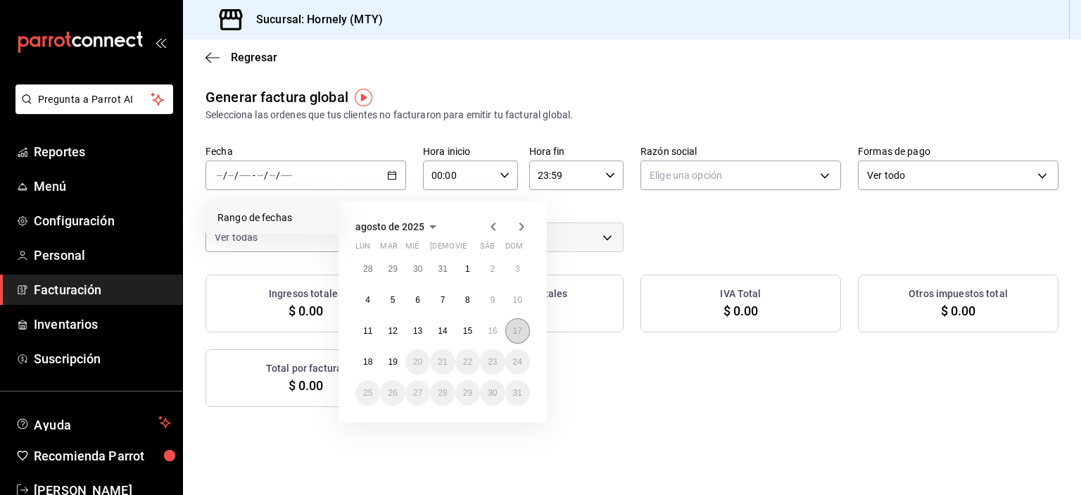
click at [525, 332] on button "17" at bounding box center [518, 330] width 25 height 25
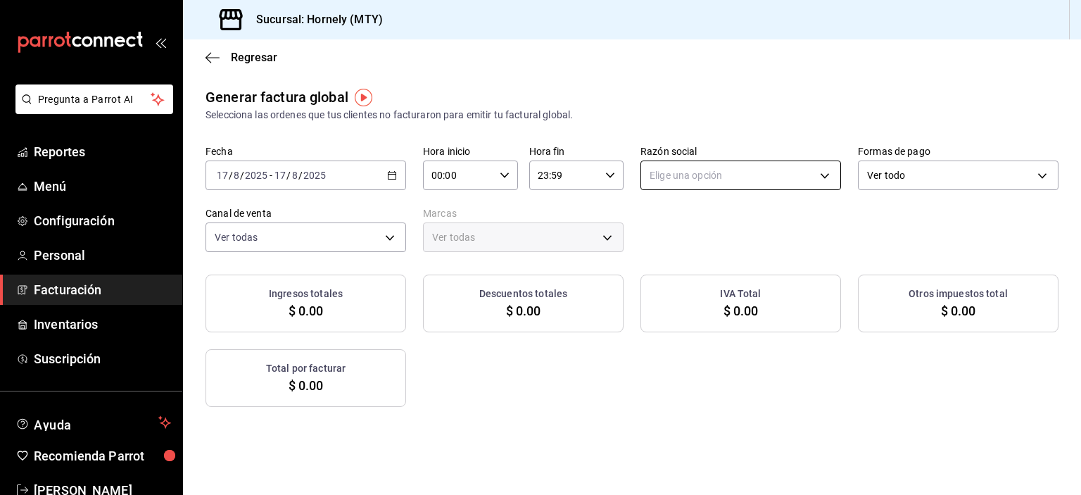
click at [783, 182] on body "Pregunta a Parrot AI Reportes Menú Configuración Personal Facturación Inventari…" at bounding box center [540, 247] width 1081 height 495
click at [735, 248] on li "HORNELY PAN Y PASTELES" at bounding box center [734, 247] width 196 height 26
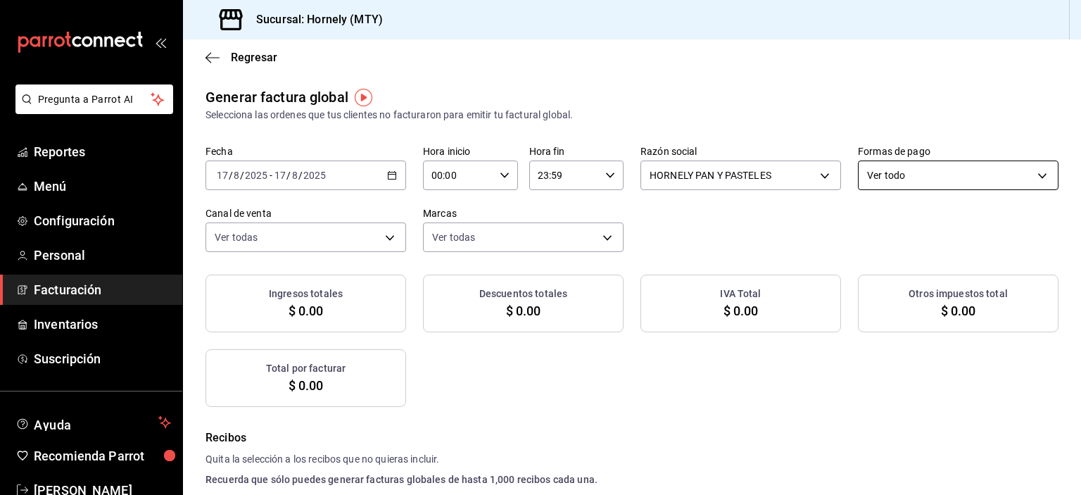
click at [911, 180] on body "Pregunta a Parrot AI Reportes Menú Configuración Personal Facturación Inventari…" at bounding box center [540, 247] width 1081 height 495
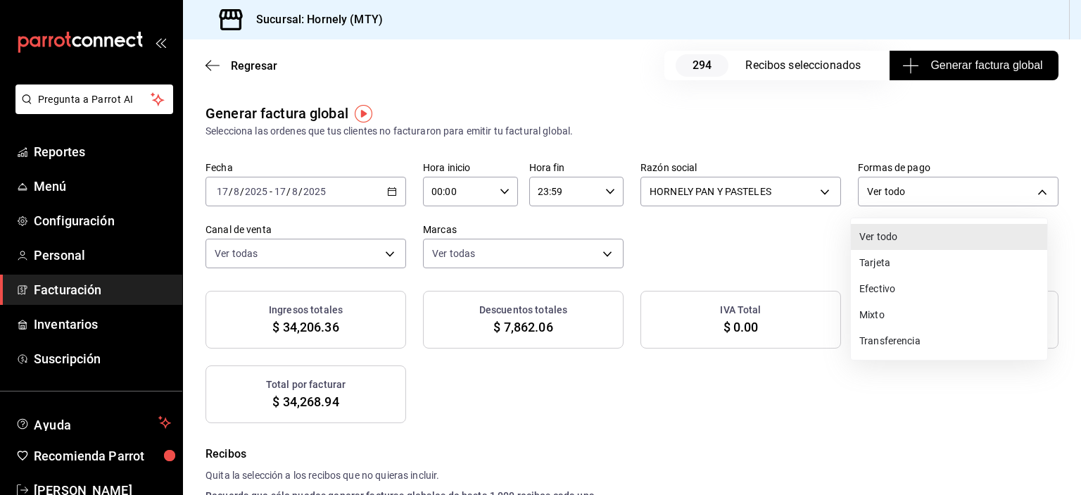
click at [874, 289] on li "Efectivo" at bounding box center [949, 289] width 196 height 26
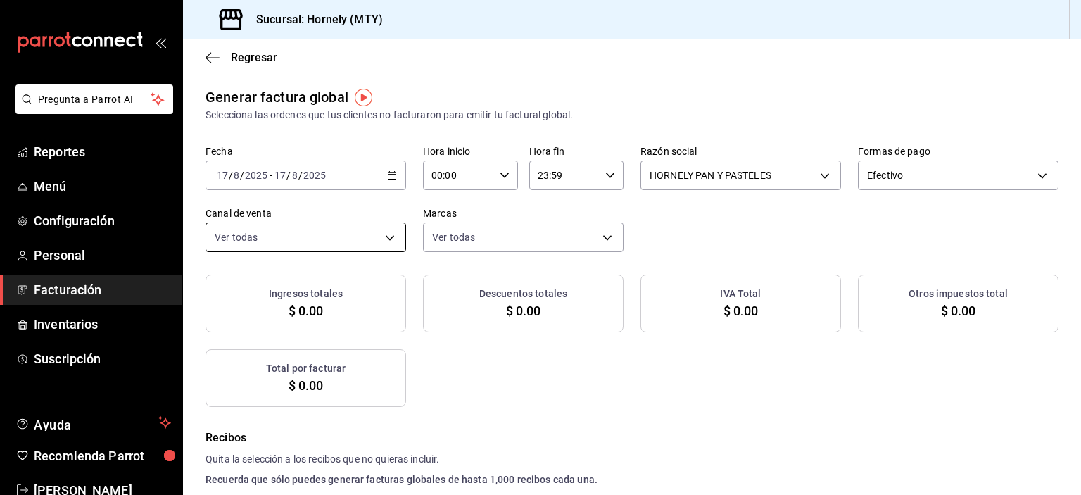
click at [307, 243] on body "Pregunta a Parrot AI Reportes Menú Configuración Personal Facturación Inventari…" at bounding box center [540, 247] width 1081 height 495
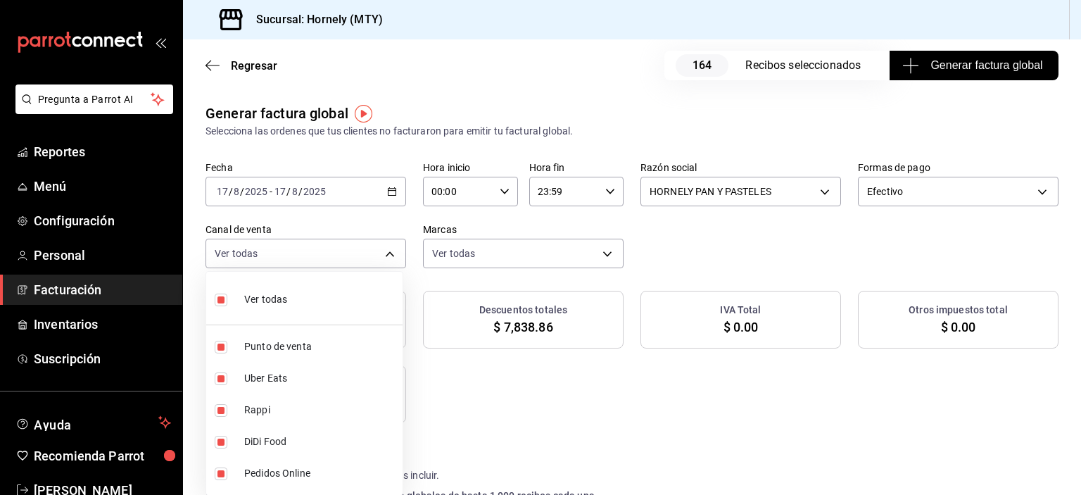
click at [294, 313] on li "Ver todas" at bounding box center [304, 298] width 196 height 42
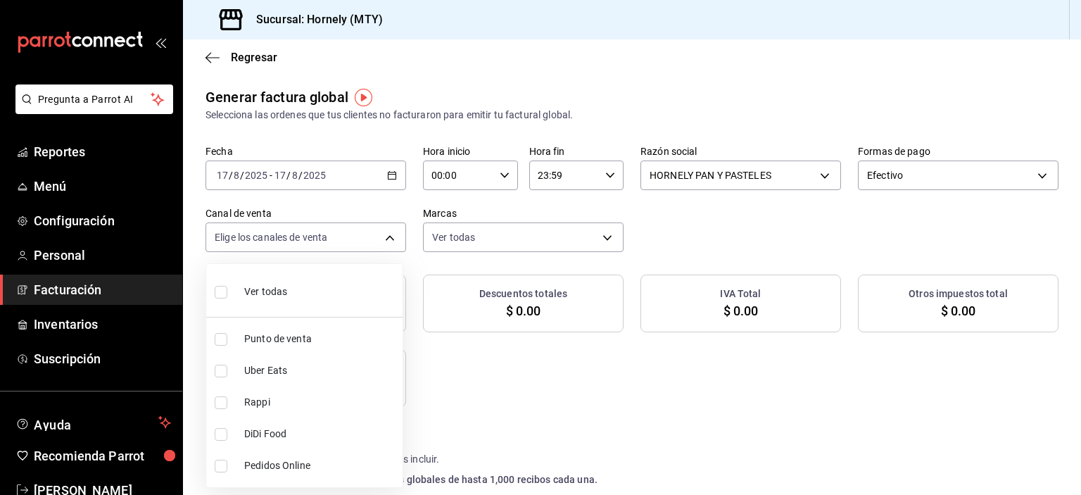
click at [286, 327] on ul "Ver todas Punto de venta Uber Eats Rappi DiDi Food Pedidos Online" at bounding box center [304, 375] width 196 height 223
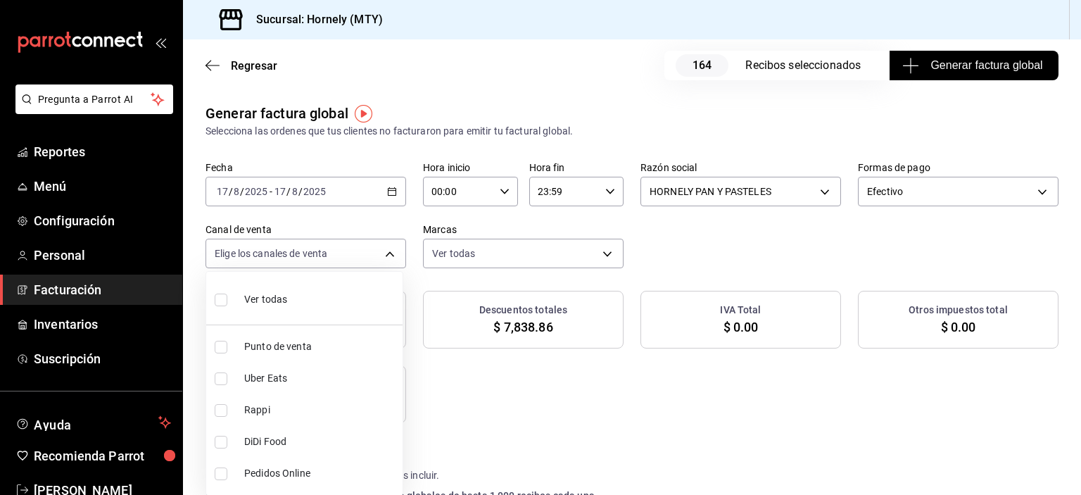
click at [312, 337] on li "Punto de venta" at bounding box center [304, 347] width 196 height 32
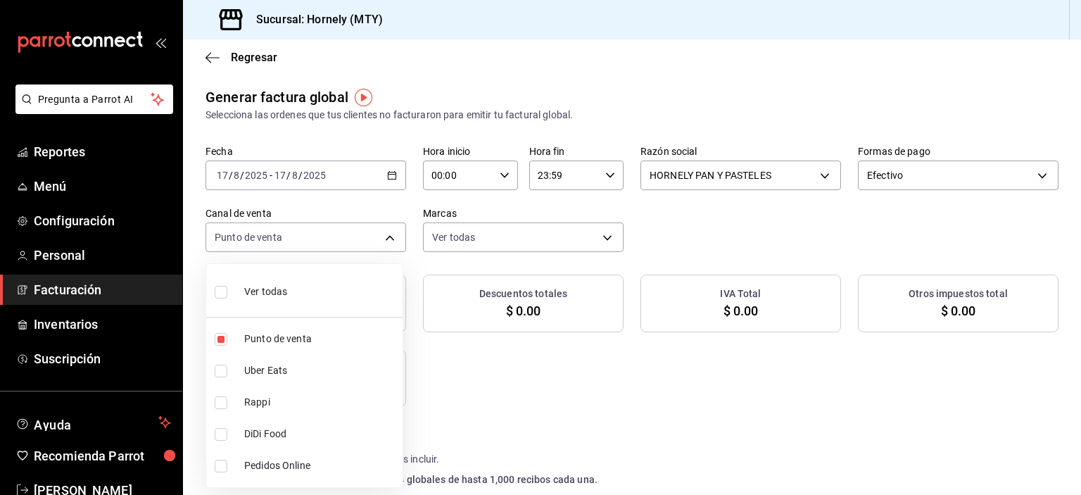
click at [905, 120] on div at bounding box center [540, 247] width 1081 height 495
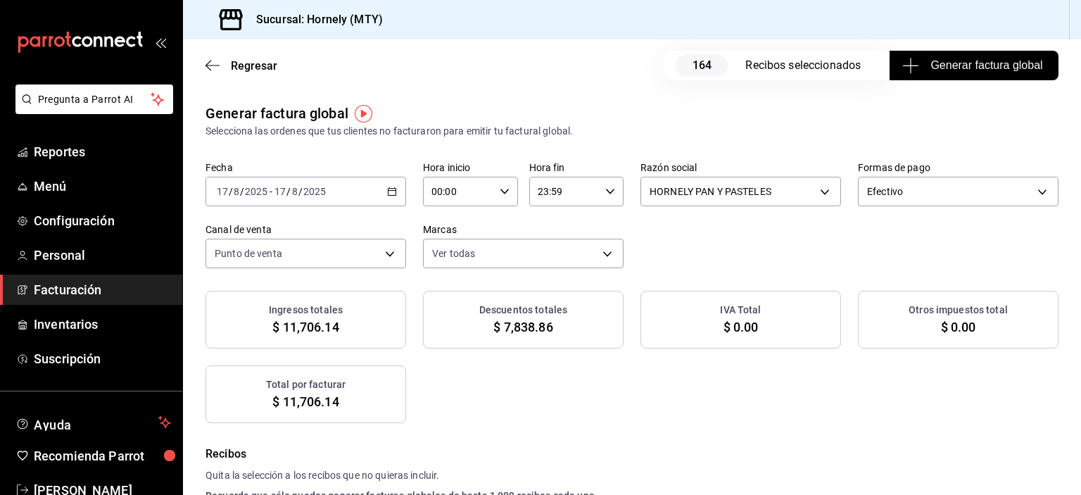
click at [935, 66] on span "Generar factura global" at bounding box center [973, 65] width 137 height 17
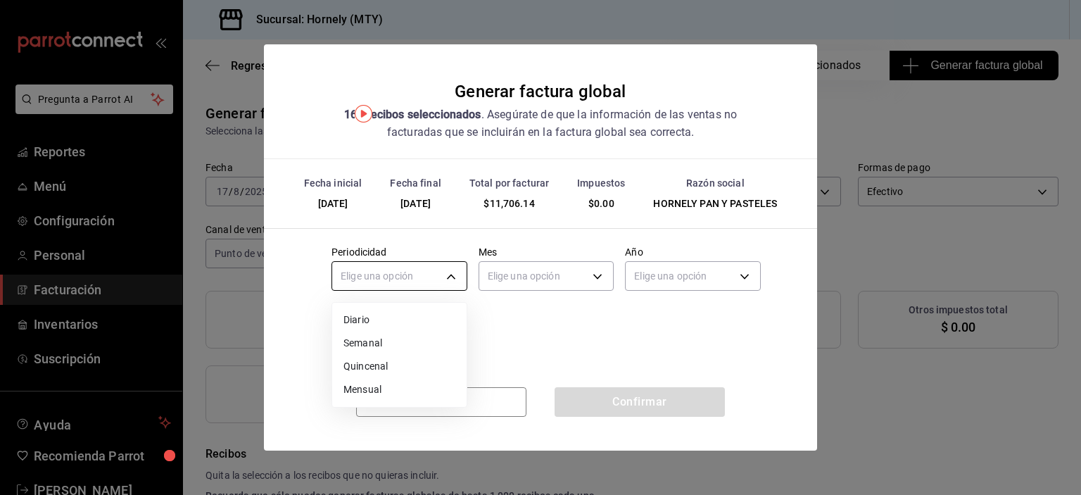
click at [438, 272] on body "Pregunta a Parrot AI Reportes Menú Configuración Personal Facturación Inventari…" at bounding box center [540, 247] width 1081 height 495
click at [415, 323] on li "Diario" at bounding box center [399, 319] width 134 height 23
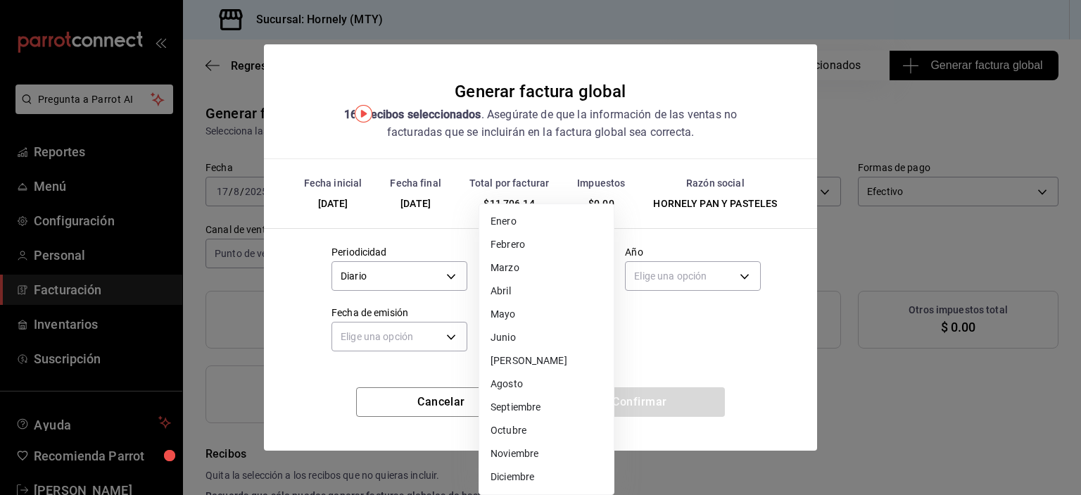
click at [541, 275] on body "Pregunta a Parrot AI Reportes Menú Configuración Personal Facturación Inventari…" at bounding box center [540, 247] width 1081 height 495
click at [539, 383] on li "Agosto" at bounding box center [546, 383] width 134 height 23
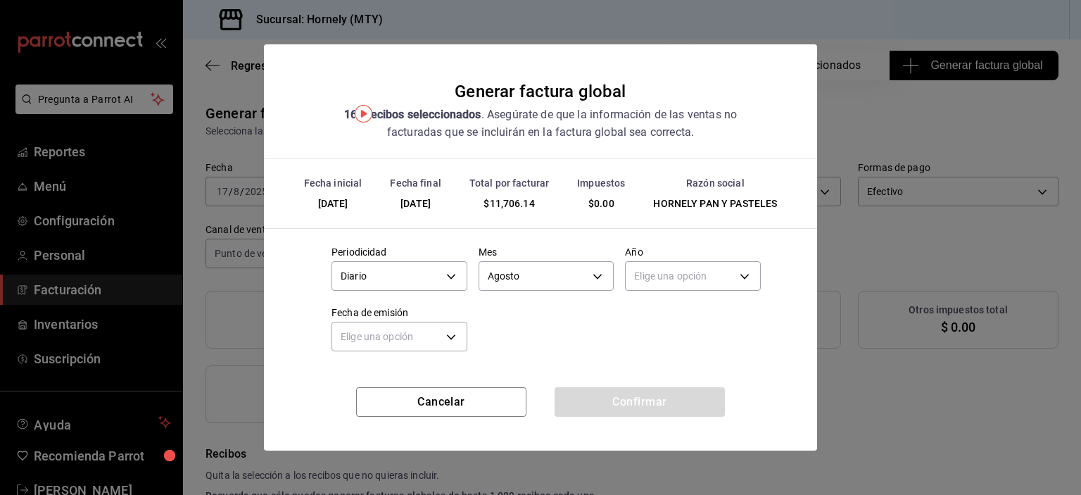
click at [666, 285] on body "Pregunta a Parrot AI Reportes Menú Configuración Personal Facturación Inventari…" at bounding box center [540, 247] width 1081 height 495
click at [645, 317] on li "2025" at bounding box center [693, 319] width 134 height 23
click at [448, 332] on body "Pregunta a Parrot AI Reportes Menú Configuración Personal Facturación Inventari…" at bounding box center [540, 247] width 1081 height 495
click at [437, 397] on li "Ayer" at bounding box center [399, 403] width 134 height 23
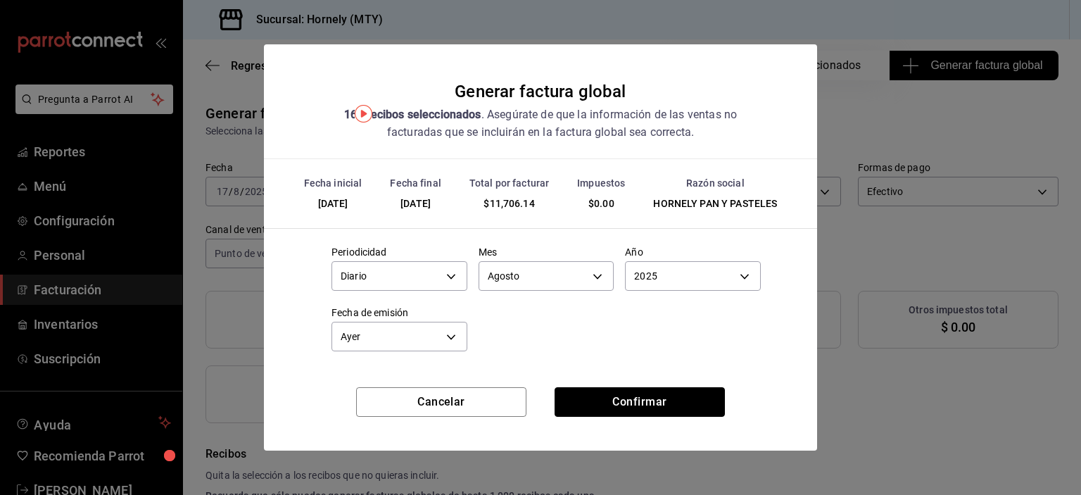
click at [669, 397] on button "Confirmar" at bounding box center [640, 402] width 170 height 30
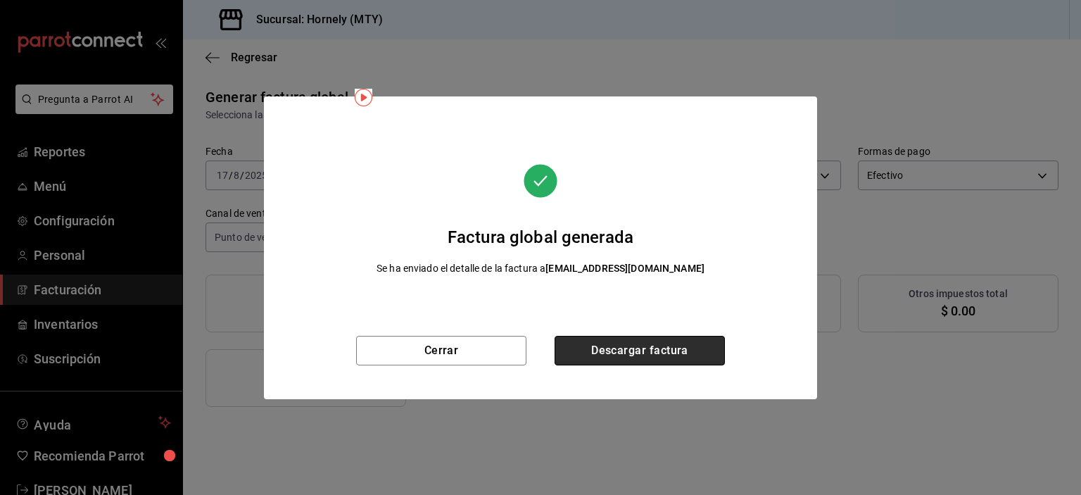
click at [611, 353] on button "Descargar factura" at bounding box center [640, 351] width 170 height 30
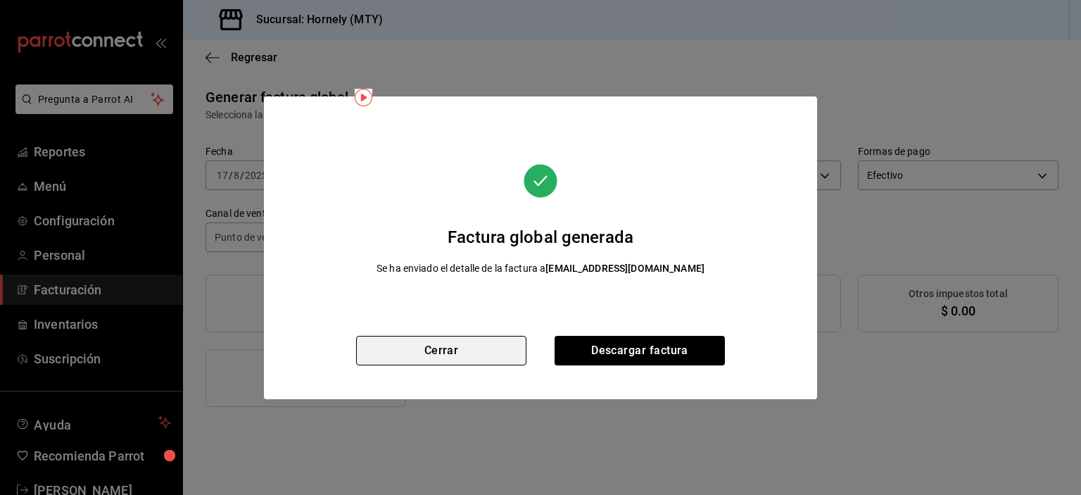
click at [448, 341] on button "Cerrar" at bounding box center [441, 351] width 170 height 30
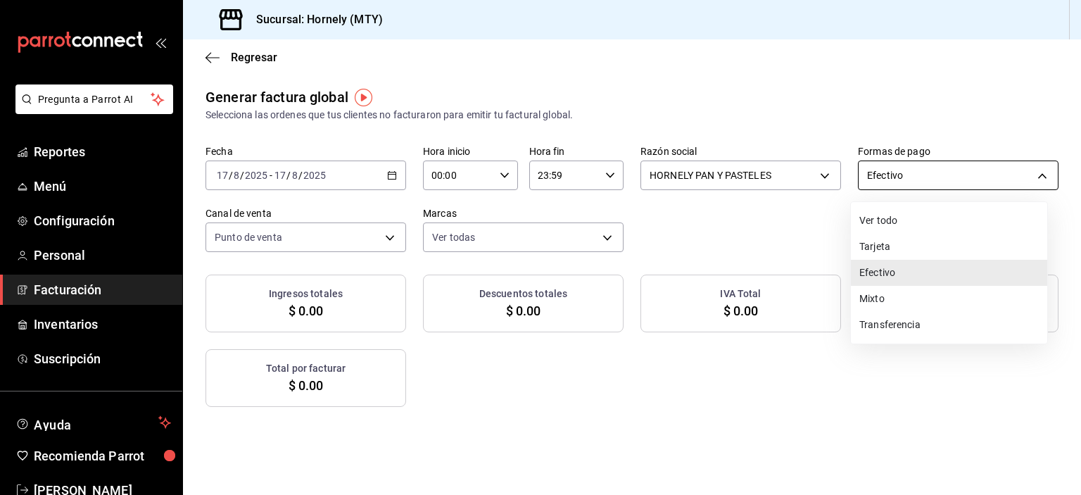
click at [864, 170] on body "Pregunta a Parrot AI Reportes Menú Configuración Personal Facturación Inventari…" at bounding box center [540, 247] width 1081 height 495
click at [859, 244] on li "Tarjeta" at bounding box center [949, 247] width 196 height 26
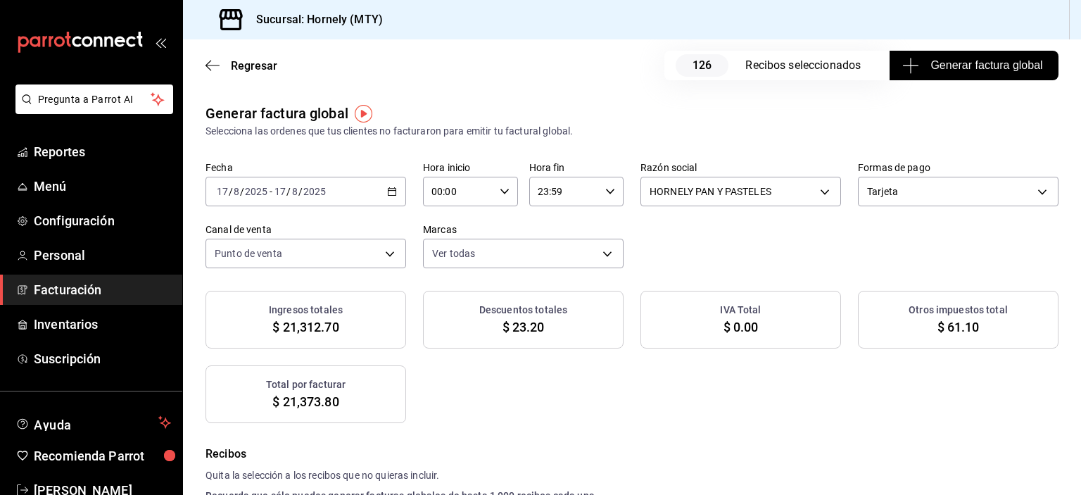
click at [940, 54] on button "Generar factura global" at bounding box center [974, 66] width 169 height 30
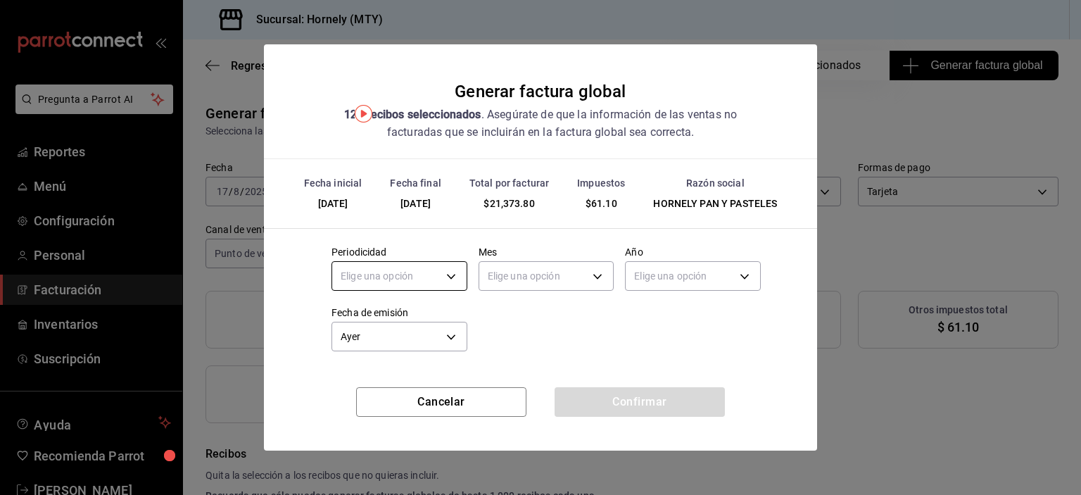
click at [408, 281] on body "Pregunta a Parrot AI Reportes Menú Configuración Personal Facturación Inventari…" at bounding box center [540, 247] width 1081 height 495
click at [405, 324] on li "Diario" at bounding box center [399, 319] width 134 height 23
click at [553, 277] on body "Pregunta a Parrot AI Reportes Menú Configuración Personal Facturación Inventari…" at bounding box center [540, 247] width 1081 height 495
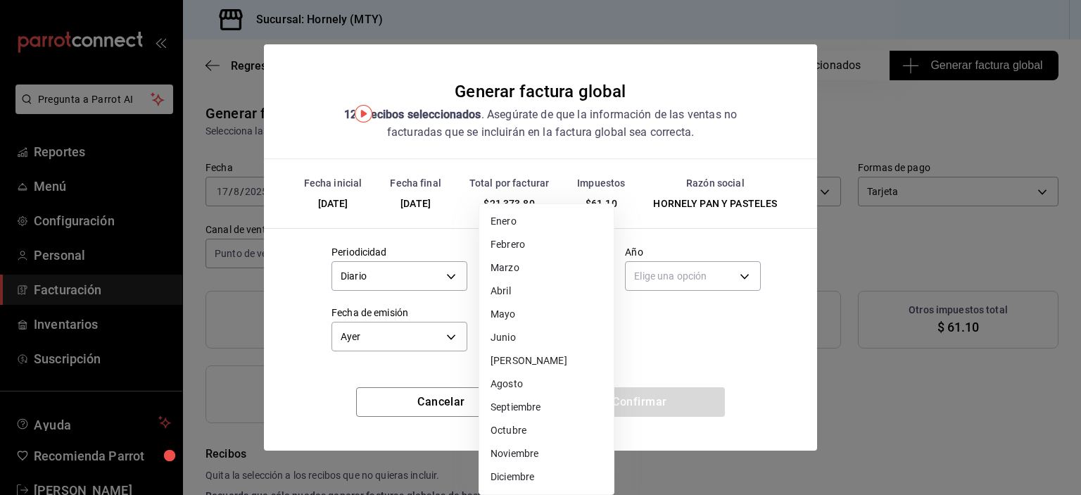
click at [518, 387] on li "Agosto" at bounding box center [546, 383] width 134 height 23
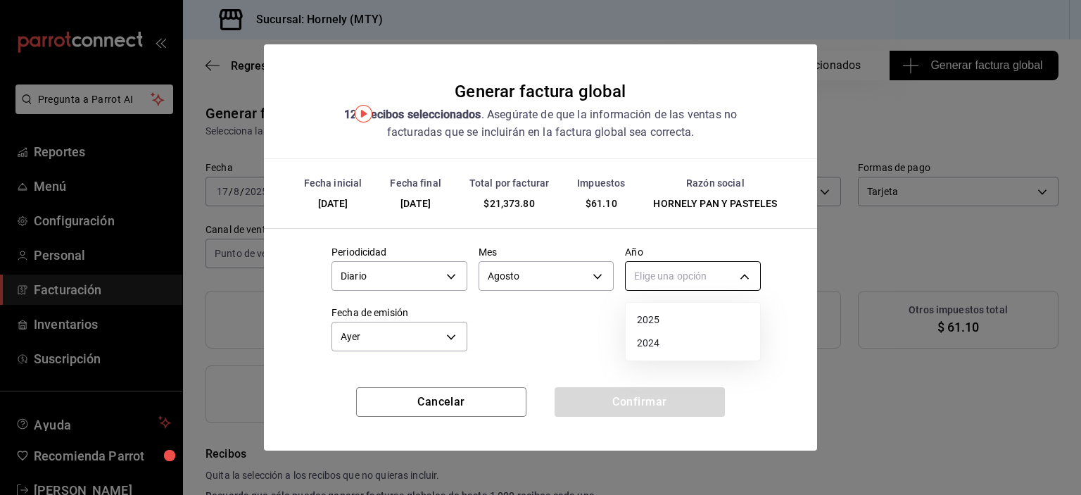
click at [715, 273] on body "Pregunta a Parrot AI Reportes Menú Configuración Personal Facturación Inventari…" at bounding box center [540, 247] width 1081 height 495
click at [687, 312] on li "2025" at bounding box center [693, 319] width 134 height 23
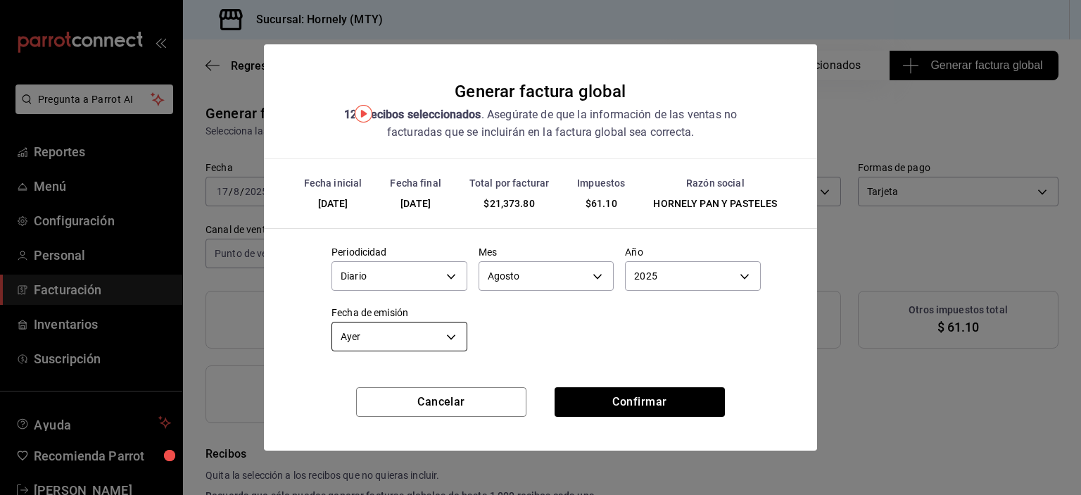
click at [427, 340] on body "Pregunta a Parrot AI Reportes Menú Configuración Personal Facturación Inventari…" at bounding box center [540, 247] width 1081 height 495
click at [677, 358] on div at bounding box center [540, 247] width 1081 height 495
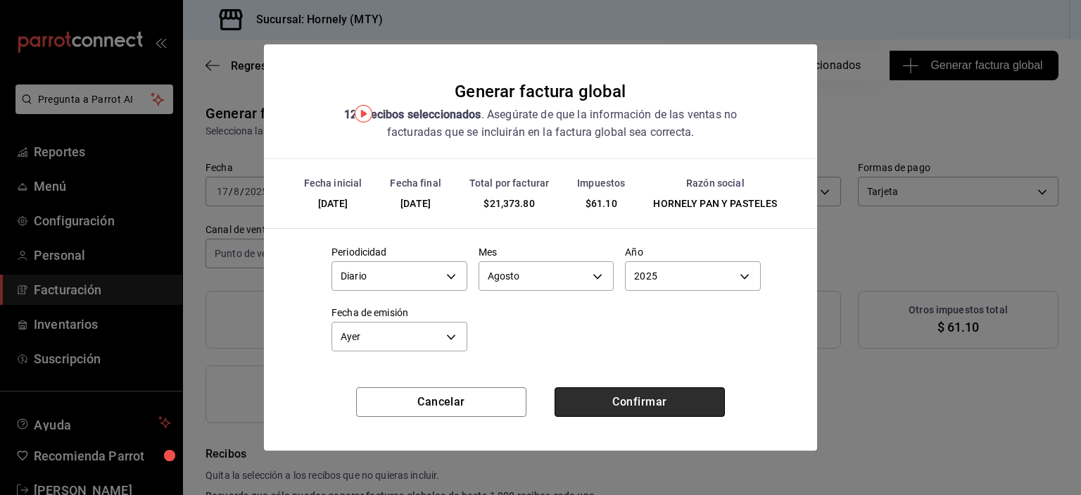
click at [656, 404] on button "Confirmar" at bounding box center [640, 402] width 170 height 30
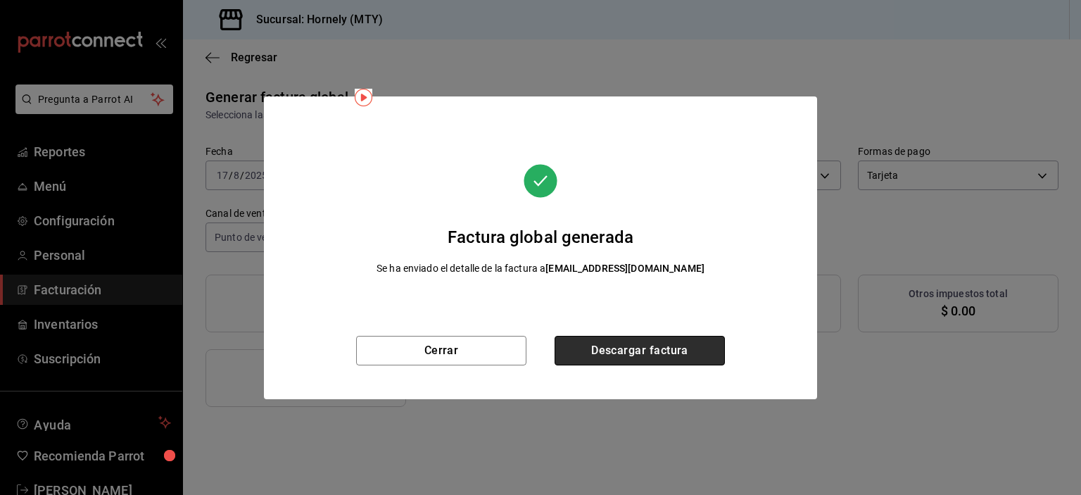
click at [696, 346] on button "Descargar factura" at bounding box center [640, 351] width 170 height 30
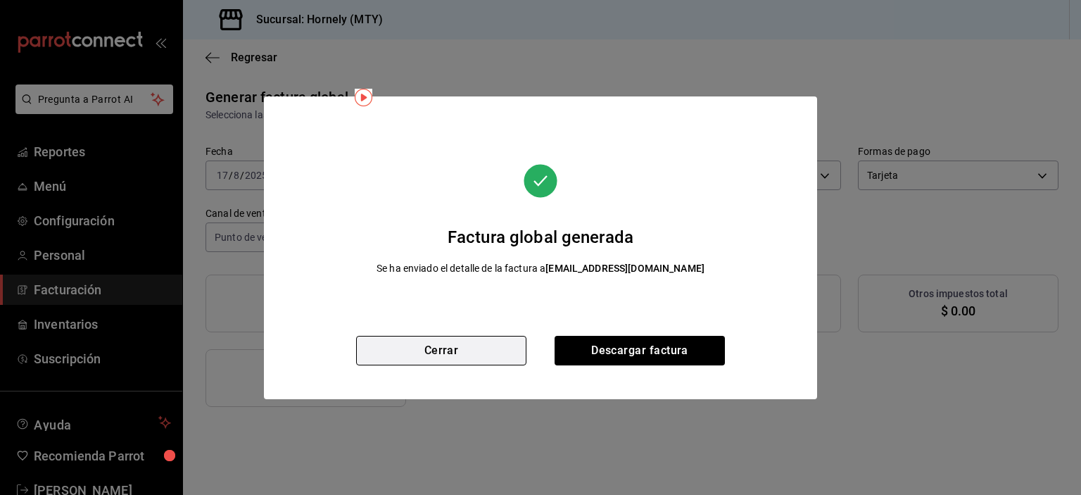
click at [426, 360] on button "Cerrar" at bounding box center [441, 351] width 170 height 30
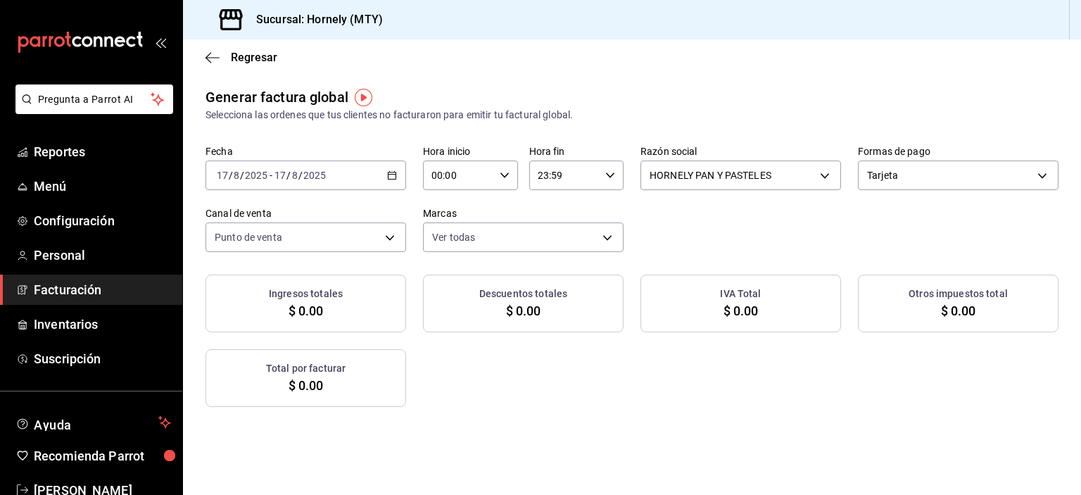
click at [383, 180] on div "[DATE] [DATE] - [DATE] [DATE]" at bounding box center [306, 176] width 201 height 30
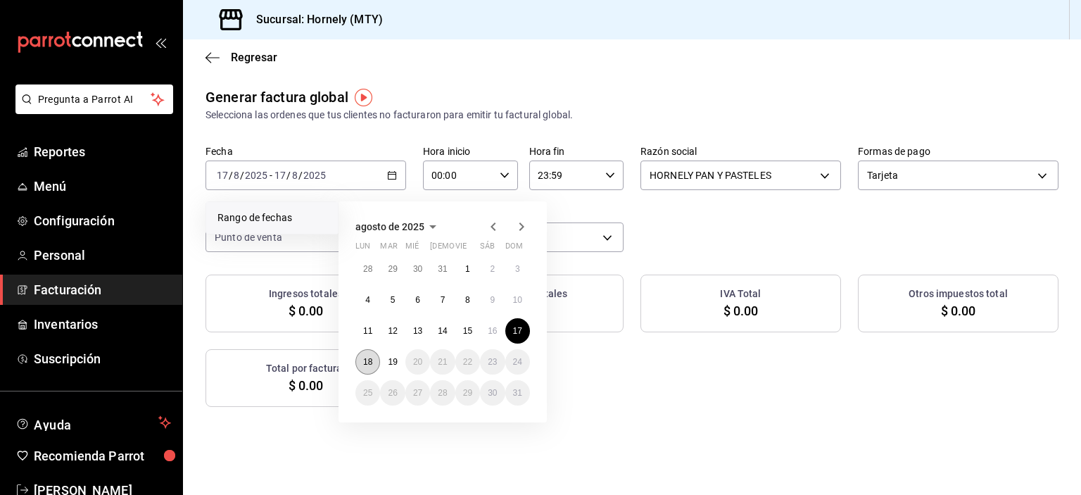
click at [361, 360] on button "18" at bounding box center [368, 361] width 25 height 25
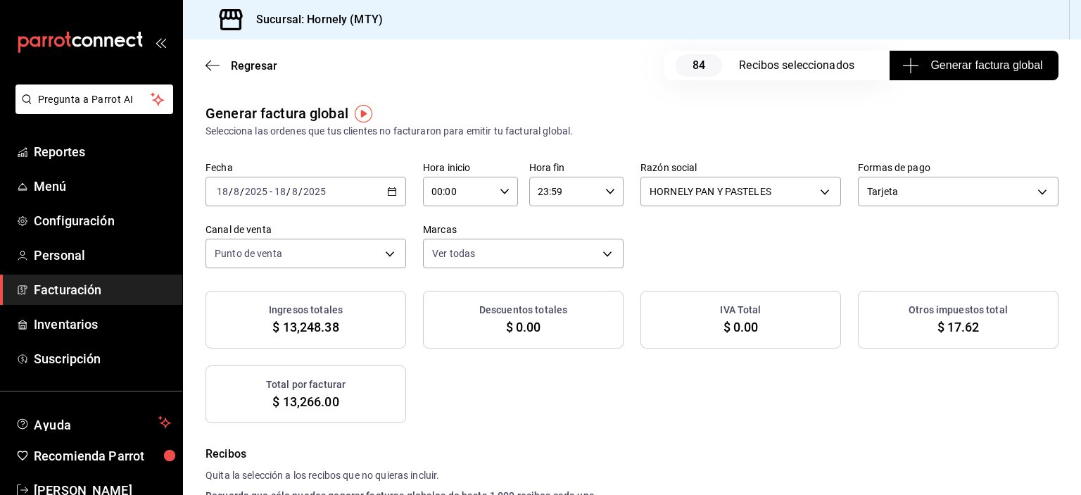
click at [906, 61] on icon "button" at bounding box center [911, 65] width 17 height 17
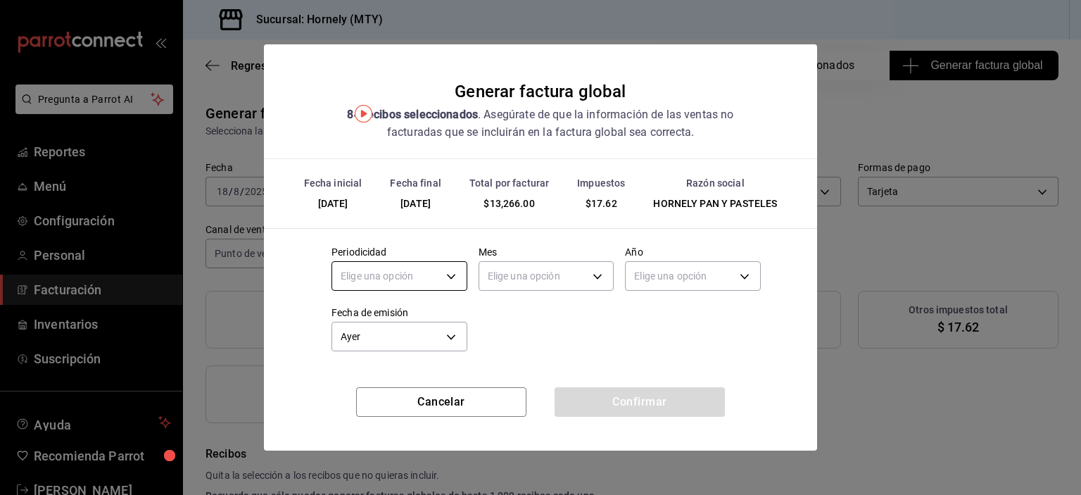
click at [438, 278] on body "Pregunta a Parrot AI Reportes Menú Configuración Personal Facturación Inventari…" at bounding box center [540, 247] width 1081 height 495
click at [387, 323] on li "Diario" at bounding box center [399, 319] width 134 height 23
click at [505, 283] on body "Pregunta a Parrot AI Reportes Menú Configuración Personal Facturación Inventari…" at bounding box center [540, 247] width 1081 height 495
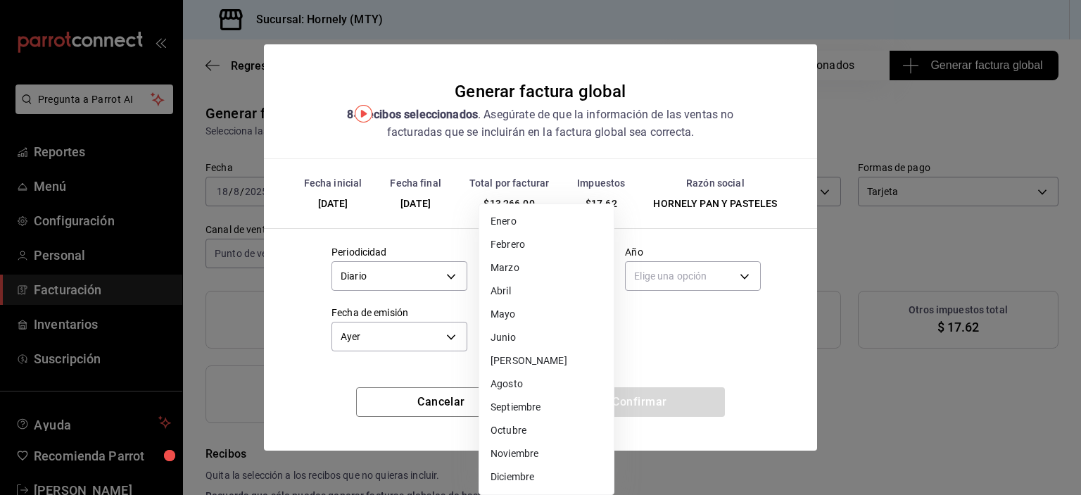
click at [520, 375] on li "Agosto" at bounding box center [546, 383] width 134 height 23
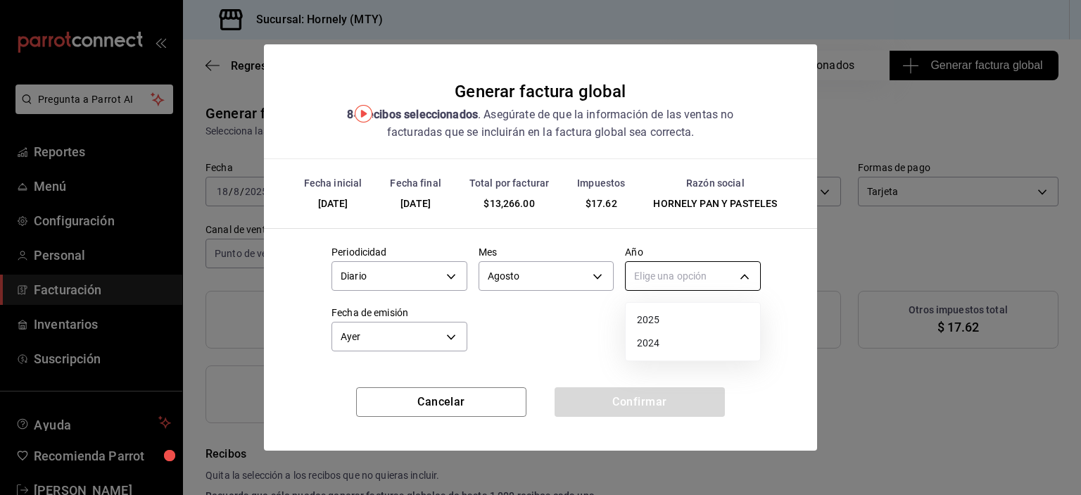
click at [684, 283] on body "Pregunta a Parrot AI Reportes Menú Configuración Personal Facturación Inventari…" at bounding box center [540, 247] width 1081 height 495
click at [667, 318] on li "2025" at bounding box center [693, 319] width 134 height 23
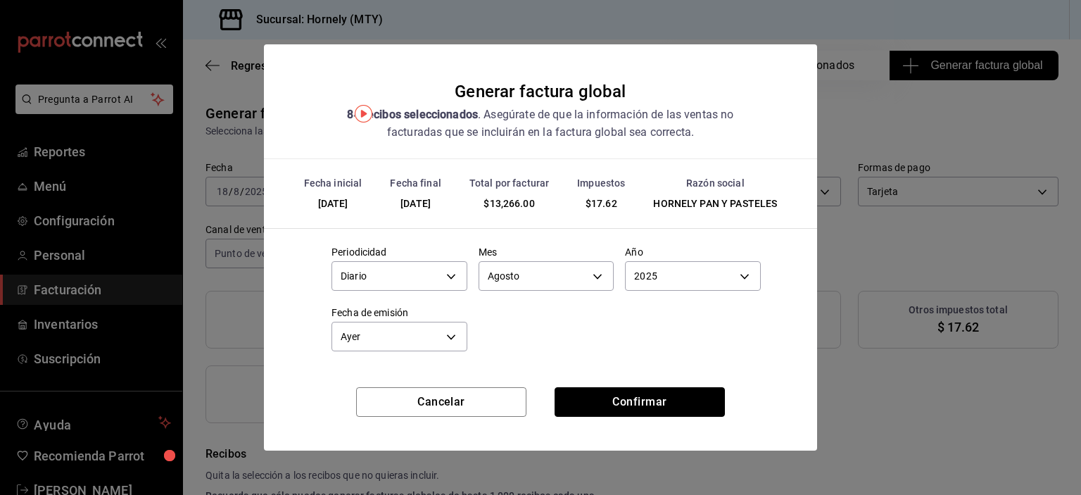
click at [611, 389] on button "Confirmar" at bounding box center [640, 402] width 170 height 30
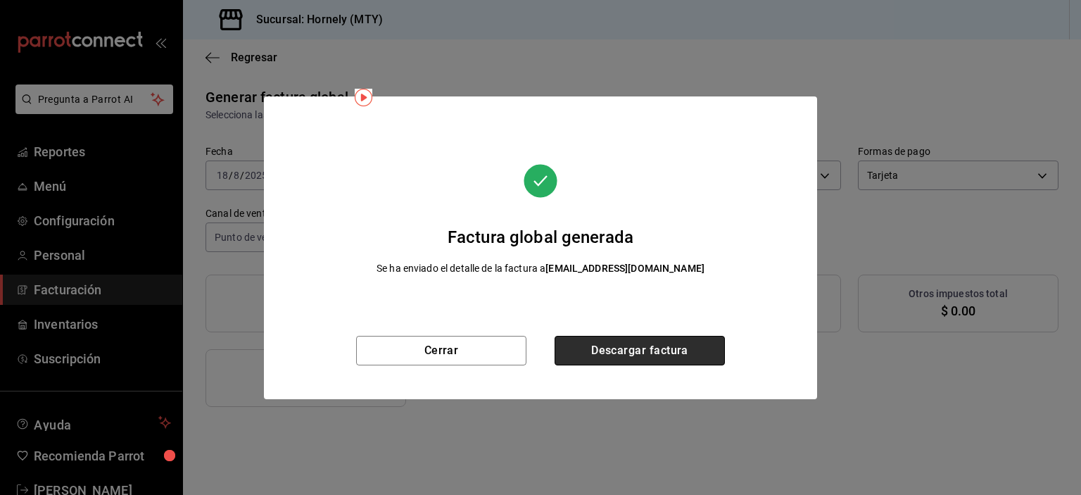
click at [633, 360] on button "Descargar factura" at bounding box center [640, 351] width 170 height 30
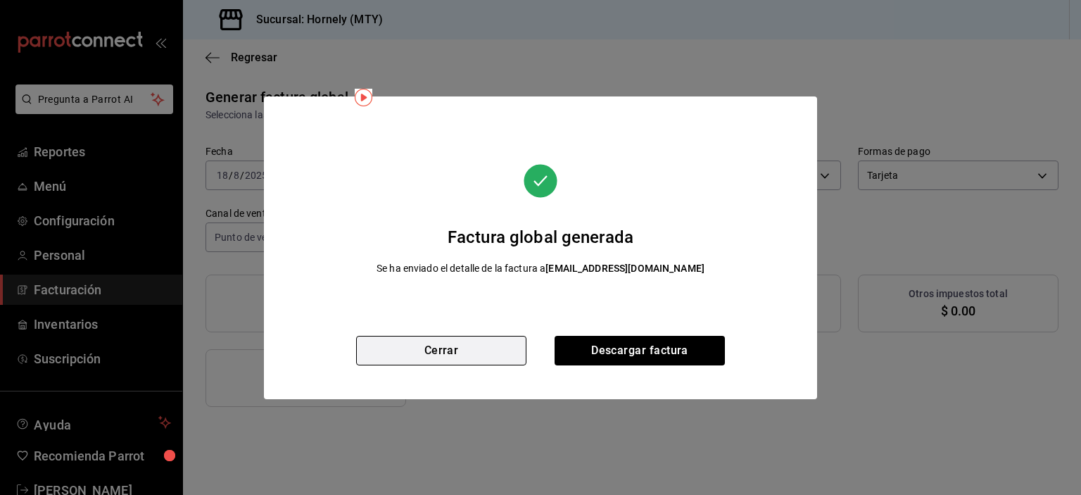
click at [453, 349] on button "Cerrar" at bounding box center [441, 351] width 170 height 30
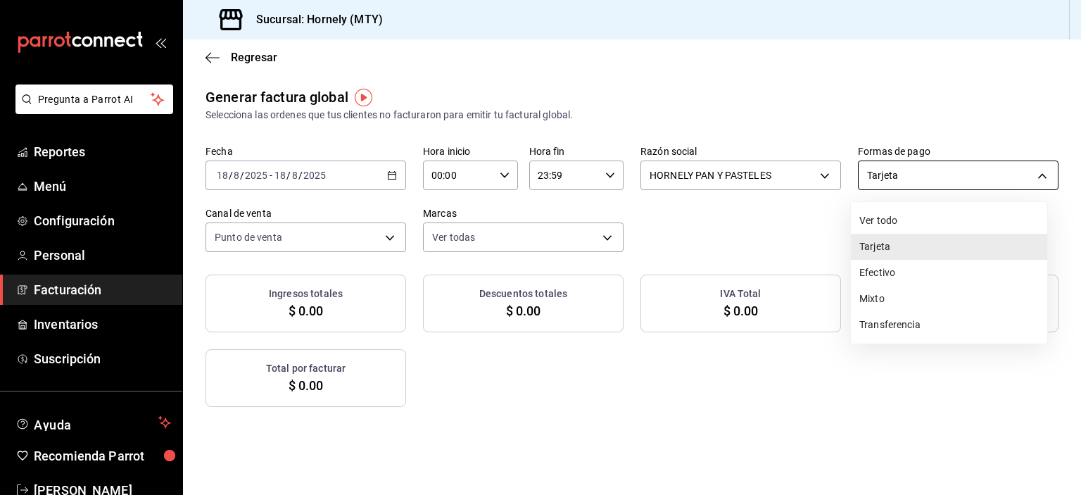
click at [872, 189] on body "Pregunta a Parrot AI Reportes Menú Configuración Personal Facturación Inventari…" at bounding box center [540, 247] width 1081 height 495
click at [898, 279] on li "Efectivo" at bounding box center [949, 273] width 196 height 26
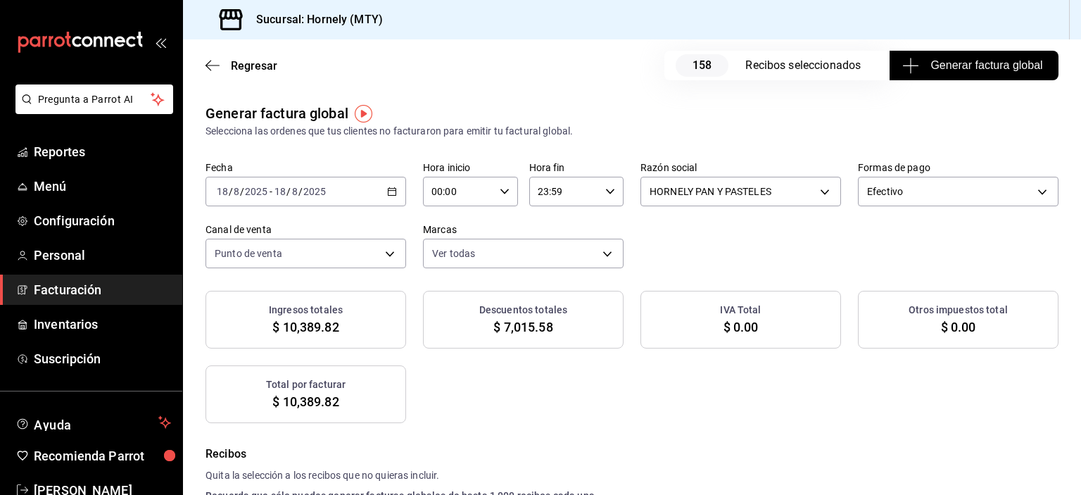
click at [916, 70] on span "Generar factura global" at bounding box center [973, 65] width 137 height 17
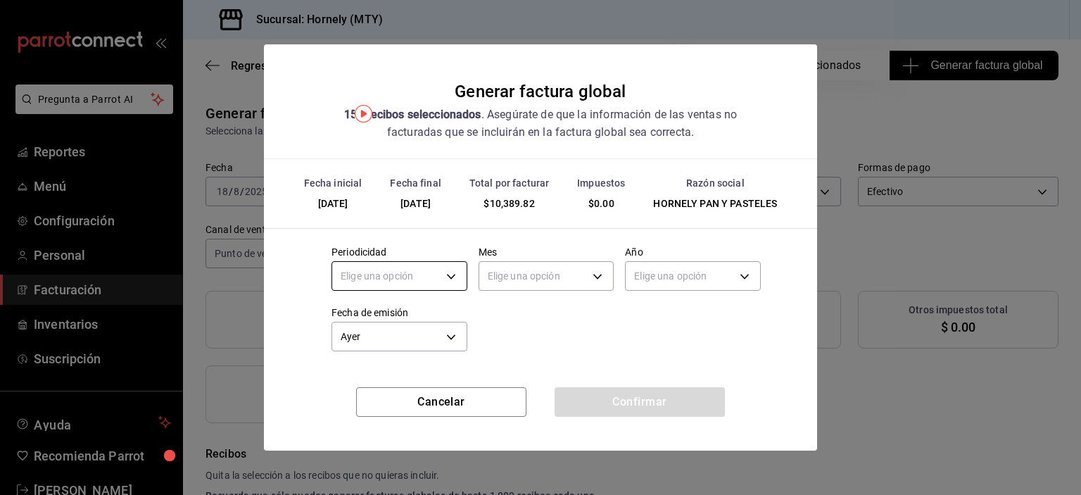
click at [443, 281] on body "Pregunta a Parrot AI Reportes Menú Configuración Personal Facturación Inventari…" at bounding box center [540, 247] width 1081 height 495
click at [431, 323] on li "Diario" at bounding box center [399, 319] width 134 height 23
click at [563, 274] on body "Pregunta a Parrot AI Reportes Menú Configuración Personal Facturación Inventari…" at bounding box center [540, 247] width 1081 height 495
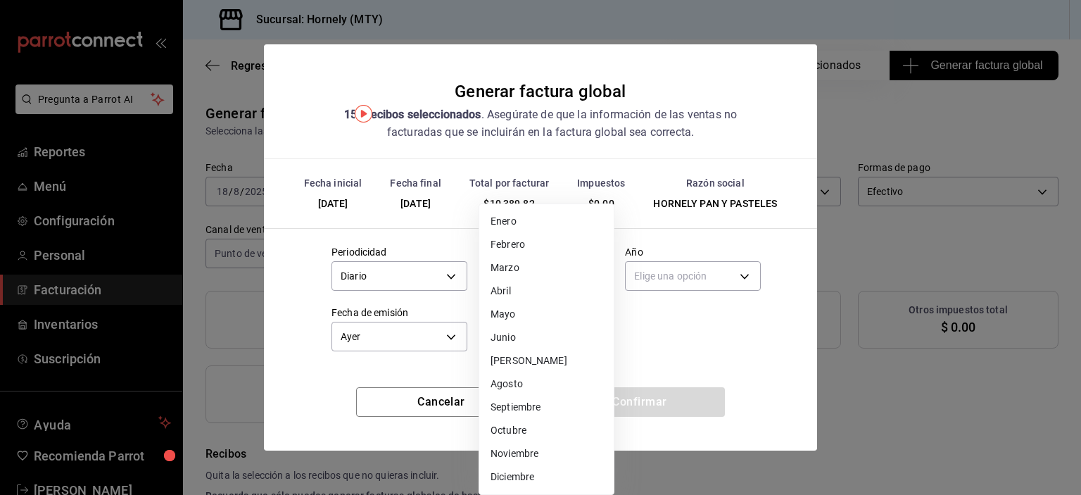
click at [549, 377] on li "Agosto" at bounding box center [546, 383] width 134 height 23
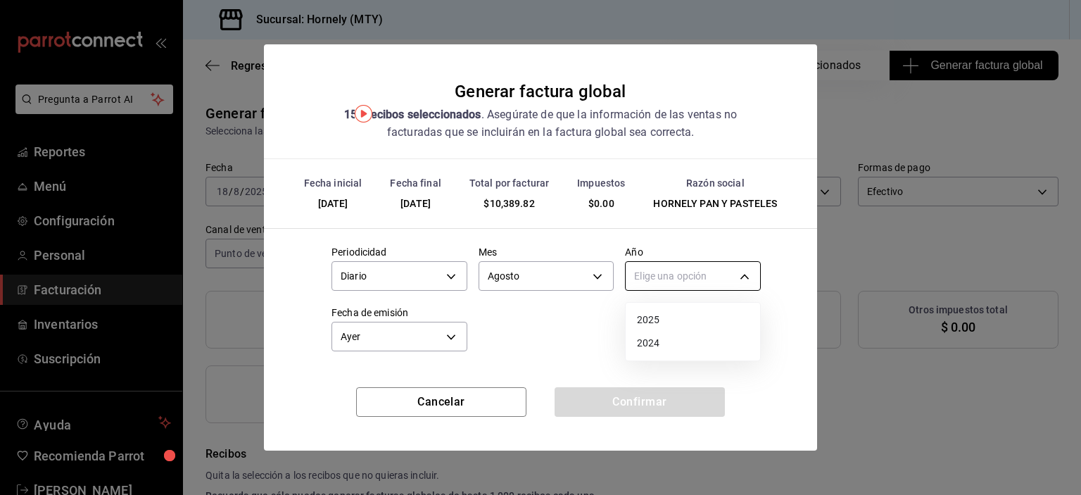
click at [694, 281] on body "Pregunta a Parrot AI Reportes Menú Configuración Personal Facturación Inventari…" at bounding box center [540, 247] width 1081 height 495
click at [704, 315] on li "2025" at bounding box center [693, 319] width 134 height 23
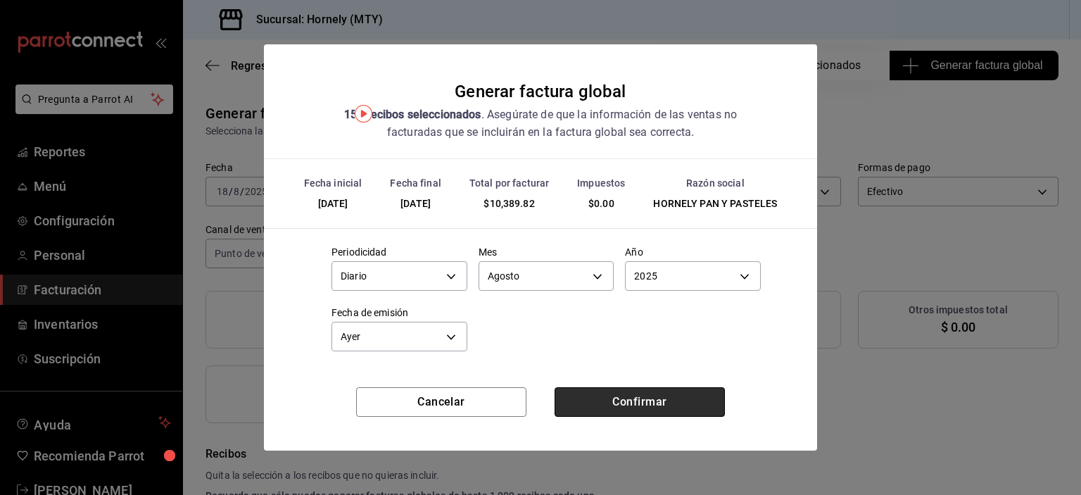
click at [621, 408] on button "Confirmar" at bounding box center [640, 402] width 170 height 30
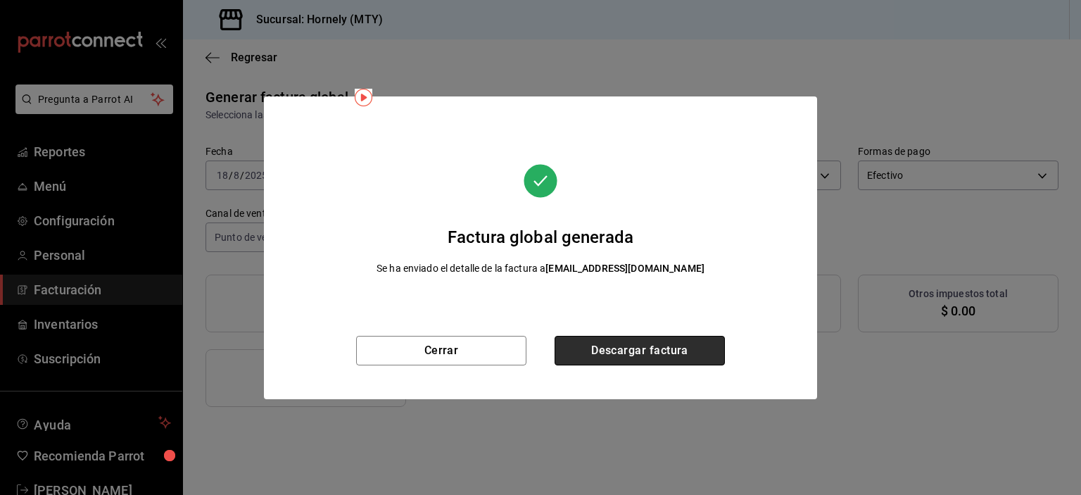
click at [617, 356] on button "Descargar factura" at bounding box center [640, 351] width 170 height 30
